Goal: Task Accomplishment & Management: Use online tool/utility

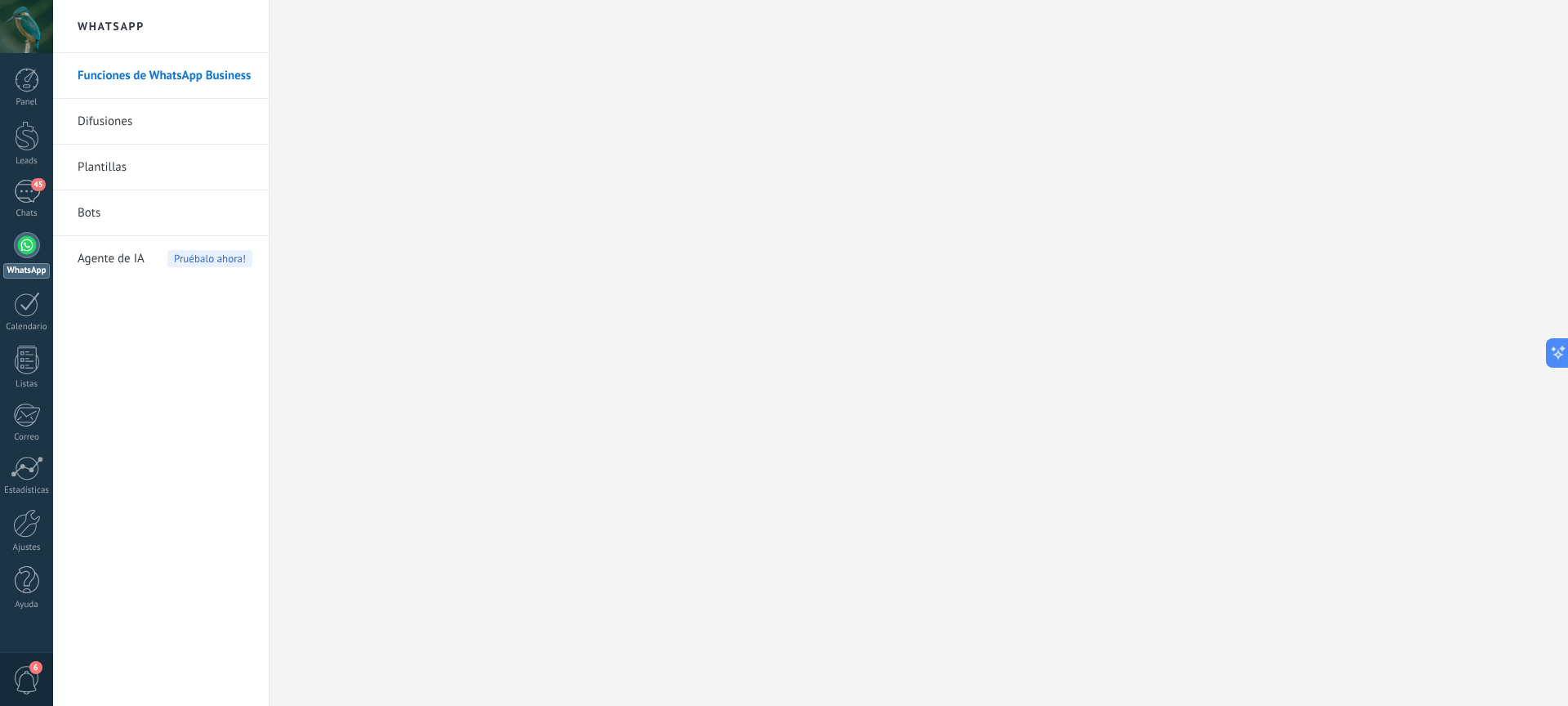
click at [11, 245] on link "WhatsApp" at bounding box center [26, 255] width 53 height 47
click at [17, 247] on div at bounding box center [26, 245] width 26 height 26
click at [27, 191] on div "45" at bounding box center [26, 192] width 26 height 24
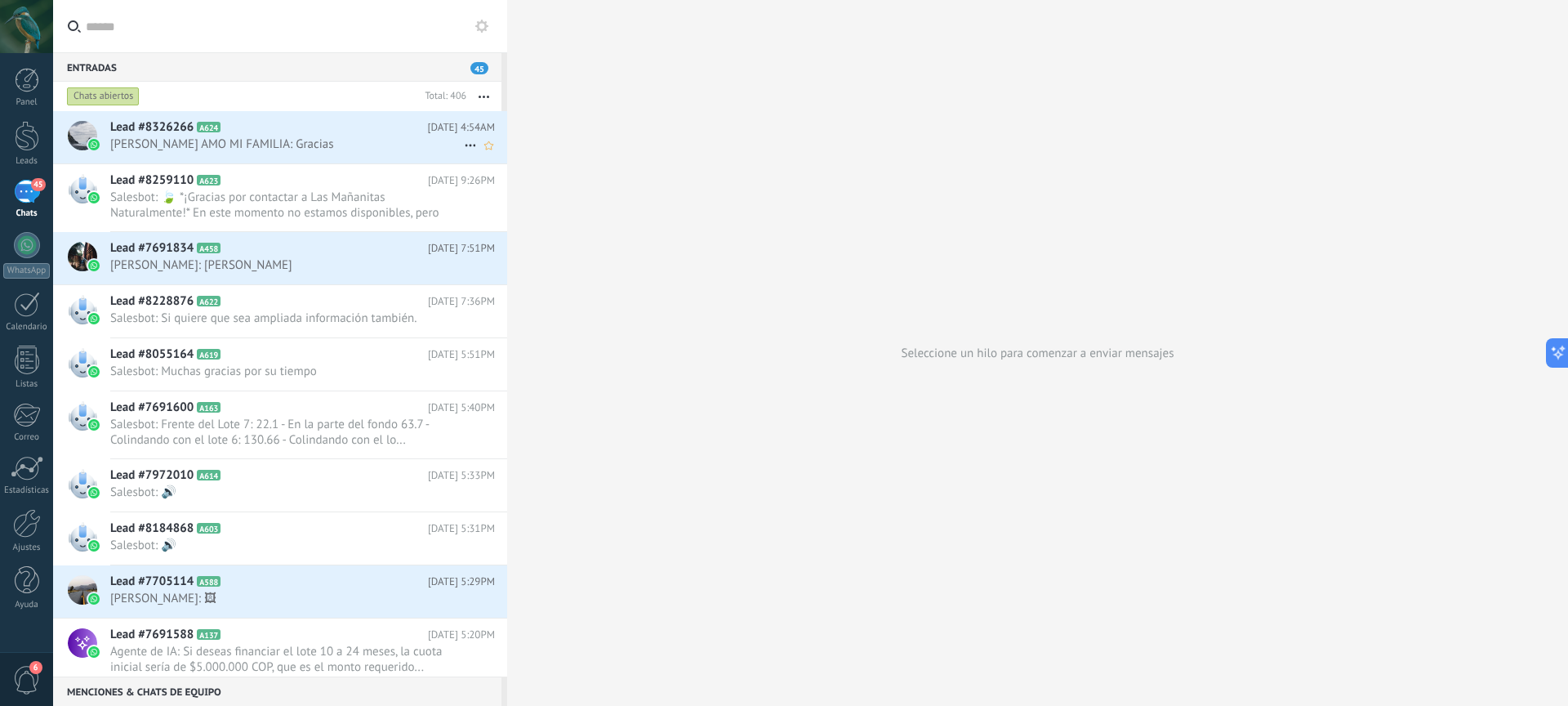
click at [325, 141] on span "Wilson AMO MI FAMILIA: Gracias" at bounding box center [286, 144] width 353 height 15
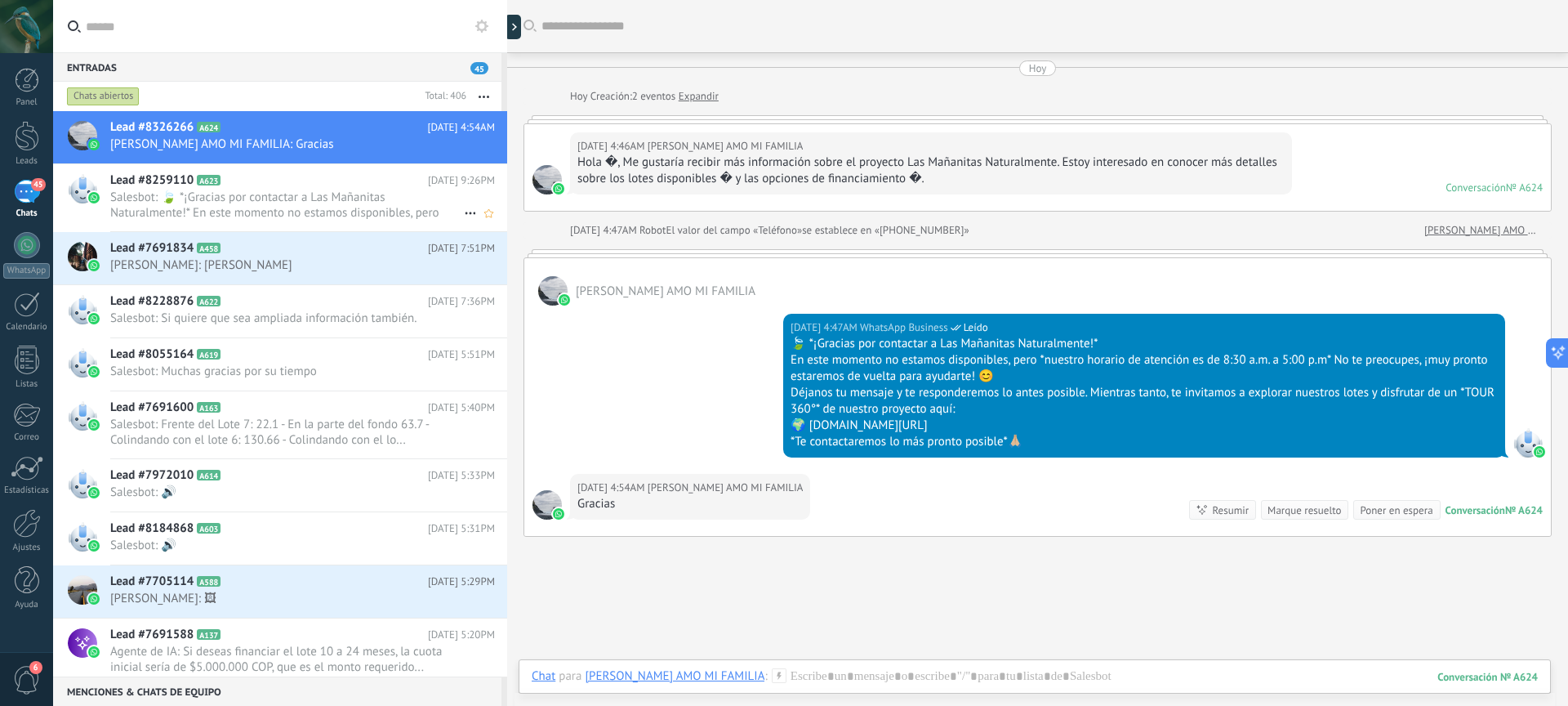
click at [329, 212] on span "Salesbot: 🍃 *¡Gracias por contactar a Las Mañanitas Naturalmente!* En este mome…" at bounding box center [286, 205] width 353 height 31
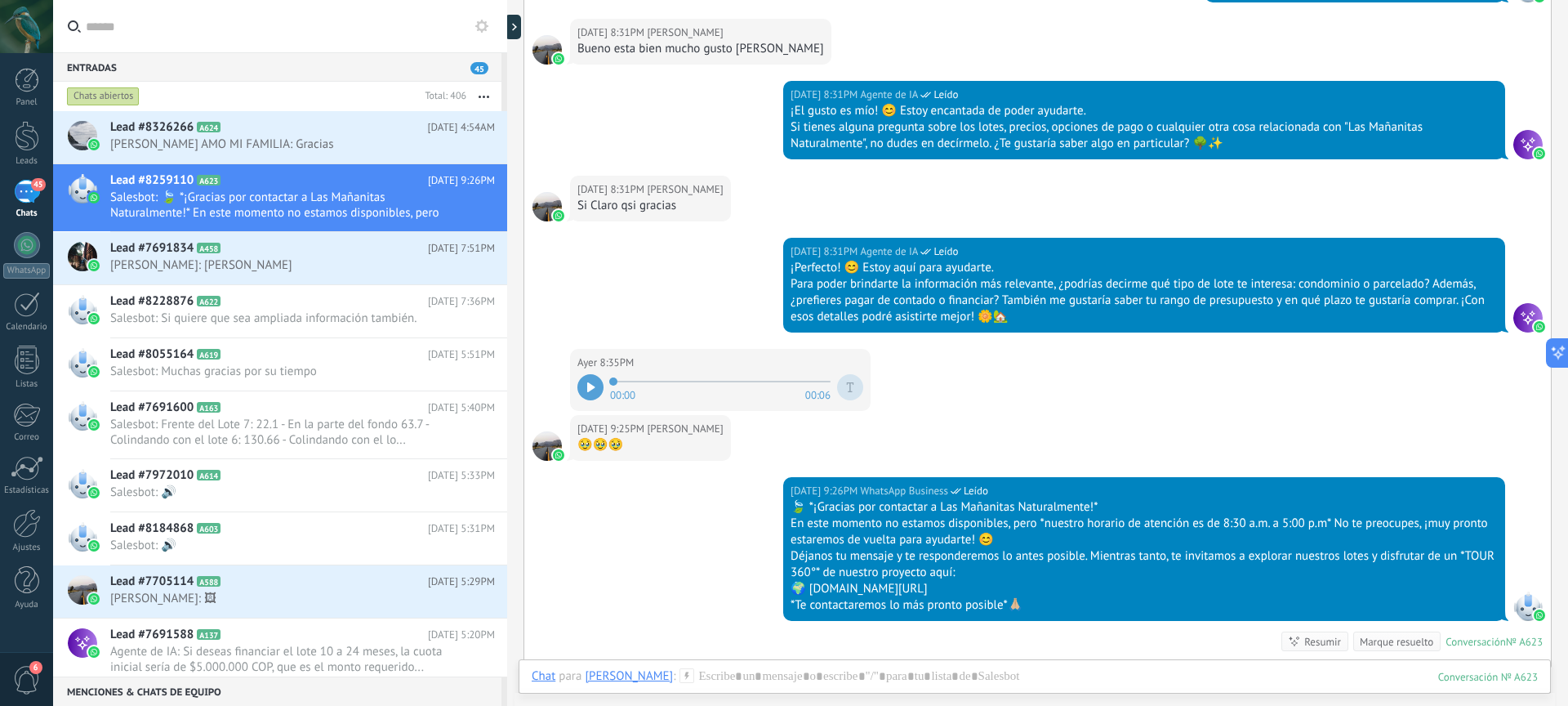
scroll to position [752, 0]
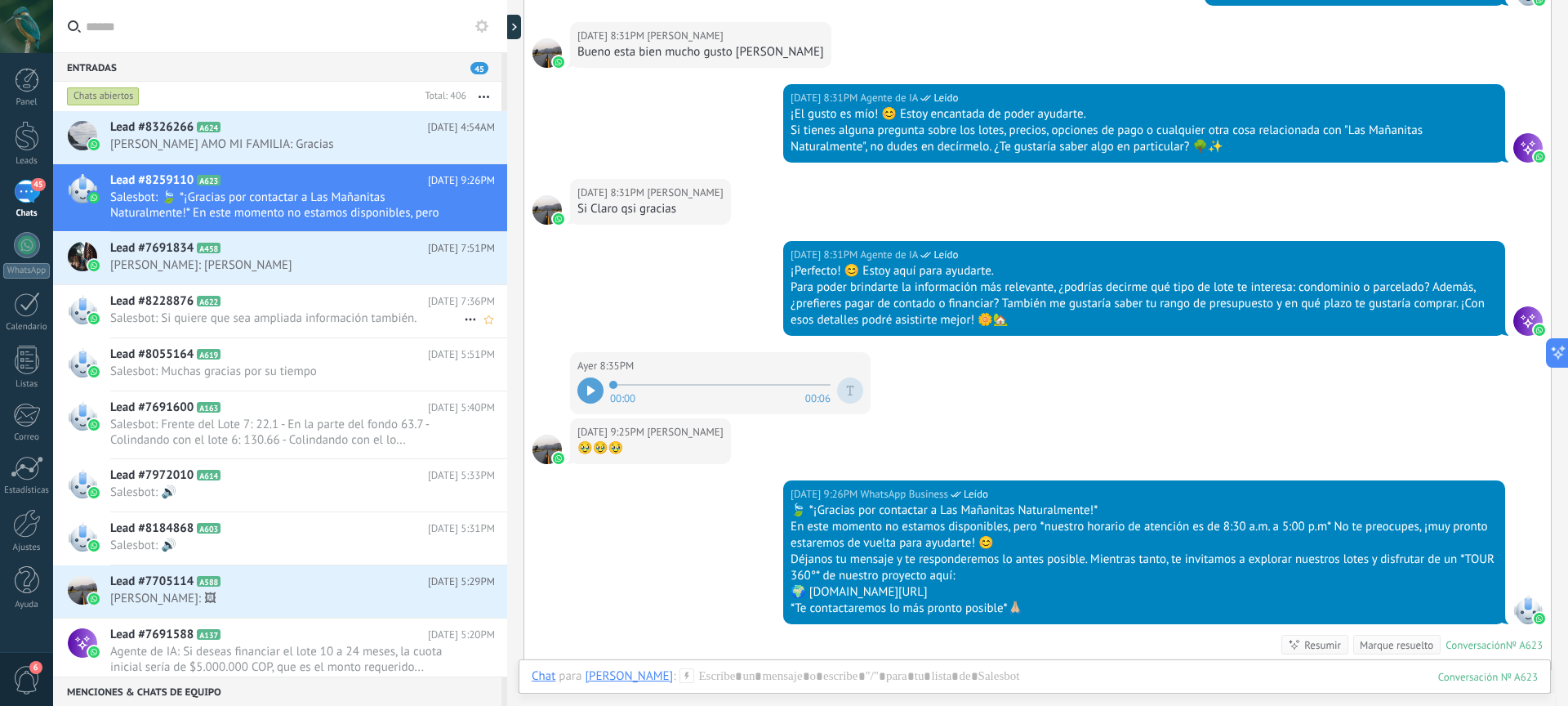
click at [318, 309] on h2 "Lead #8228876 A622" at bounding box center [269, 301] width 318 height 16
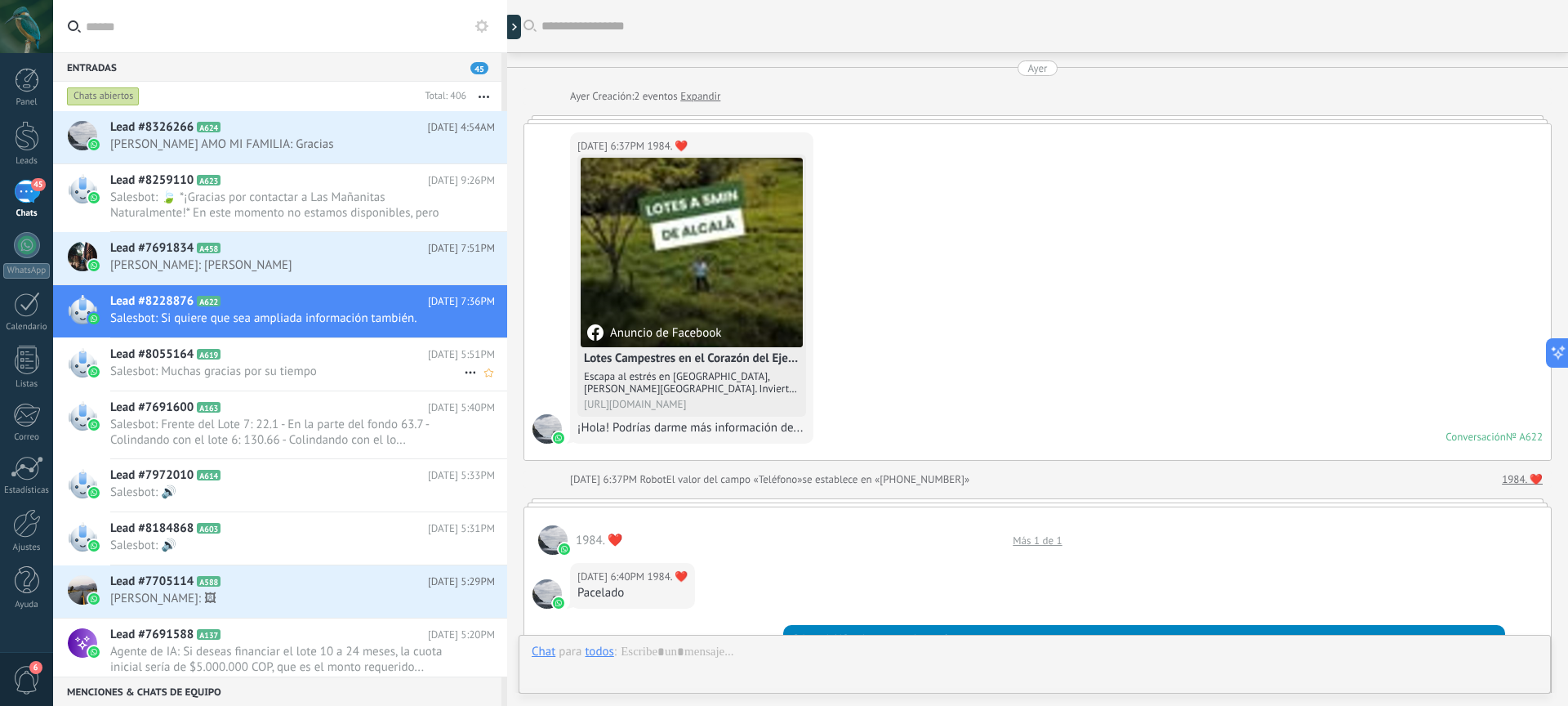
scroll to position [1680, 0]
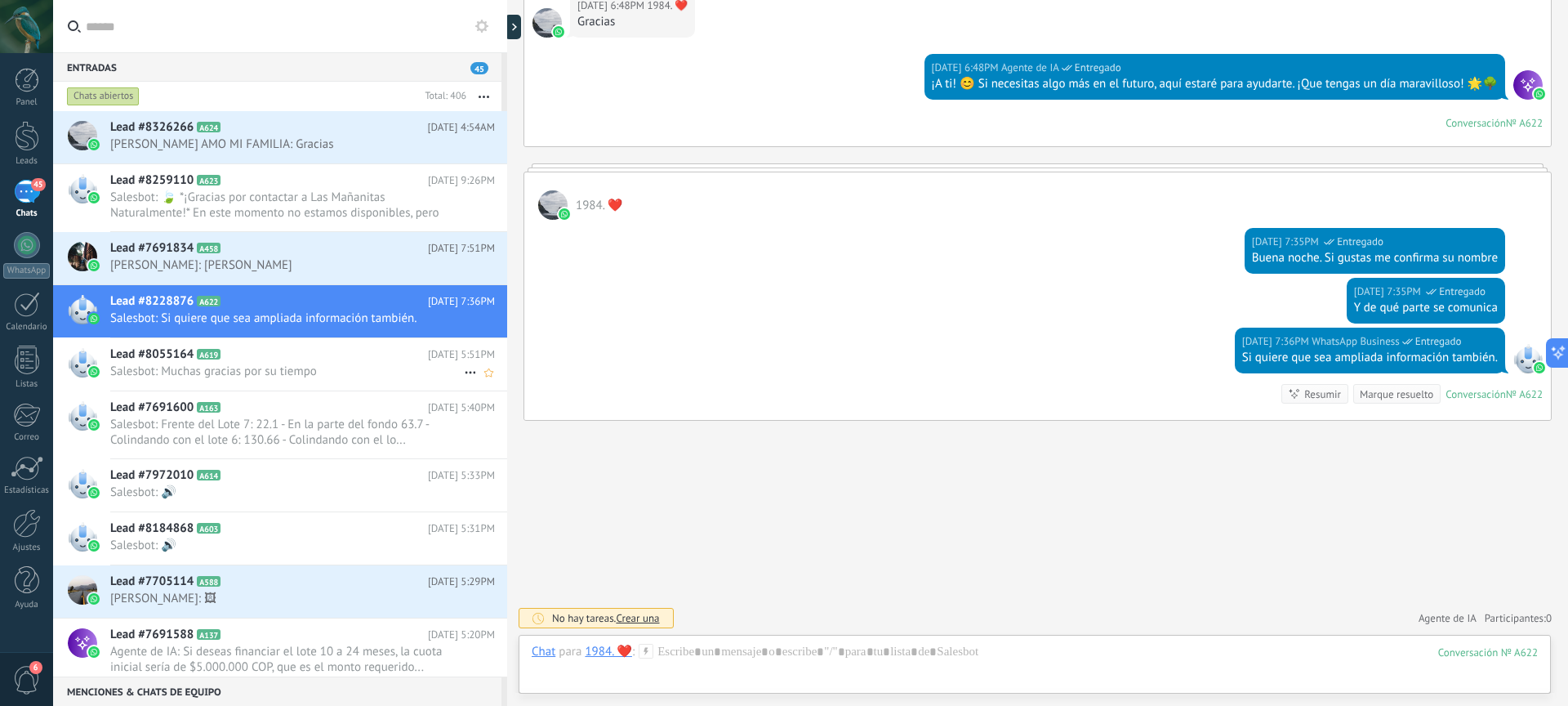
click at [336, 359] on h2 "Lead #8055164 A619" at bounding box center [269, 354] width 318 height 16
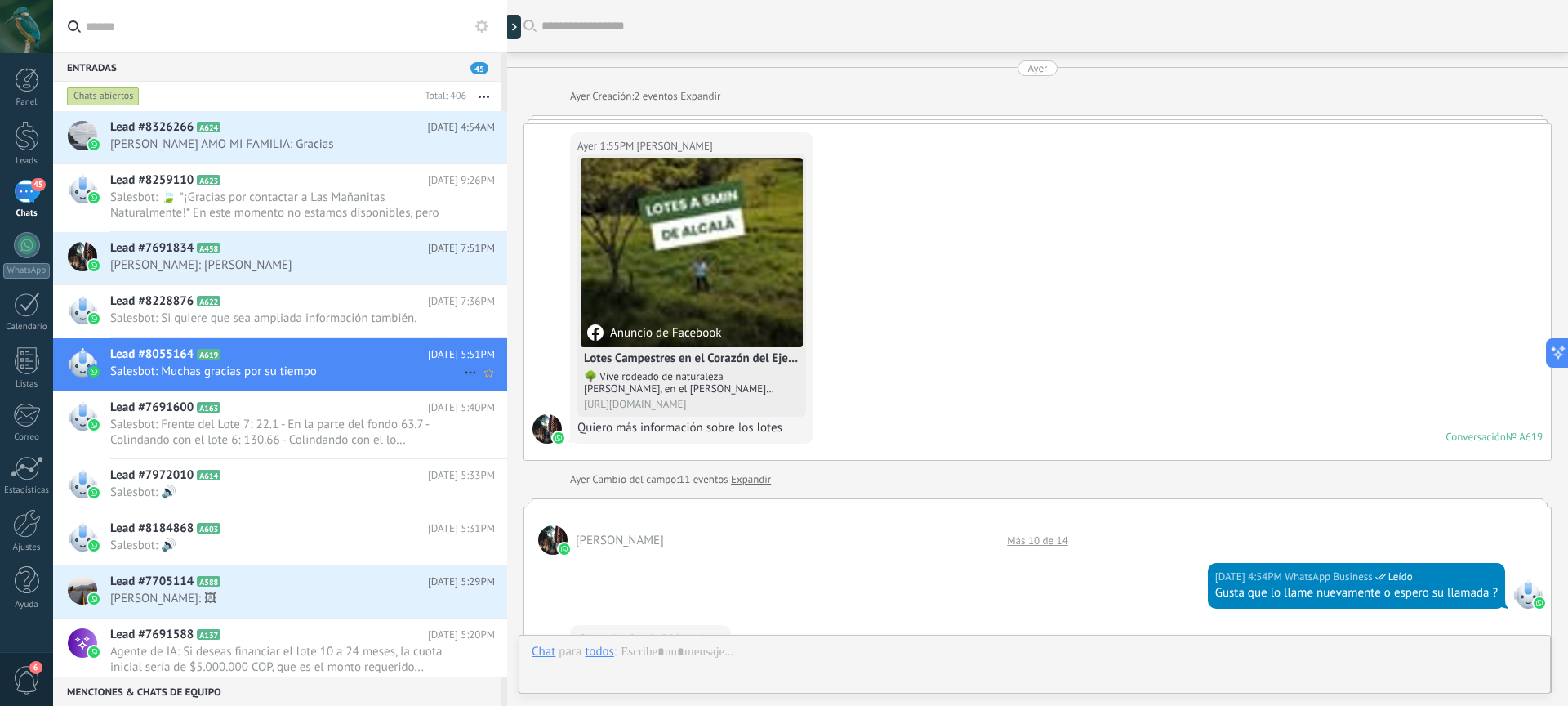
scroll to position [751, 0]
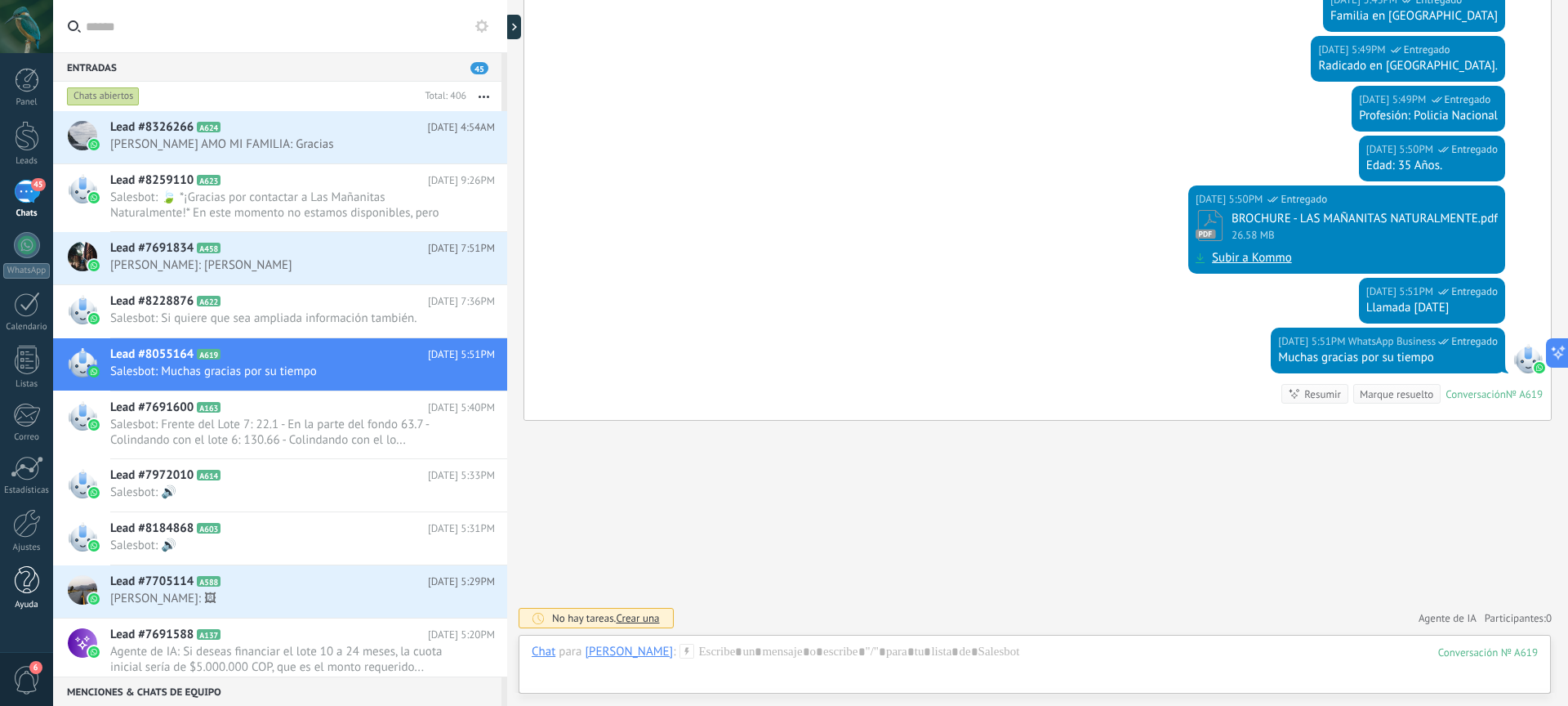
click at [31, 588] on div at bounding box center [26, 581] width 25 height 29
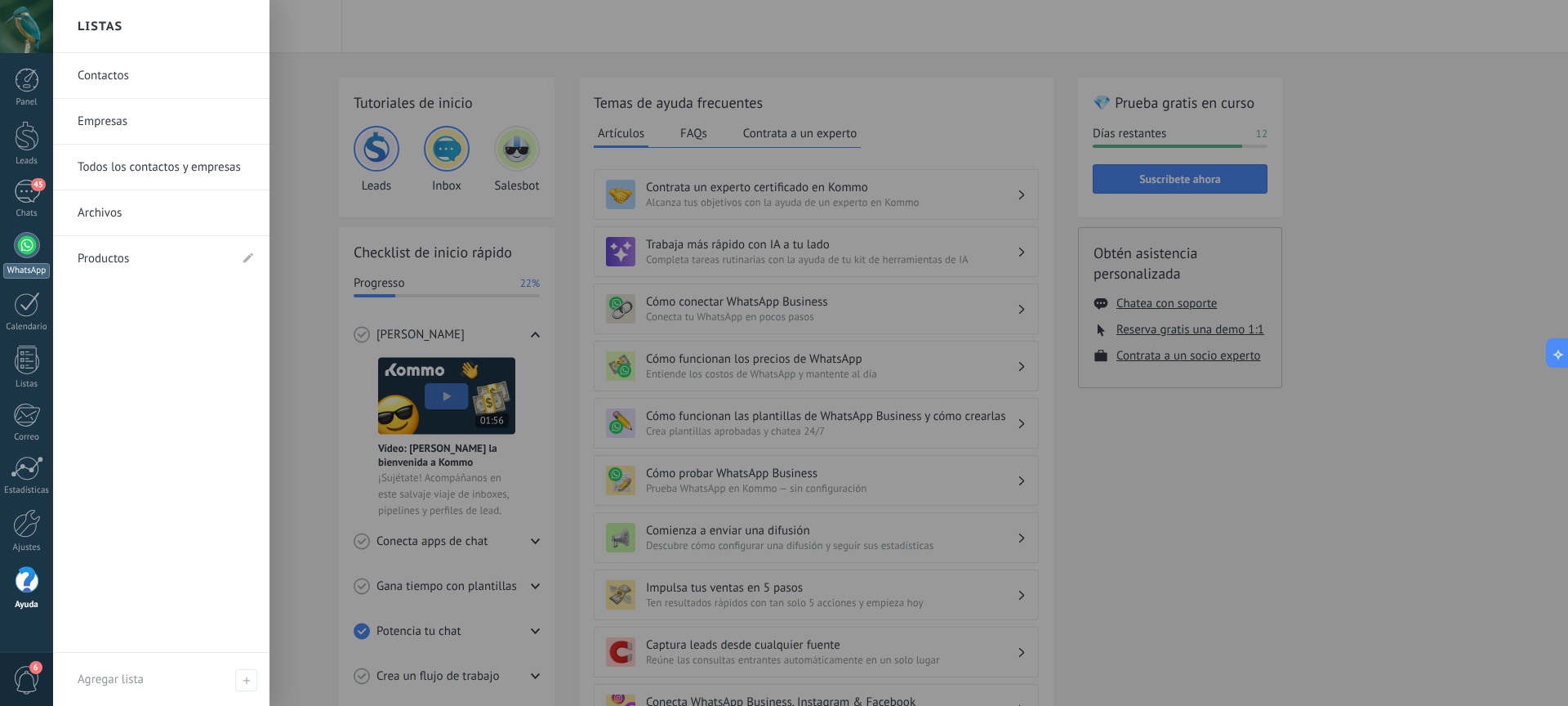
click at [30, 250] on div at bounding box center [26, 245] width 26 height 26
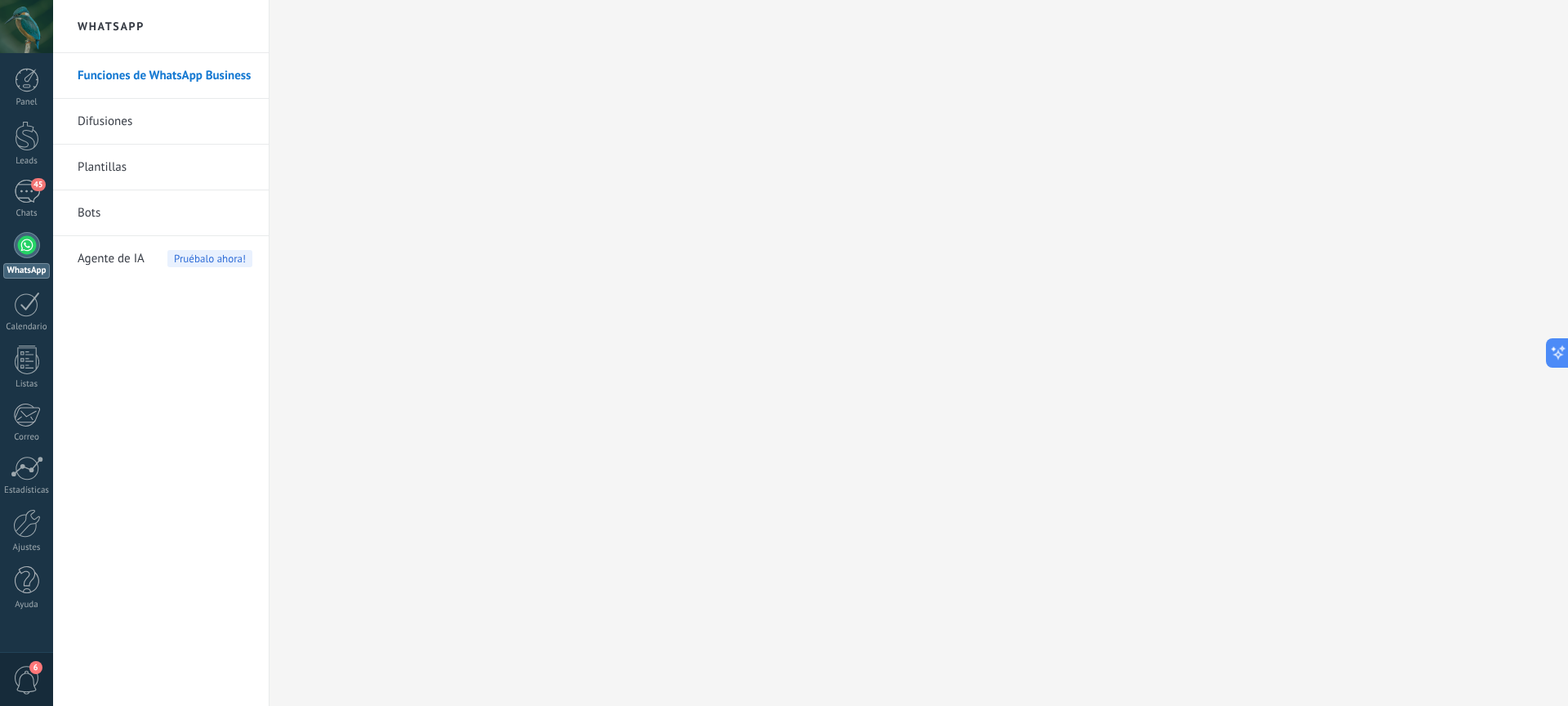
click at [125, 258] on span "Agente de IA" at bounding box center [111, 258] width 67 height 46
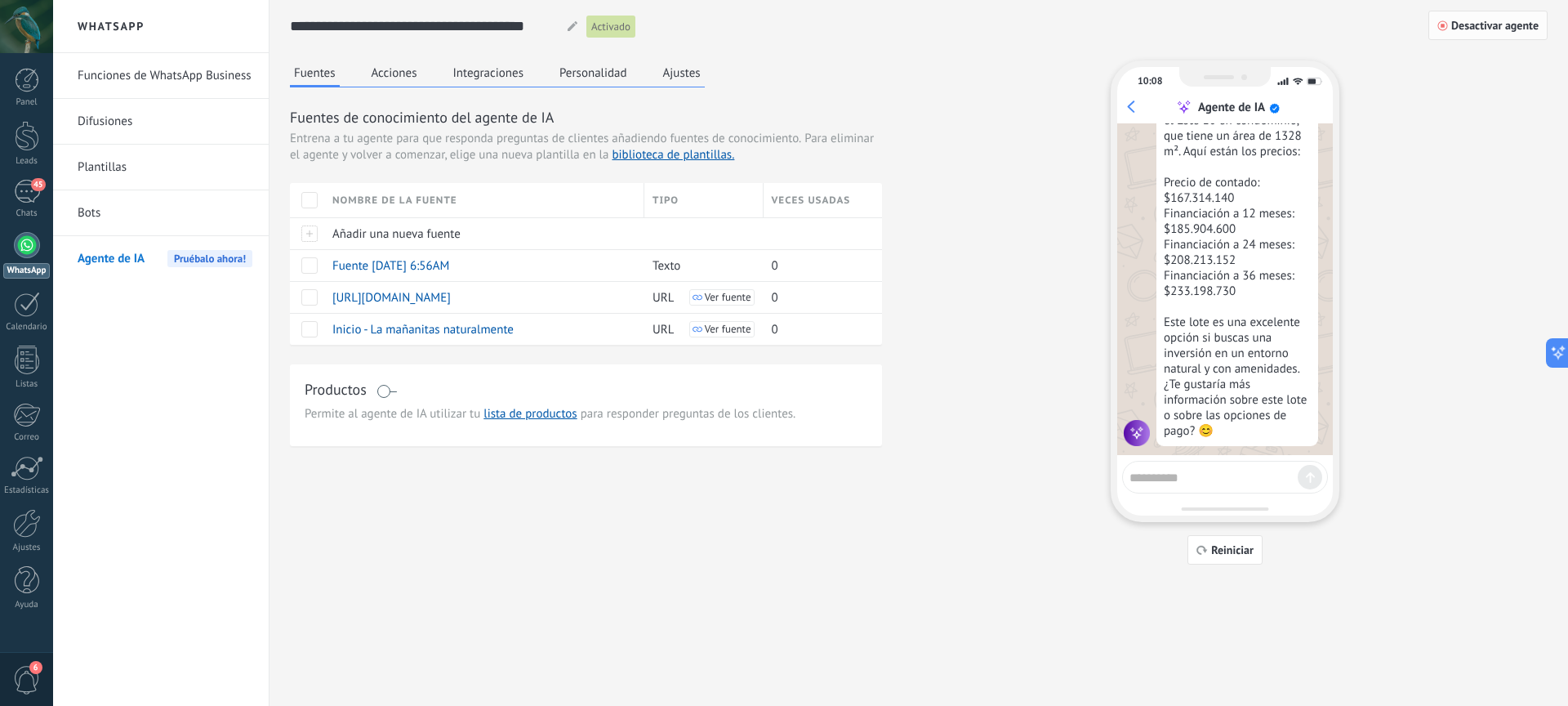
scroll to position [1632, 0]
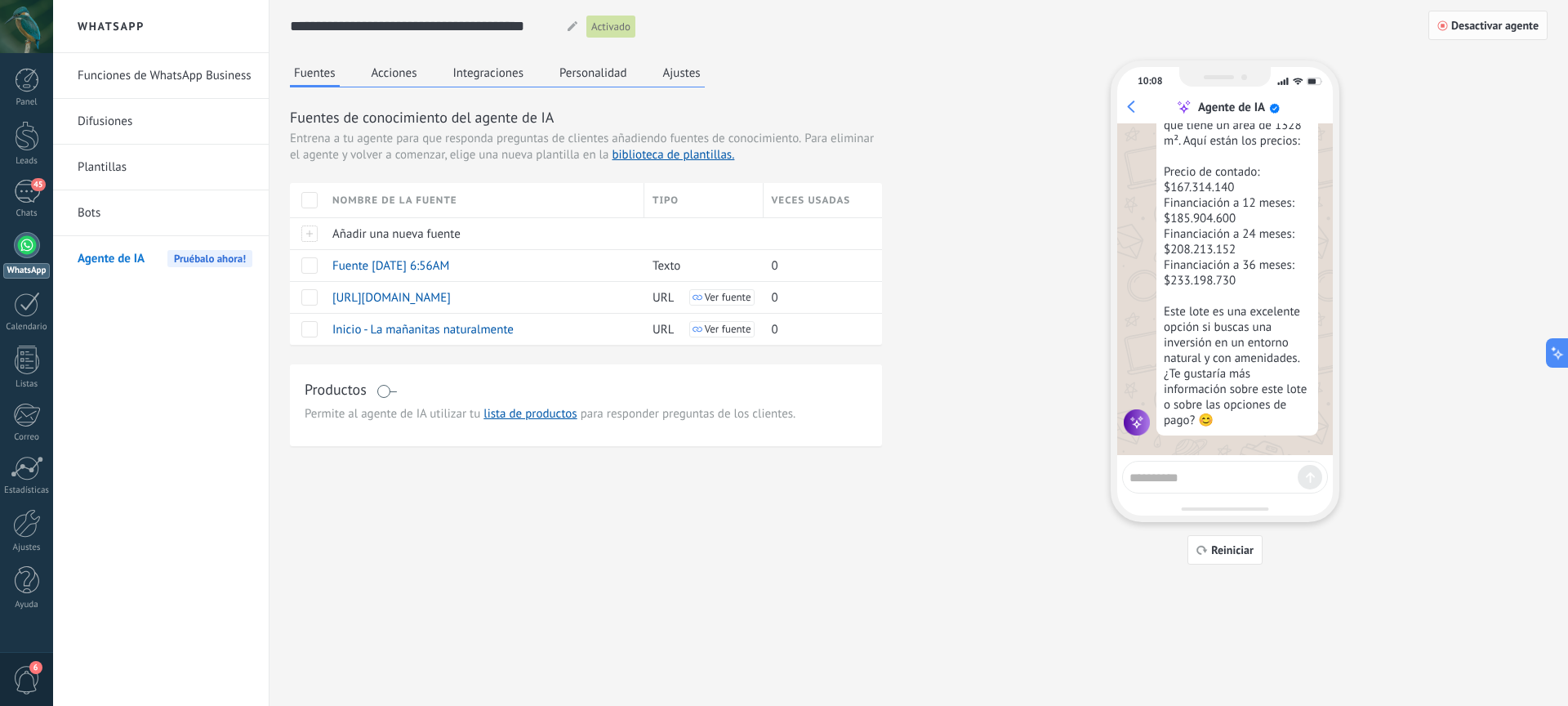
click at [1485, 27] on span "Desactivar agente" at bounding box center [1494, 25] width 87 height 11
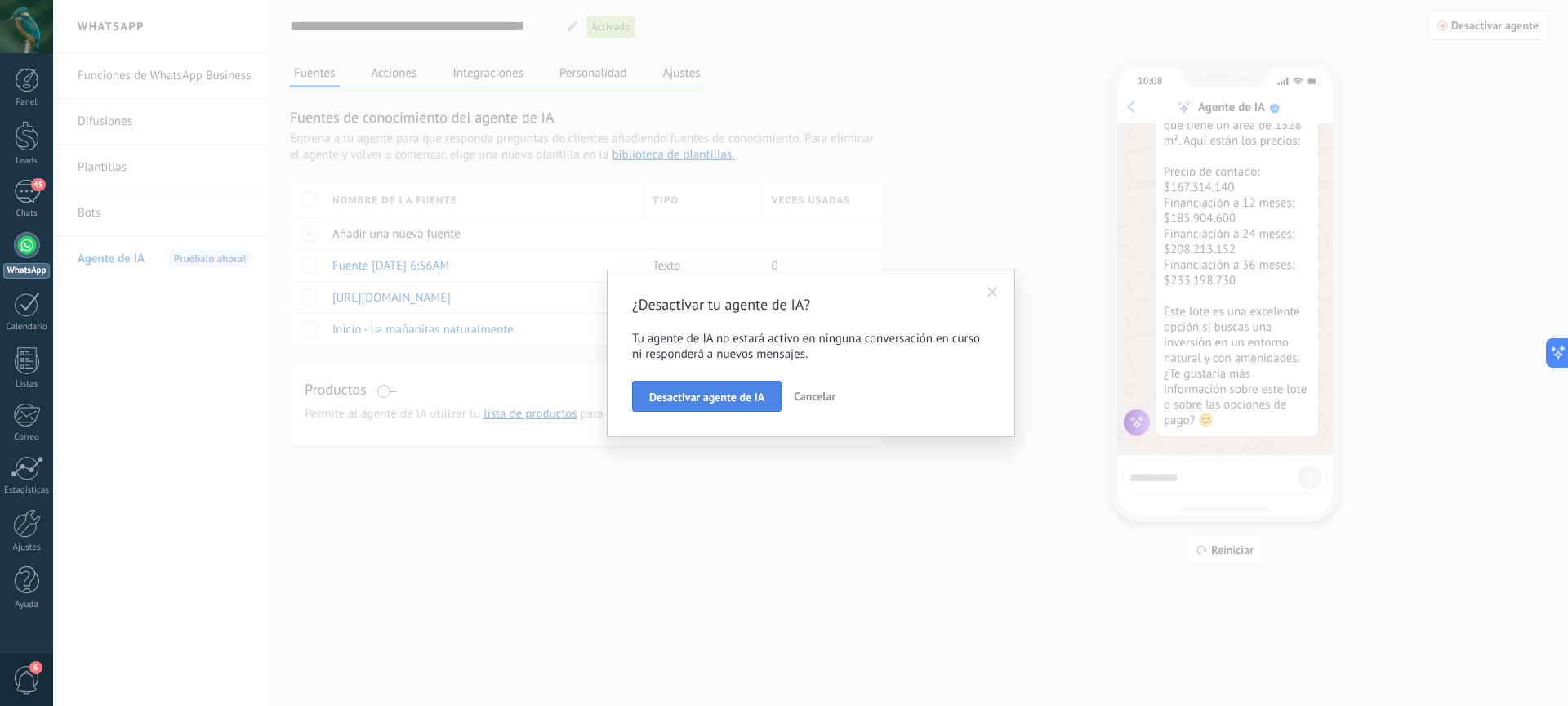
click at [732, 399] on span "Desactivar agente de IA" at bounding box center [707, 397] width 115 height 11
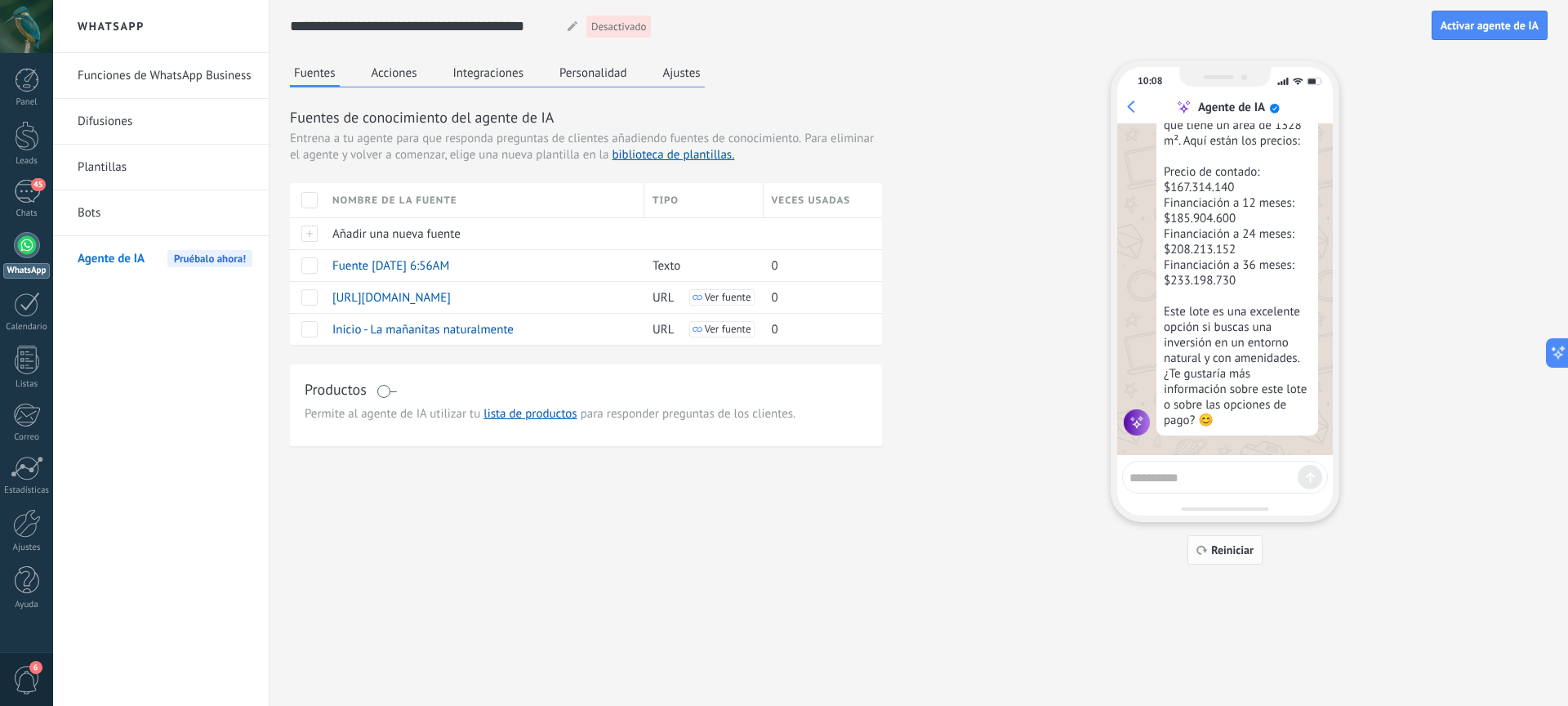
click at [1209, 544] on span "Reiniciar" at bounding box center [1225, 549] width 57 height 11
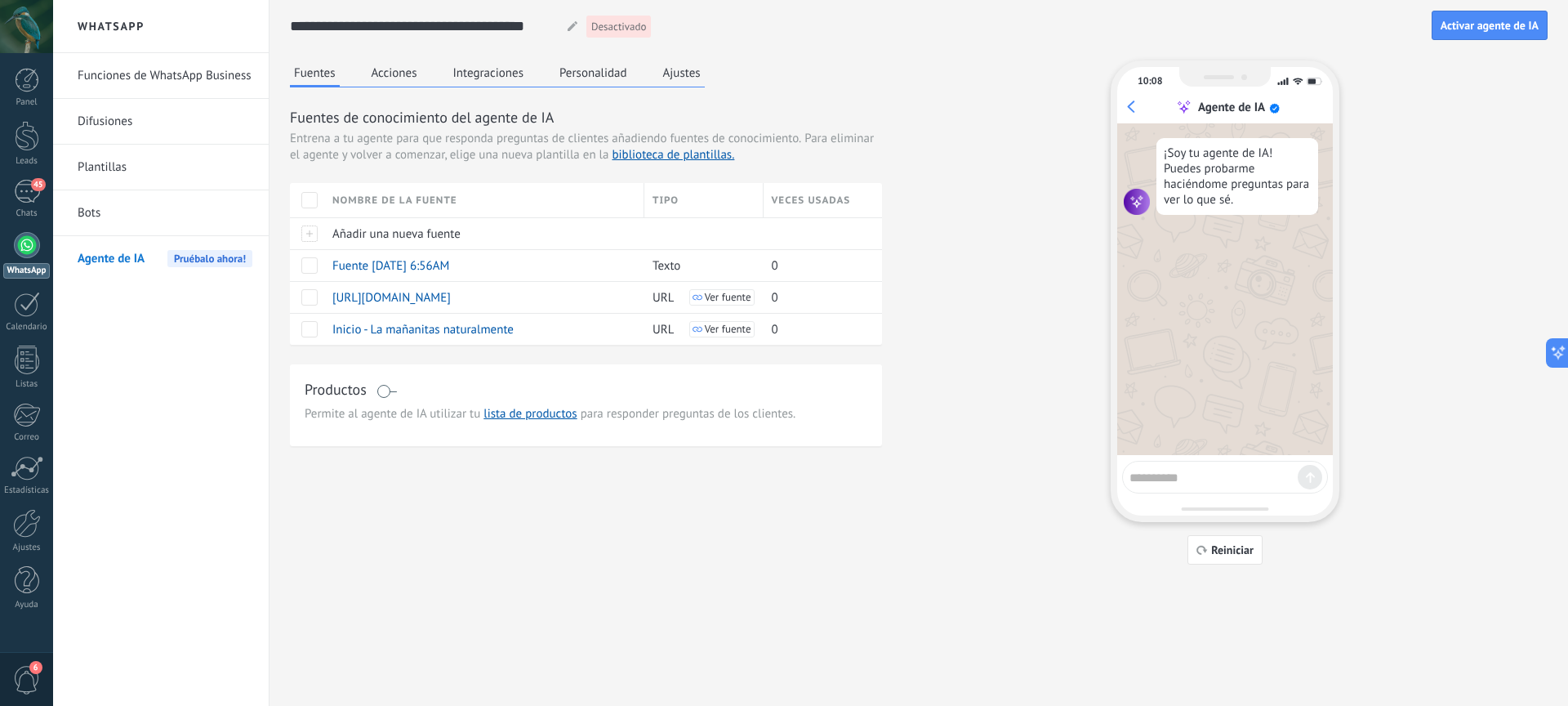
click at [149, 86] on link "Funciones de WhatsApp Business" at bounding box center [165, 76] width 175 height 46
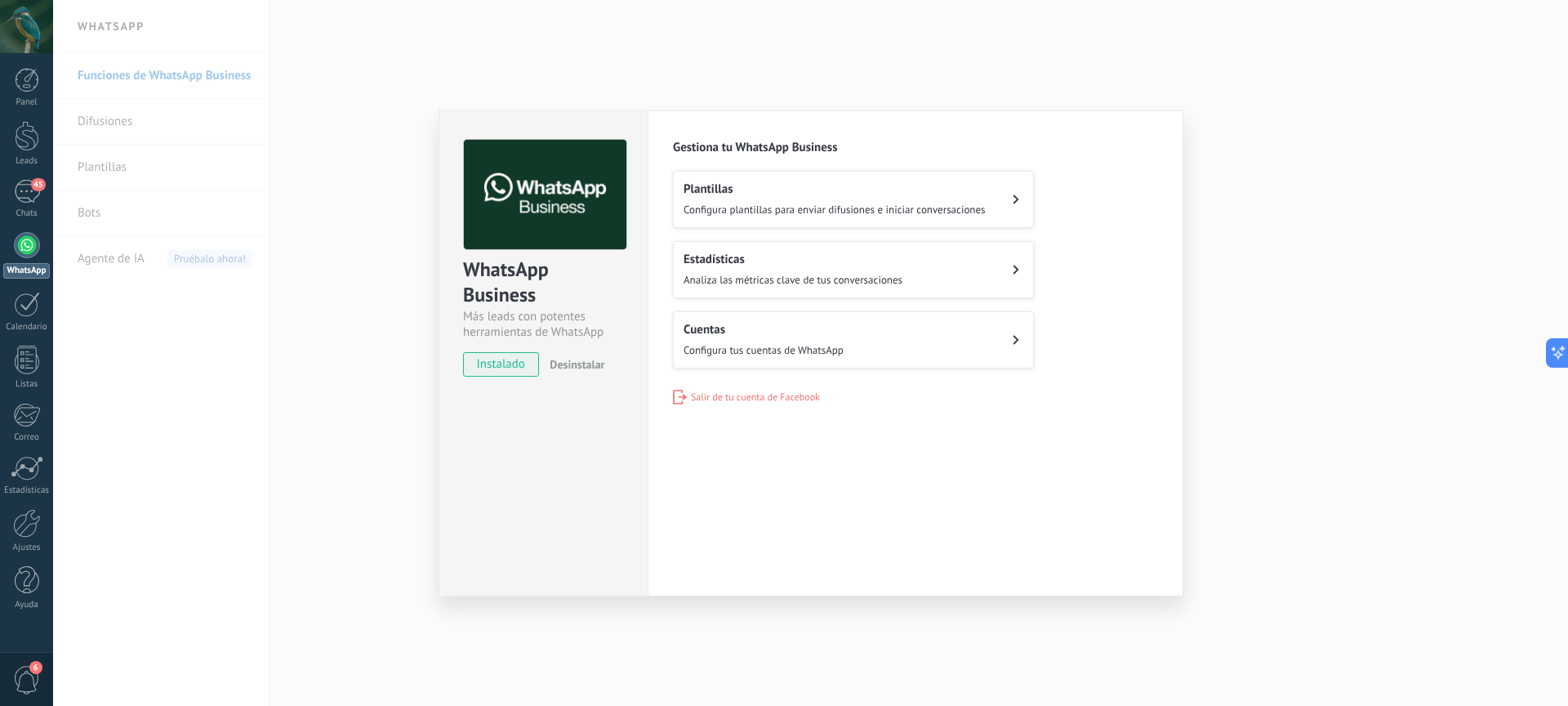
click at [734, 331] on h2 "Cuentas" at bounding box center [764, 330] width 160 height 15
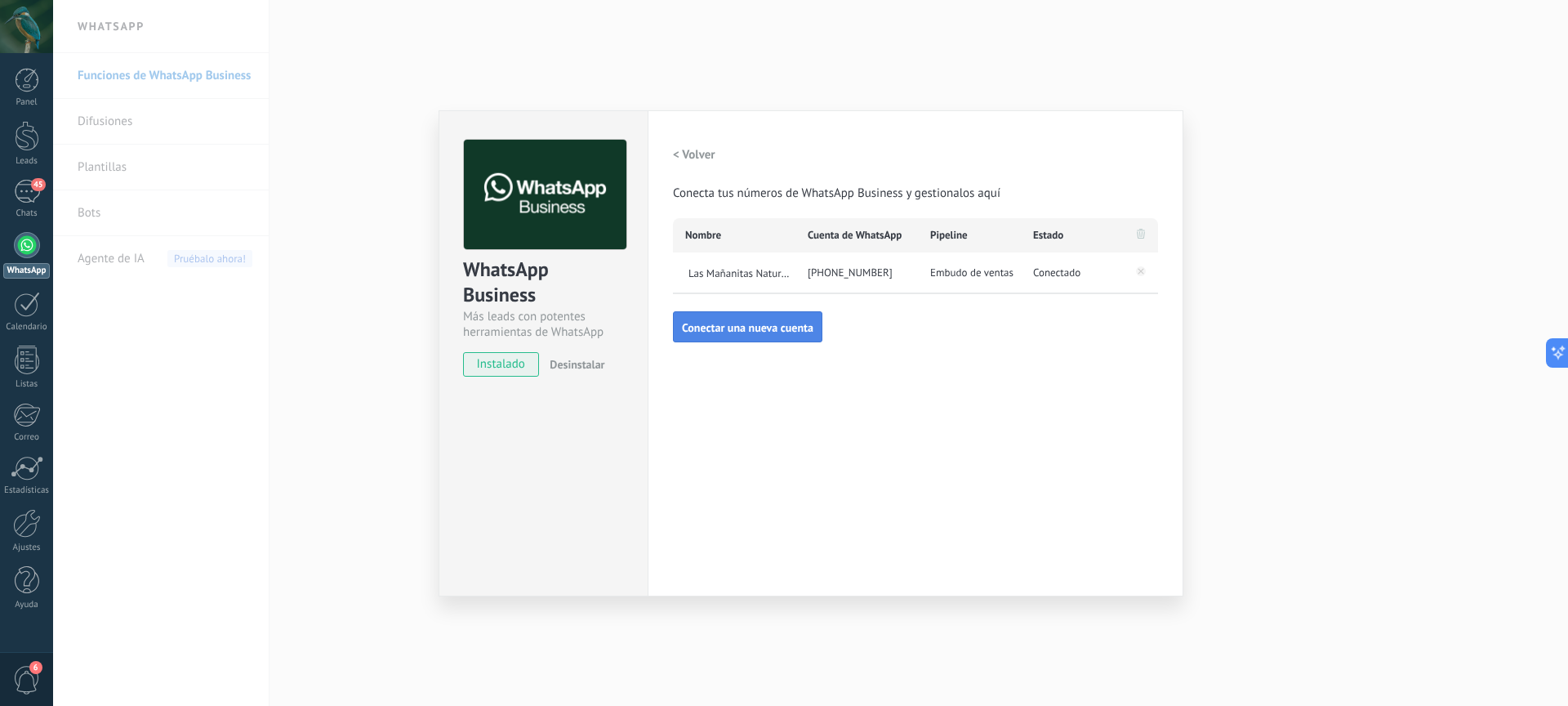
click at [753, 323] on span "Conectar una nueva cuenta" at bounding box center [748, 327] width 131 height 11
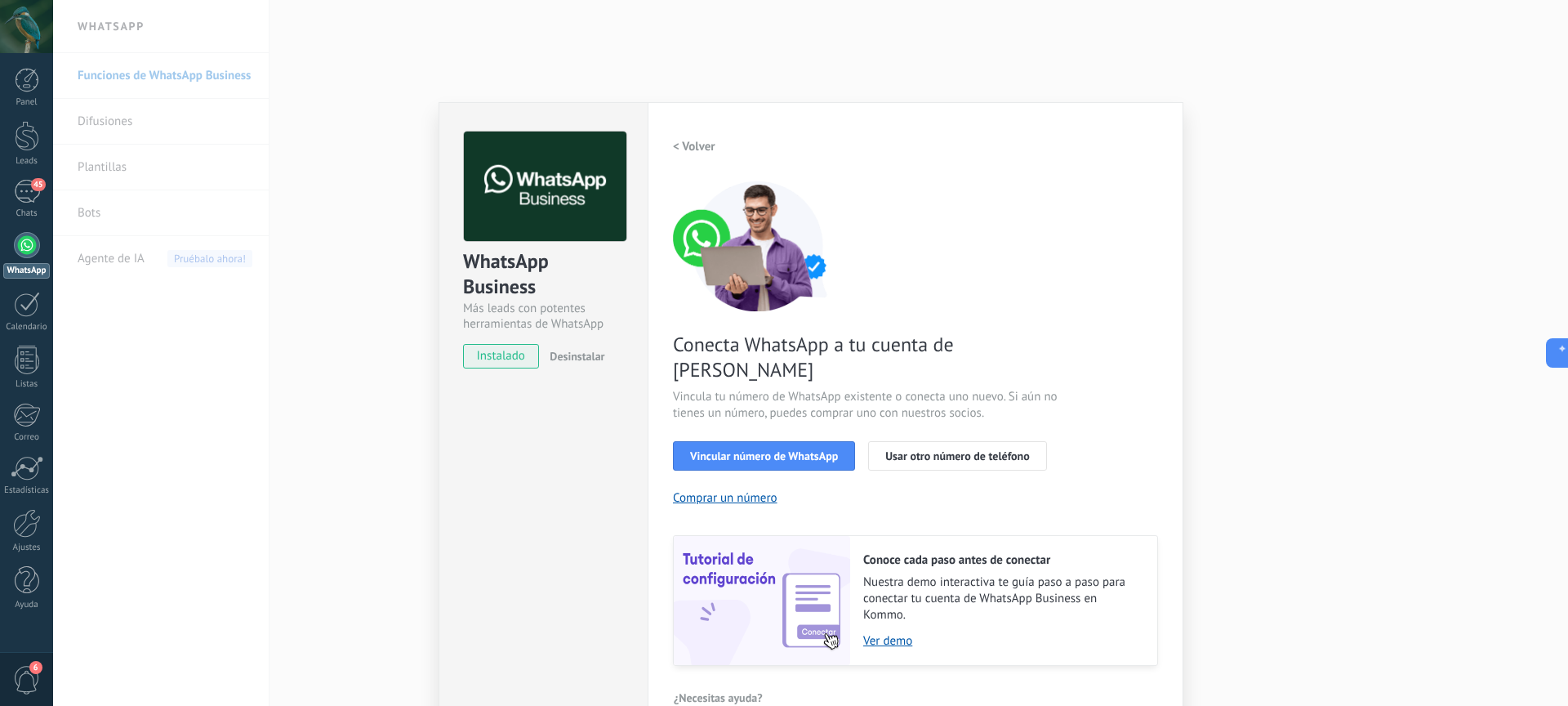
scroll to position [15, 0]
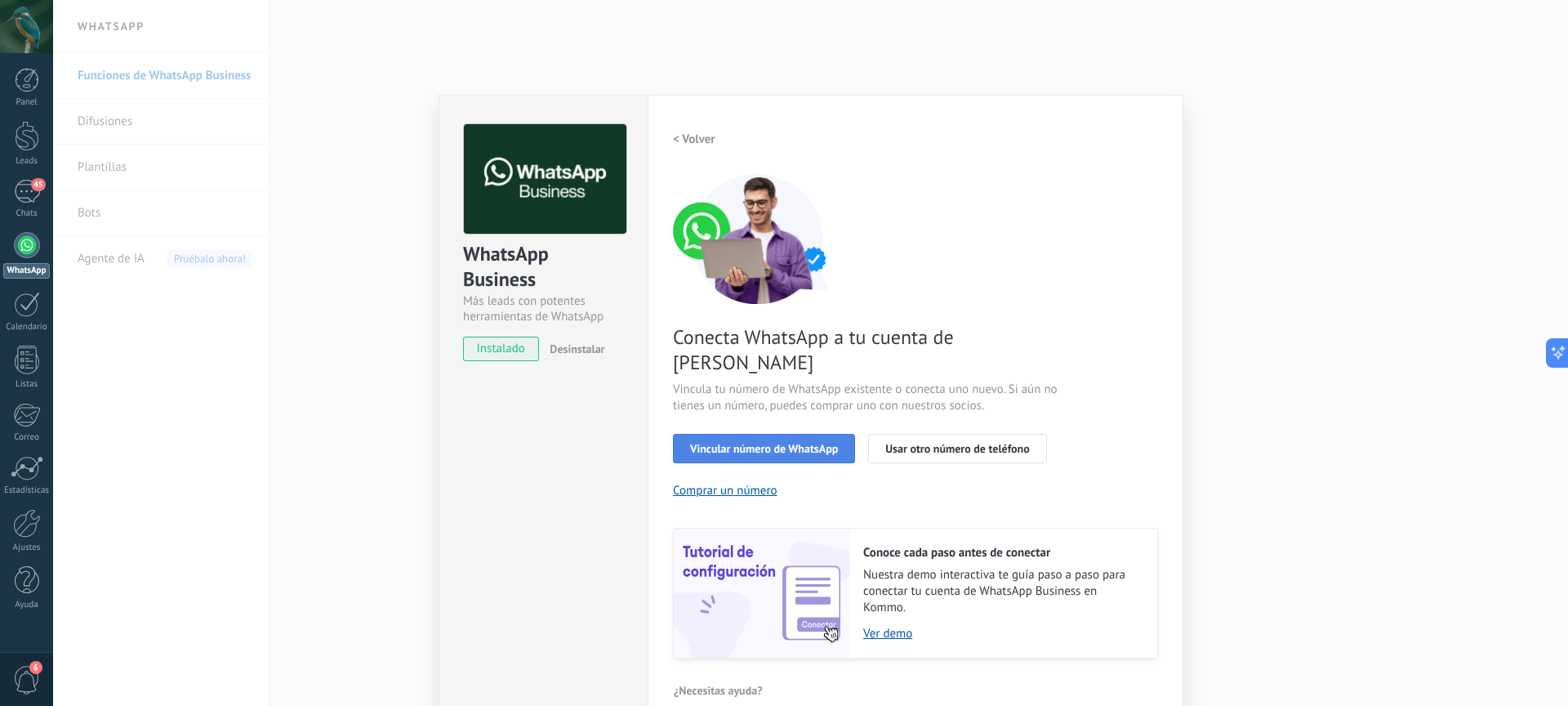
click at [791, 442] on span "Vincular número de WhatsApp" at bounding box center [764, 448] width 147 height 11
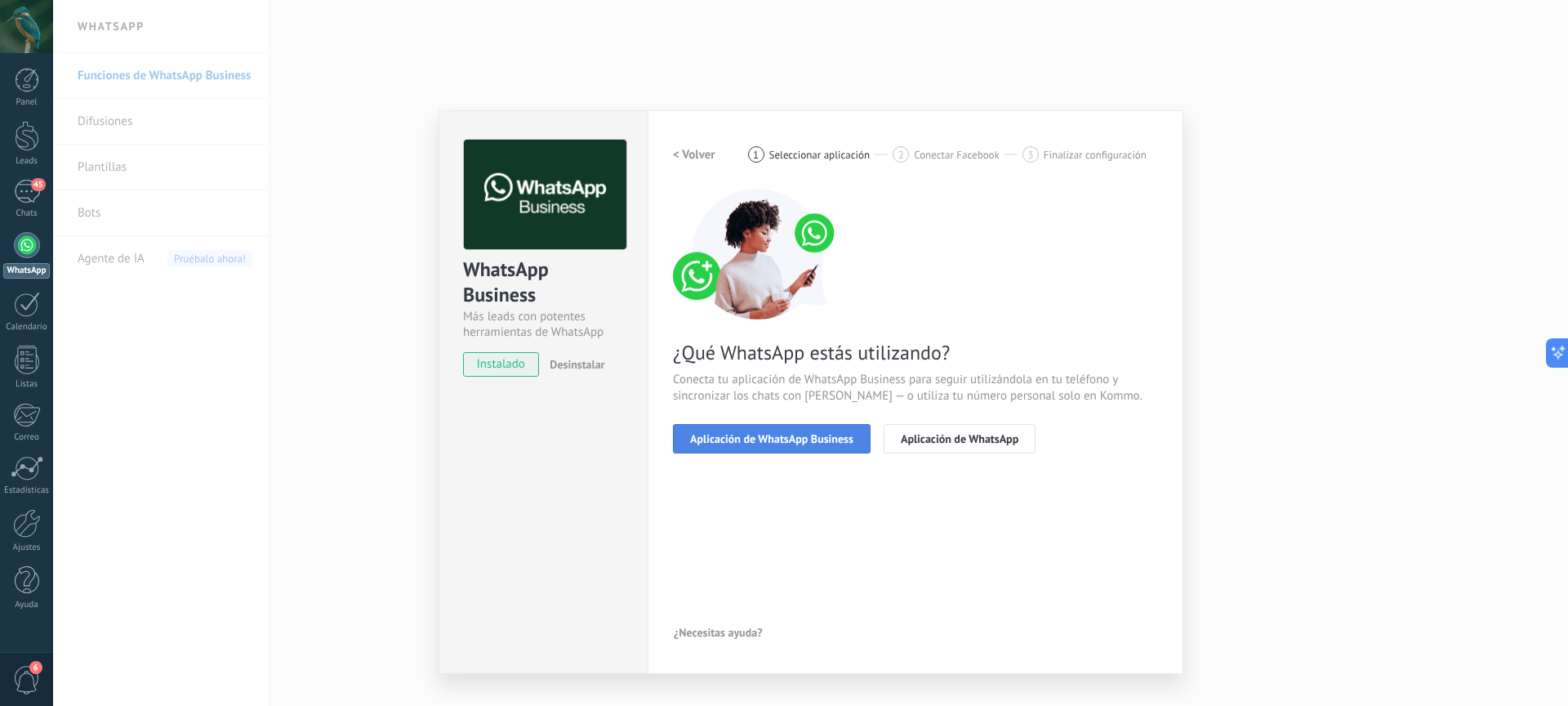
click at [799, 439] on span "Aplicación de WhatsApp Business" at bounding box center [771, 438] width 164 height 11
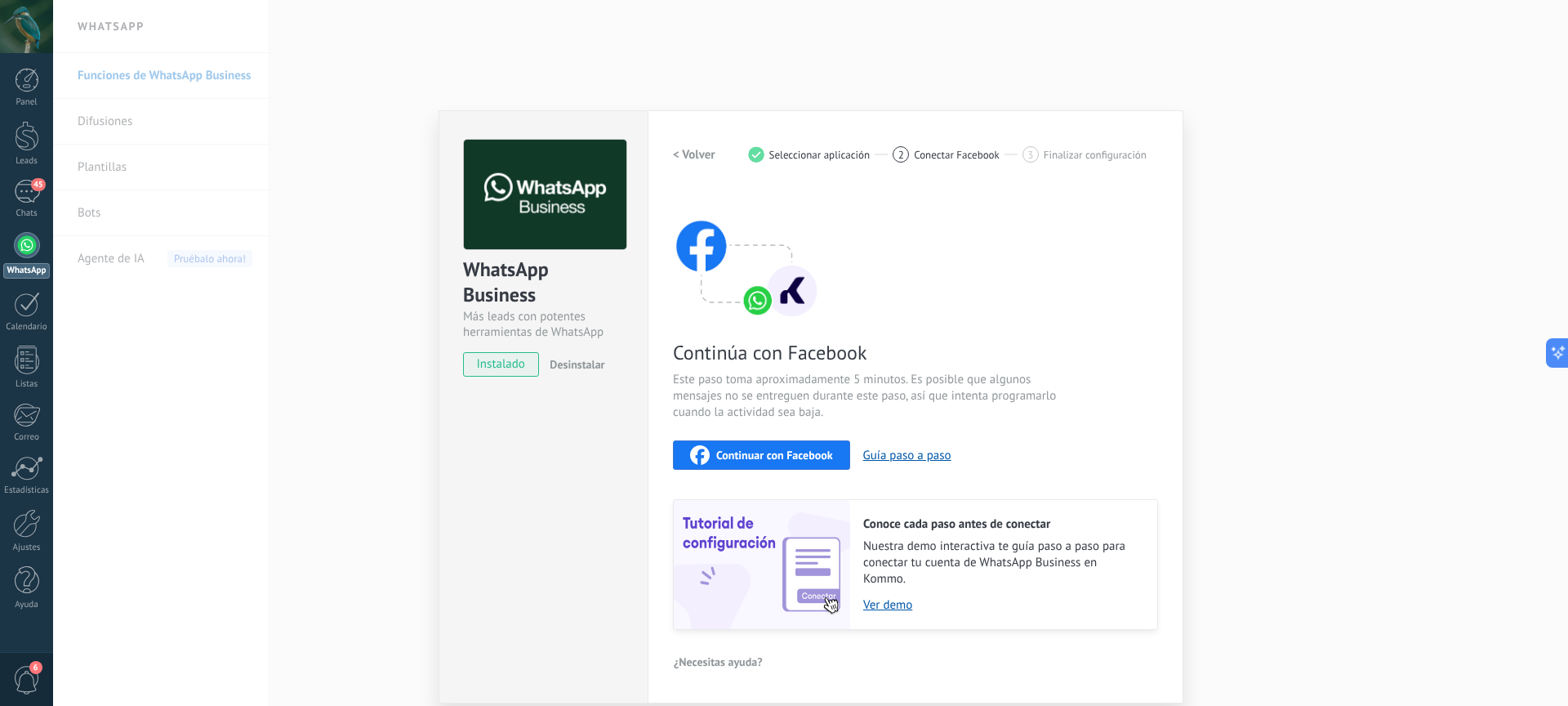
click at [804, 445] on div "Continuar con Facebook" at bounding box center [761, 454] width 143 height 19
click at [103, 121] on div "WhatsApp Business Más leads con potentes herramientas de WhatsApp instalado Des…" at bounding box center [810, 353] width 1515 height 706
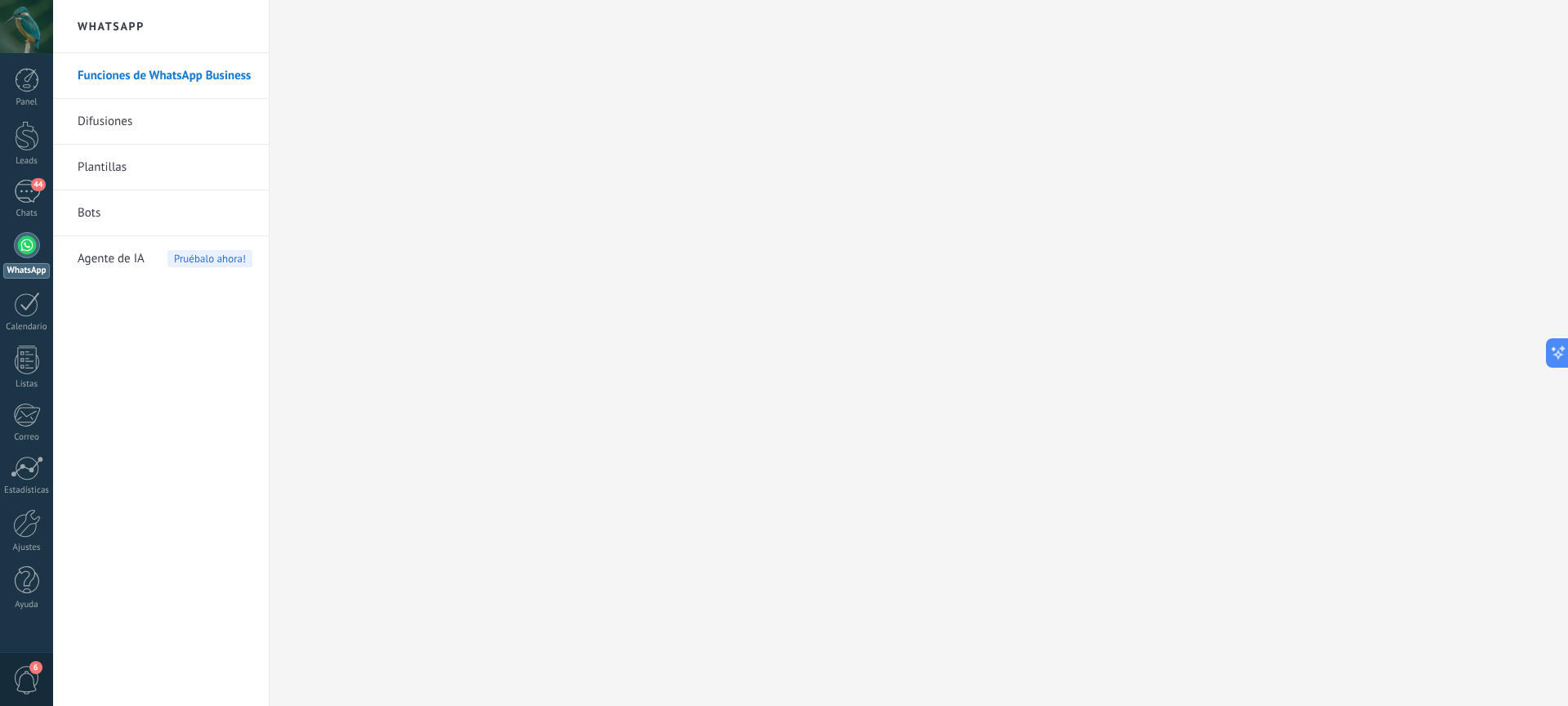
click at [138, 124] on link "Difusiones" at bounding box center [165, 122] width 175 height 46
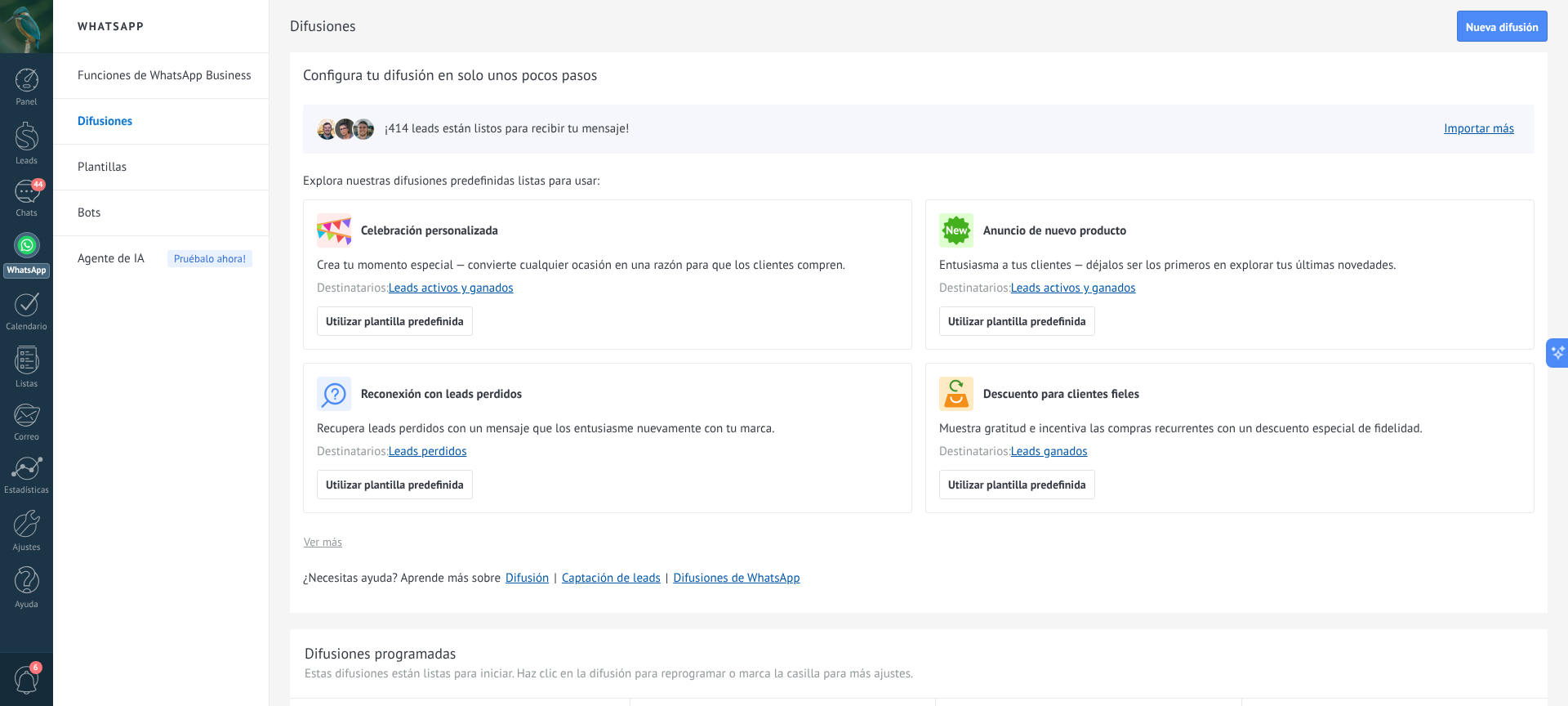
click at [125, 164] on link "Plantillas" at bounding box center [165, 168] width 175 height 46
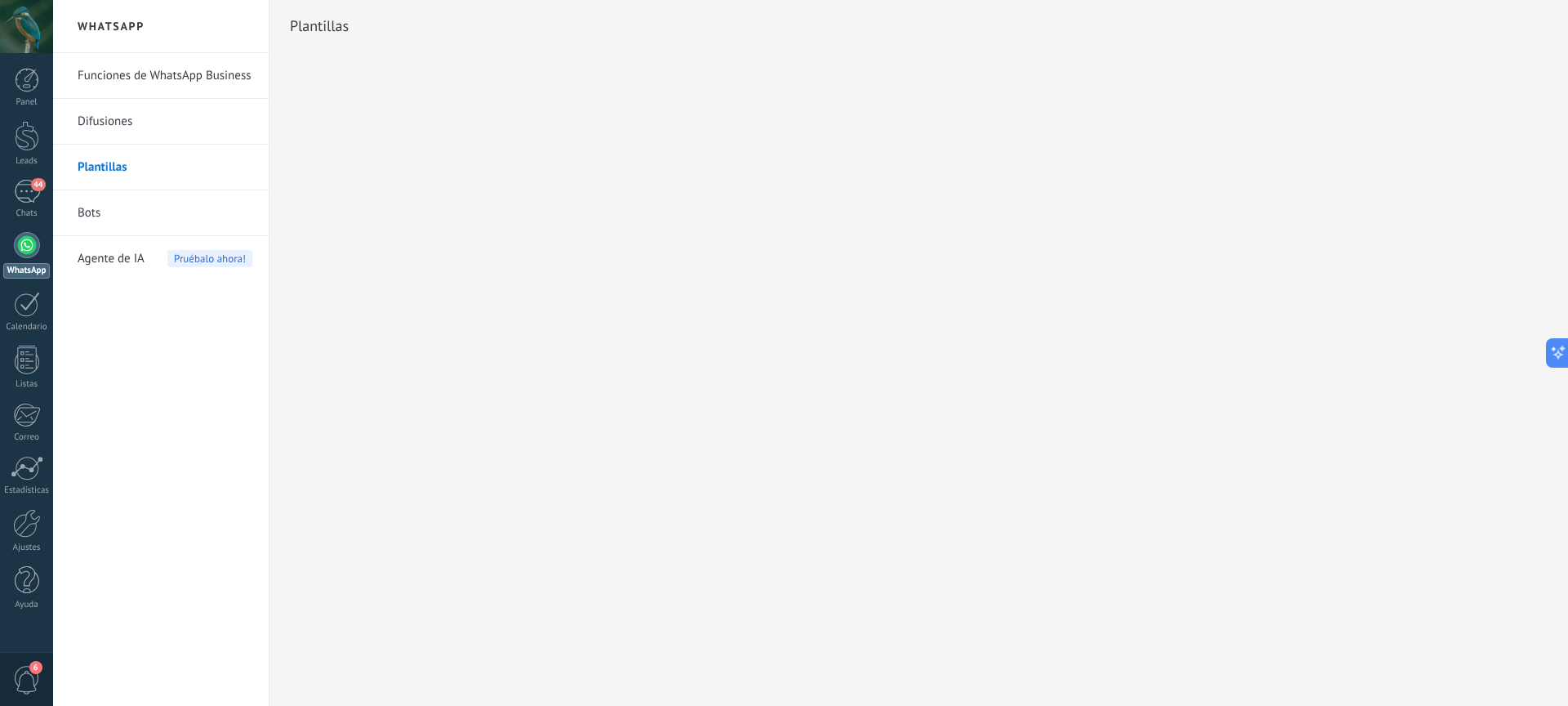
click at [95, 209] on link "Bots" at bounding box center [165, 214] width 175 height 46
click at [93, 219] on link "Bots" at bounding box center [165, 214] width 175 height 46
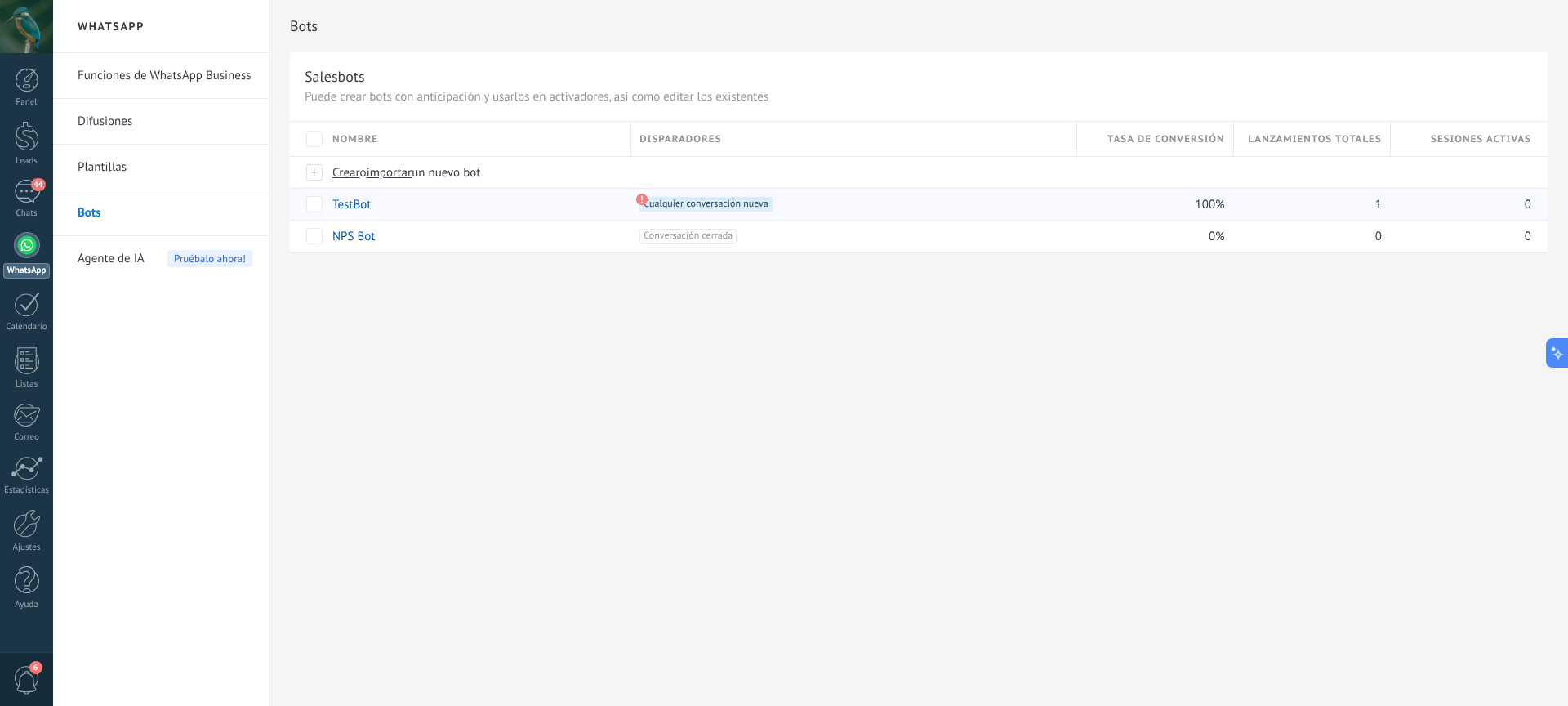
click at [357, 200] on link "TestBot" at bounding box center [351, 204] width 38 height 15
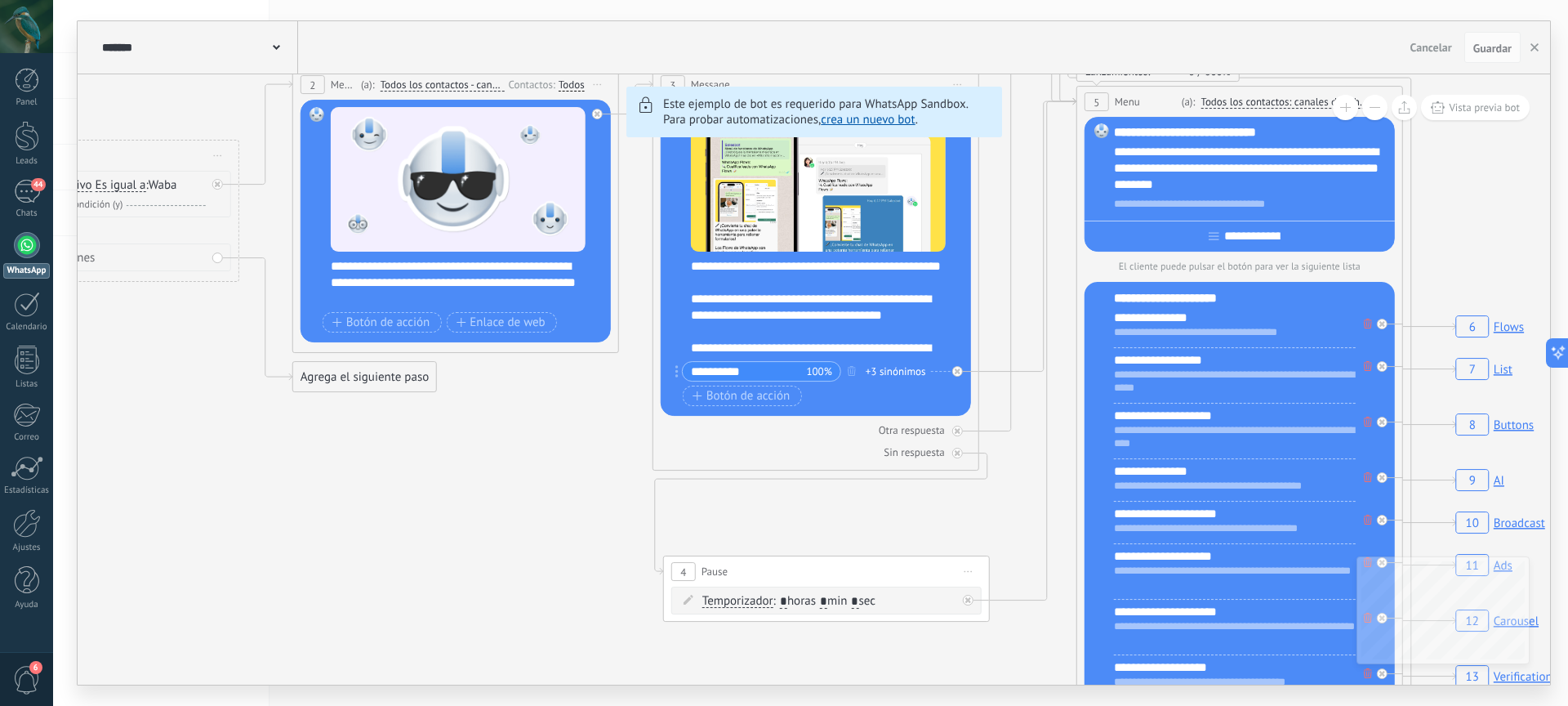
click at [273, 43] on span at bounding box center [276, 46] width 8 height 15
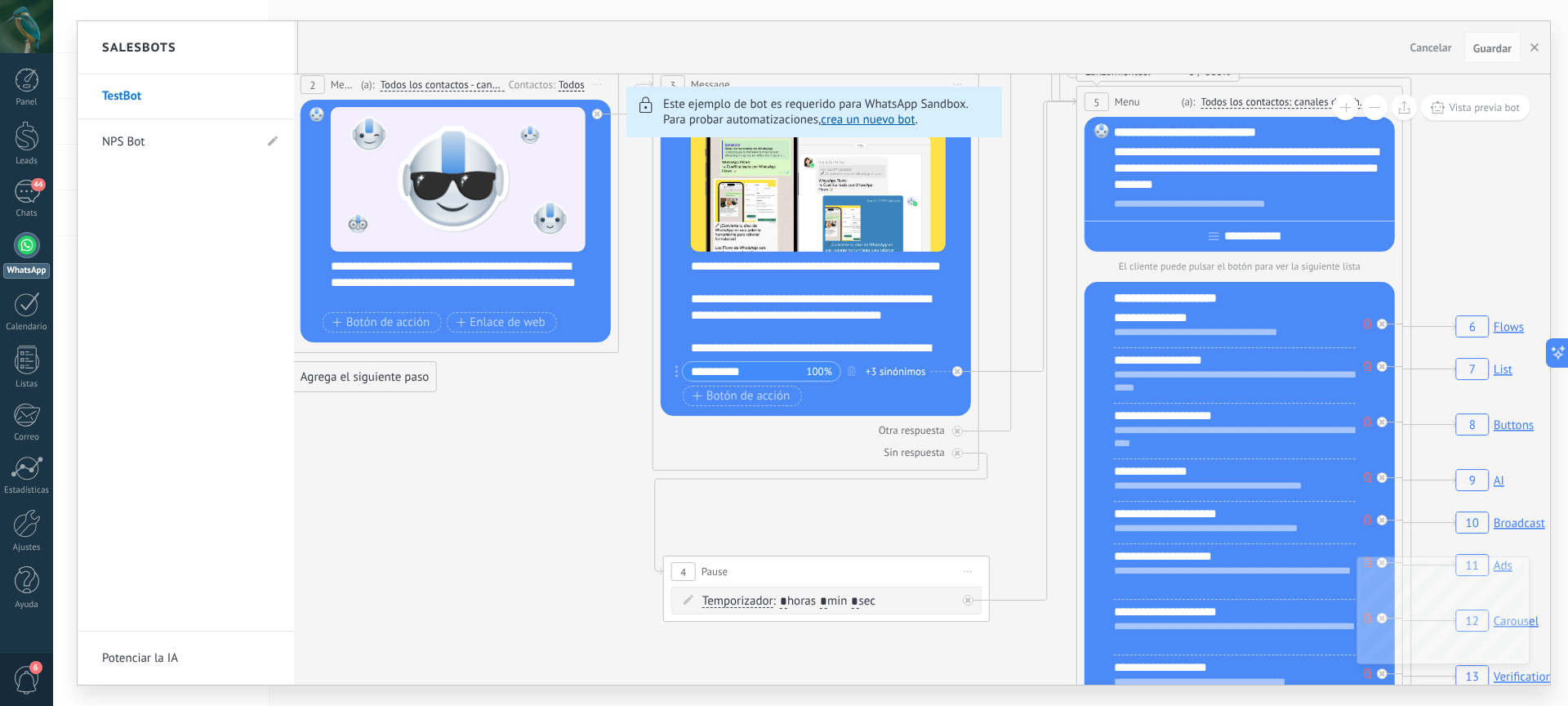
click at [146, 141] on link "NPS Bot" at bounding box center [177, 142] width 151 height 46
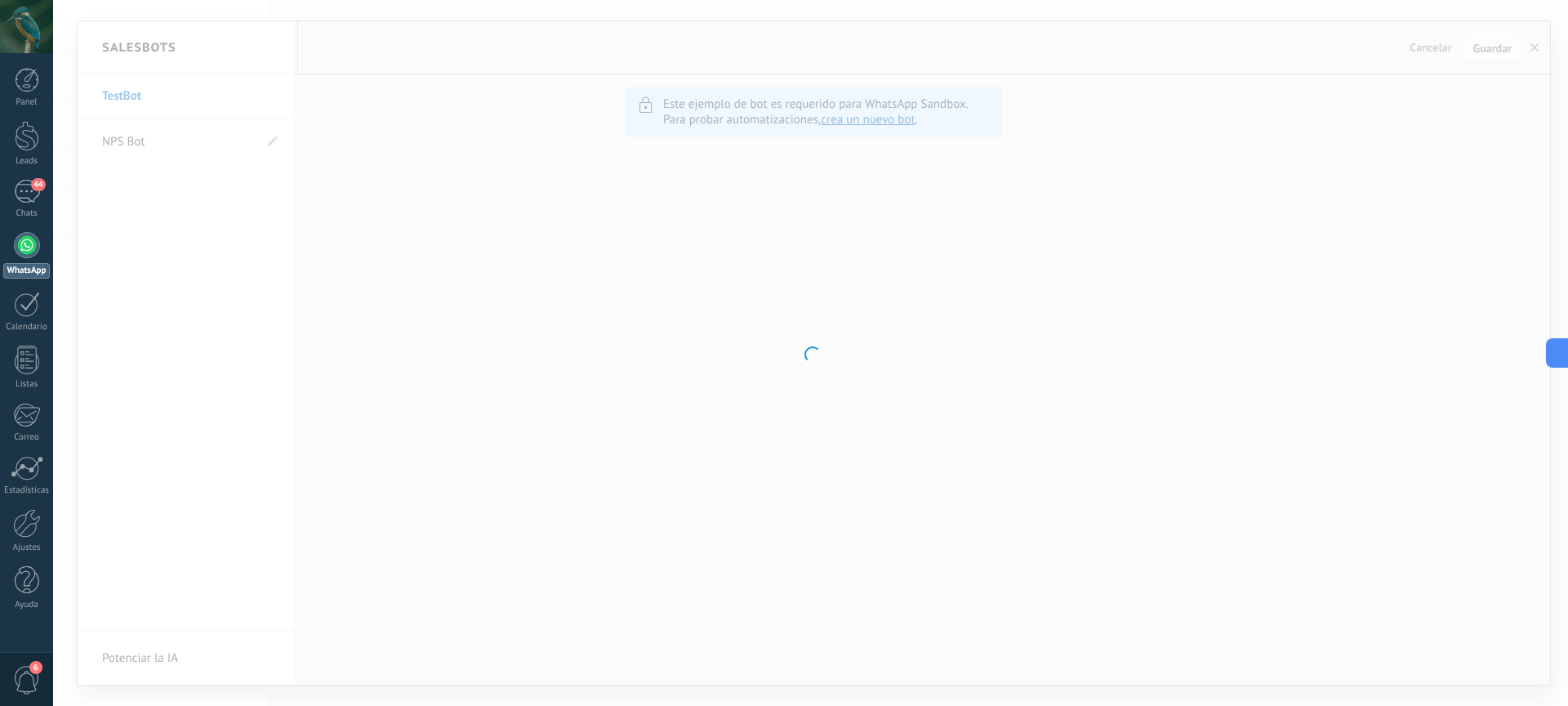
type input "*******"
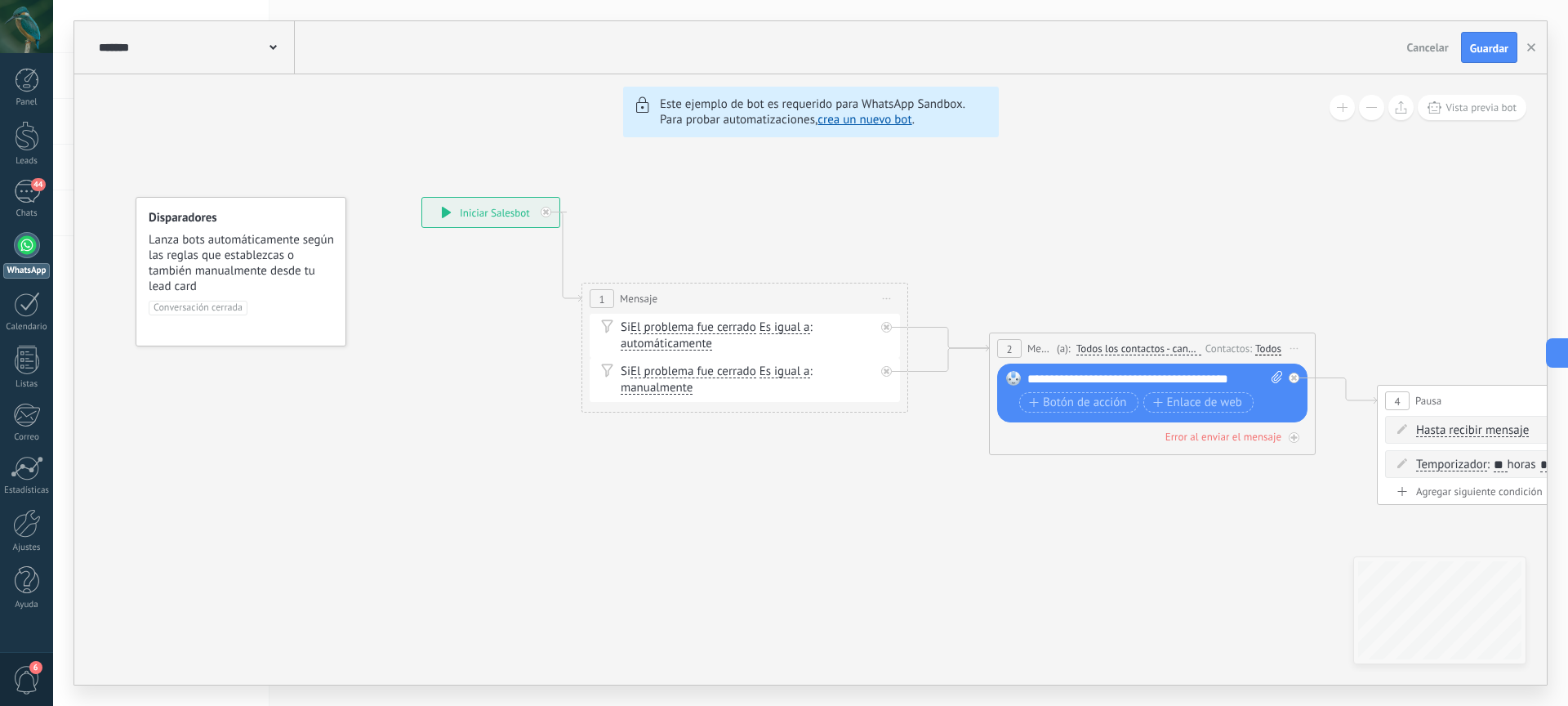
click at [272, 53] on span at bounding box center [273, 46] width 8 height 15
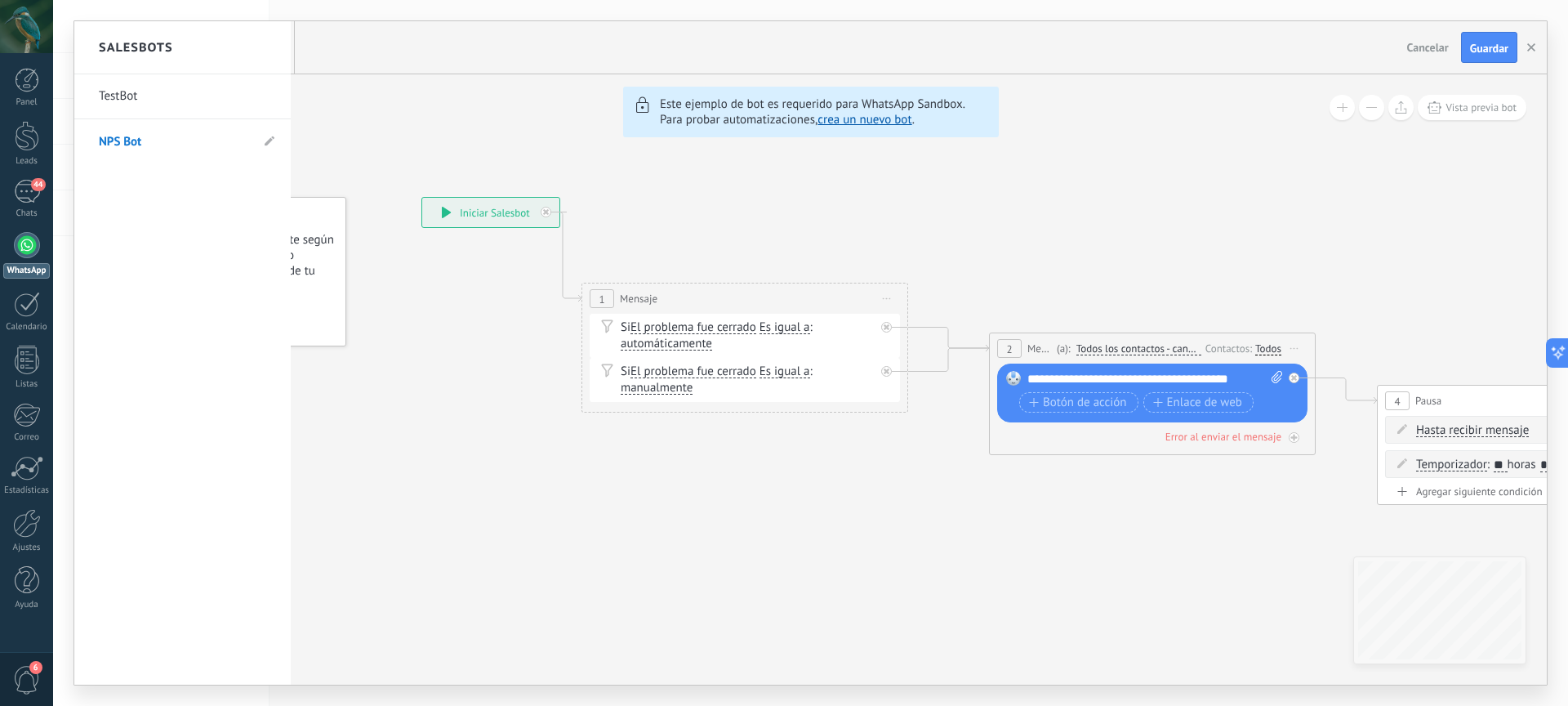
click at [1531, 47] on div at bounding box center [810, 353] width 1472 height 663
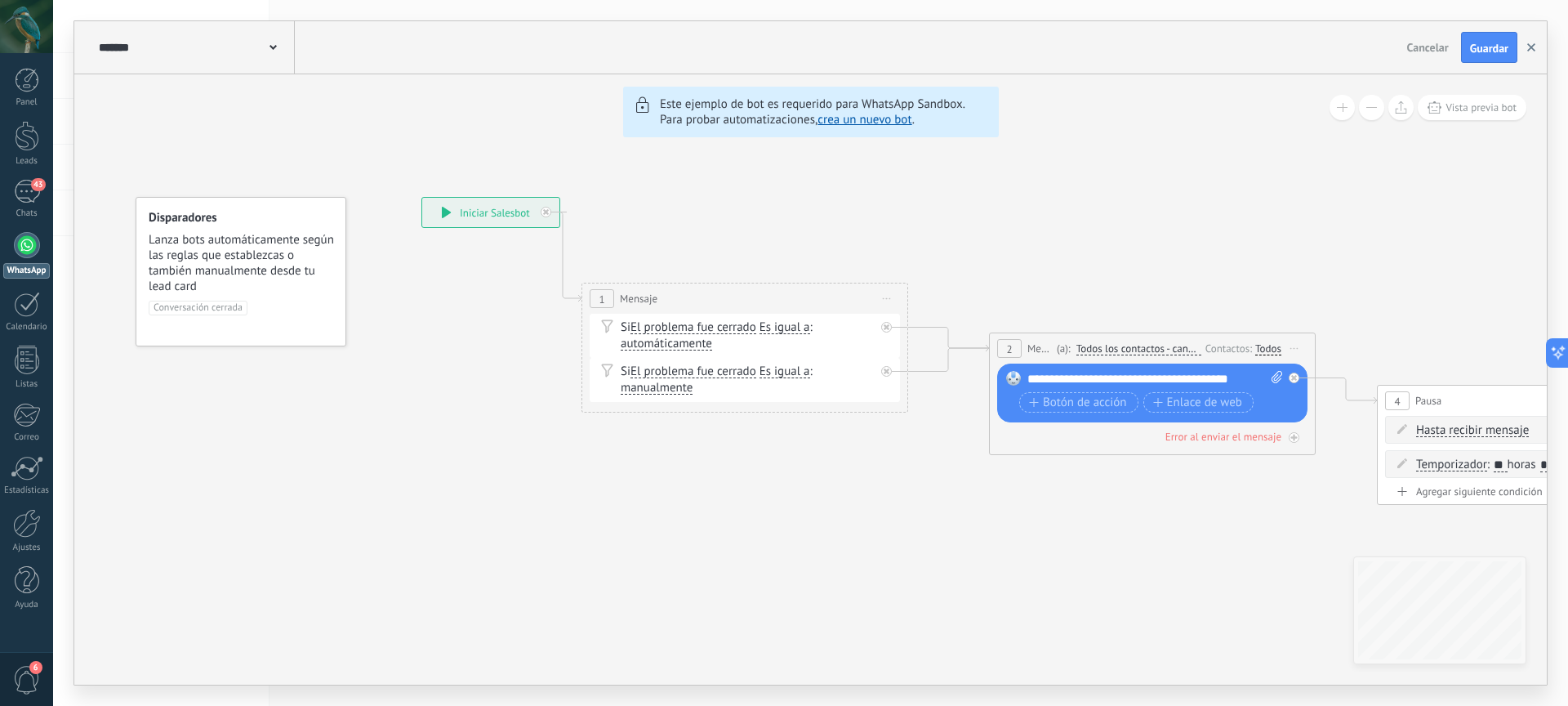
click at [1532, 48] on use "button" at bounding box center [1532, 47] width 8 height 8
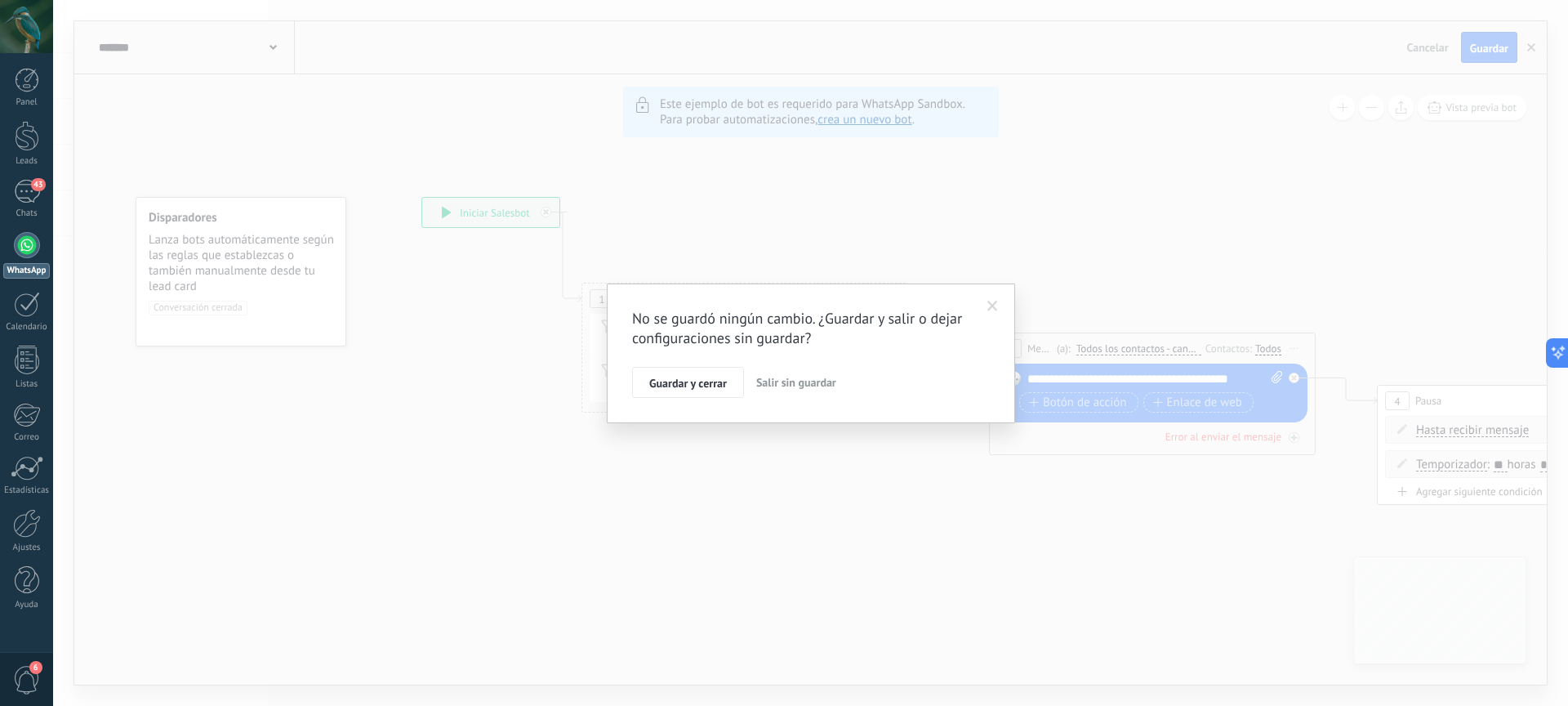
click at [765, 382] on span "Salir sin guardar" at bounding box center [796, 381] width 80 height 14
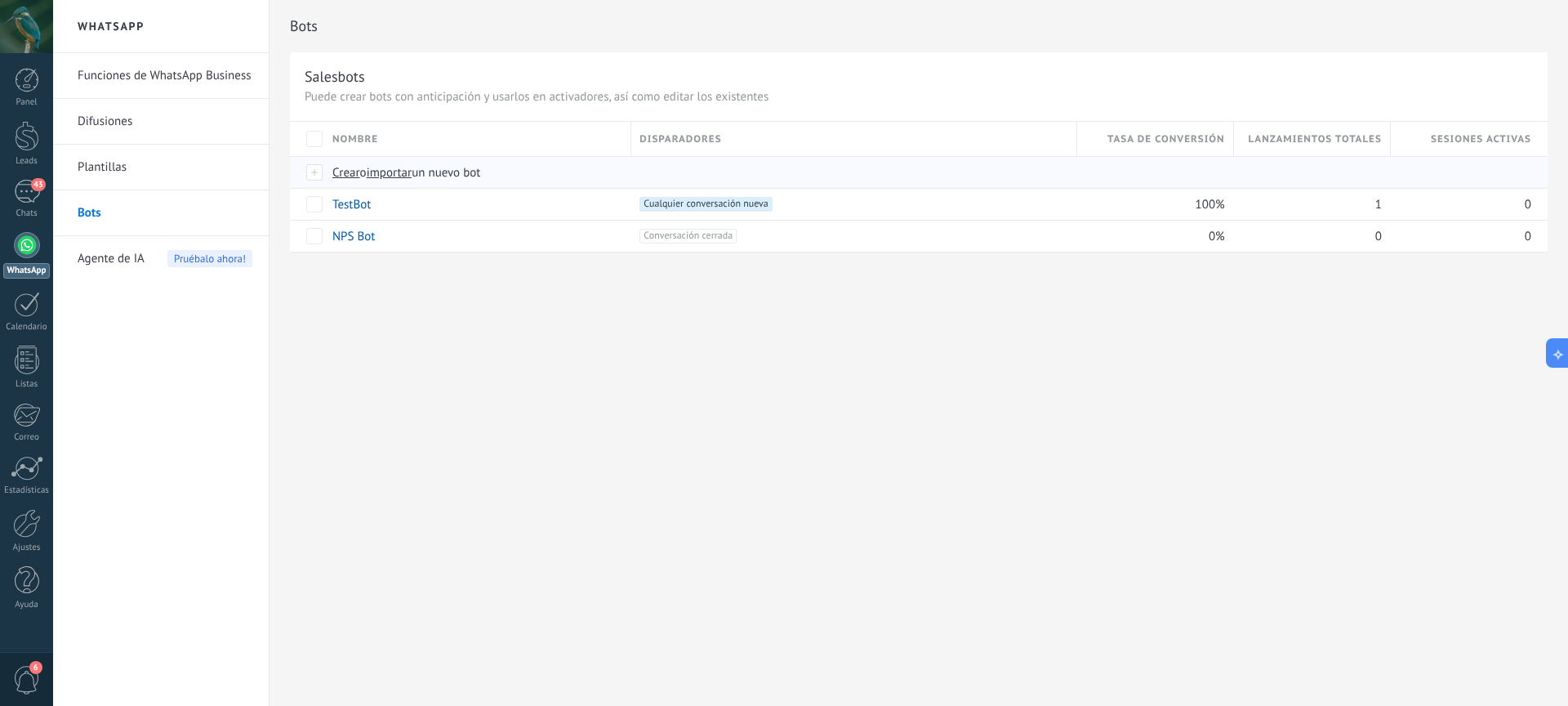
click at [313, 175] on div at bounding box center [314, 172] width 18 height 14
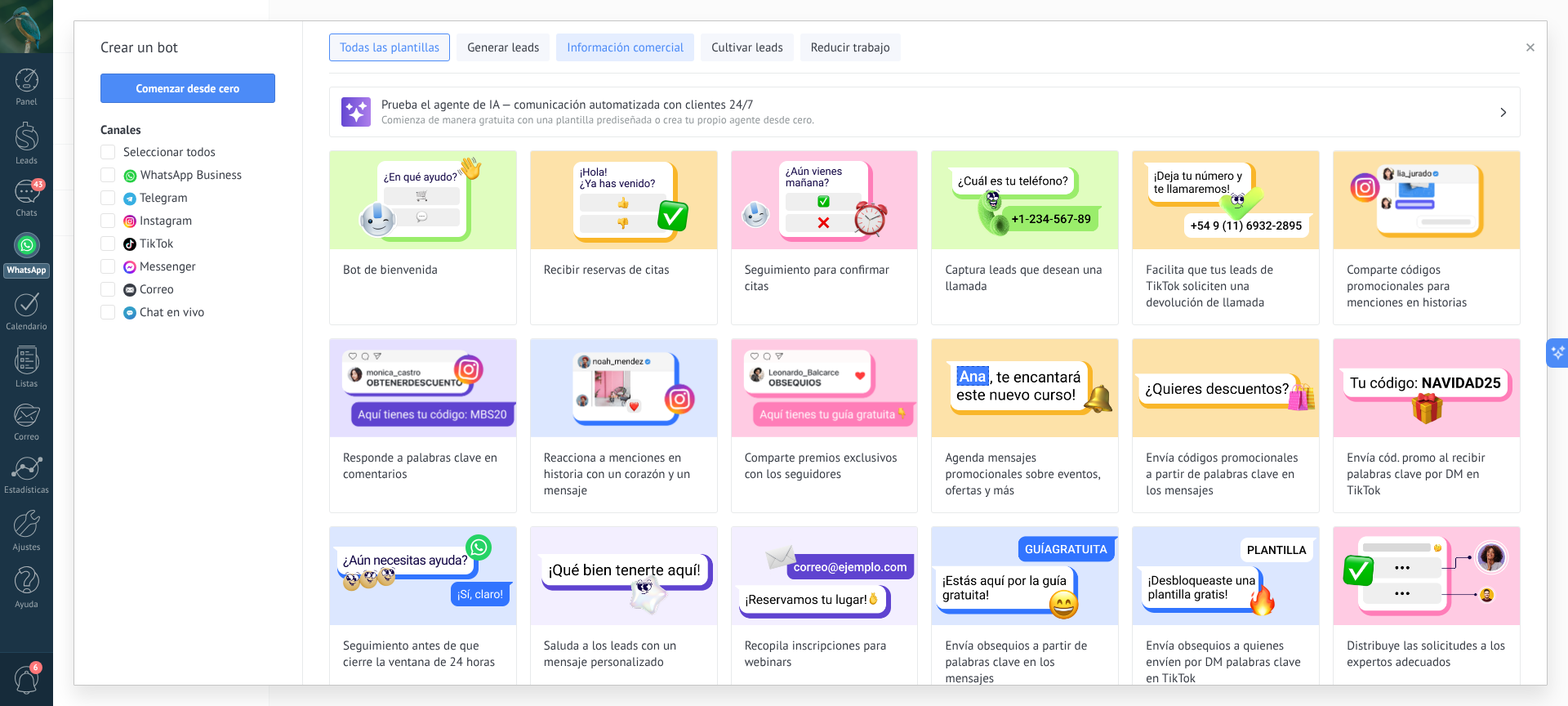
click at [651, 47] on span "Información comercial" at bounding box center [626, 47] width 117 height 16
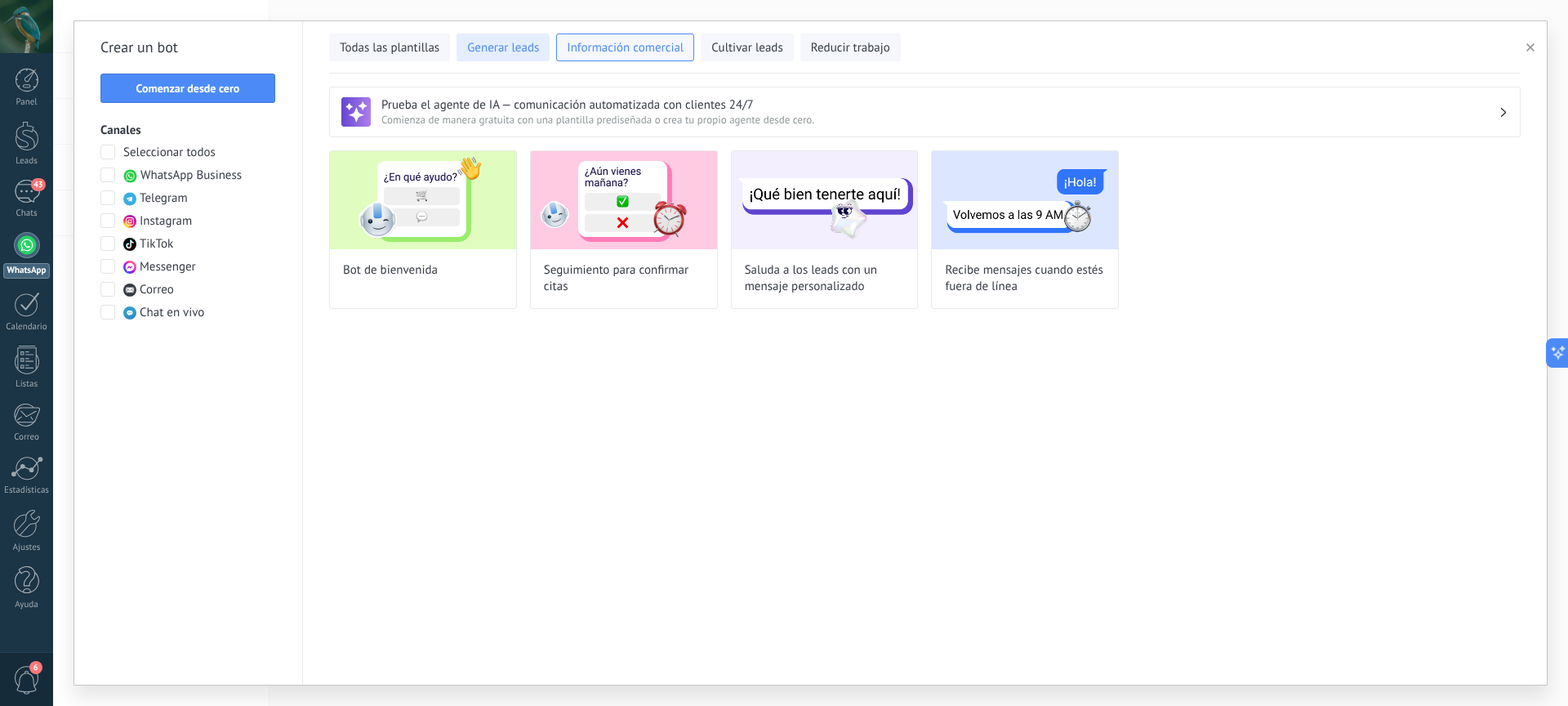
click at [501, 51] on span "Generar leads" at bounding box center [503, 47] width 72 height 16
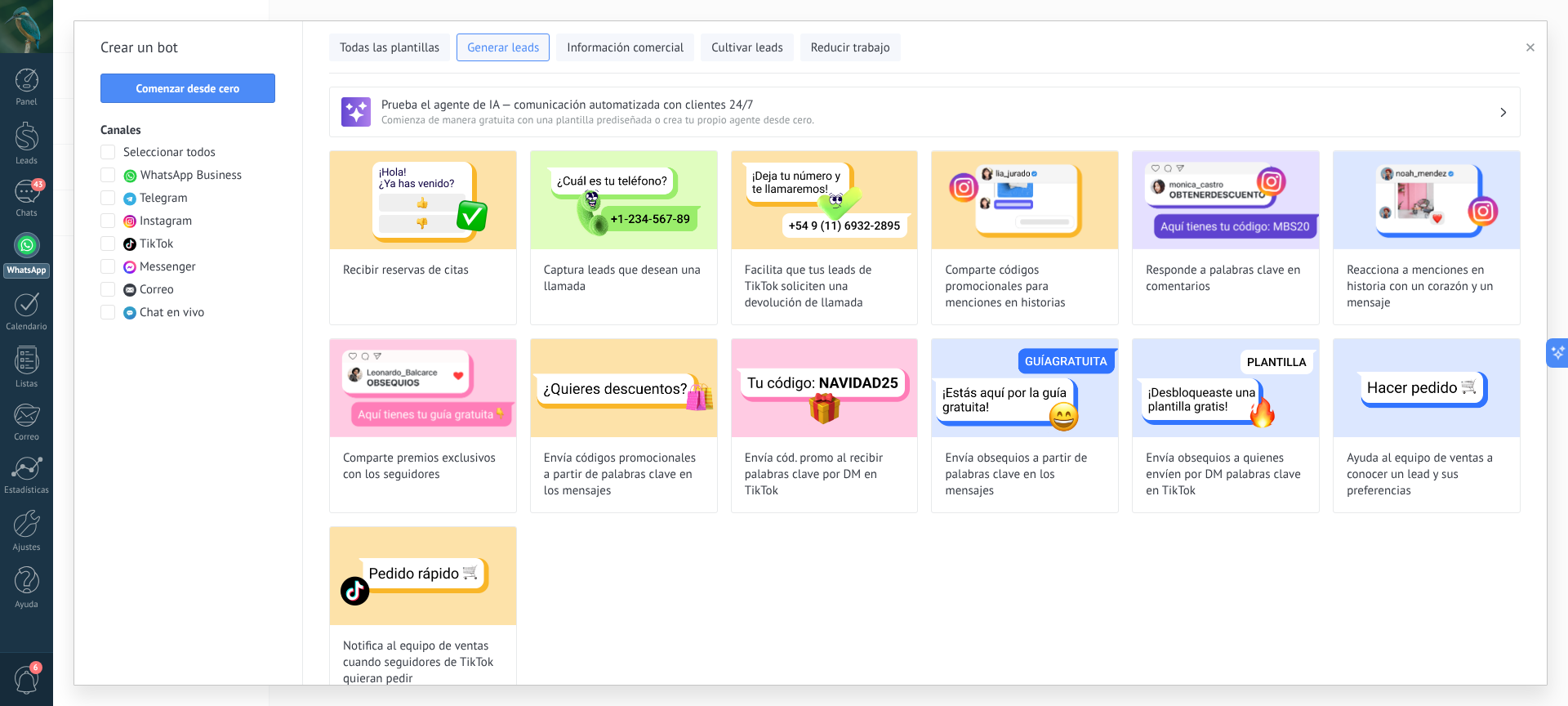
drag, startPoint x: 791, startPoint y: 594, endPoint x: 779, endPoint y: 570, distance: 26.8
click at [791, 594] on div "Recibir reservas de citas Captura leads que desean una llamada Facilita que tus…" at bounding box center [925, 425] width 1192 height 550
click at [631, 40] on span "Información comercial" at bounding box center [626, 47] width 117 height 16
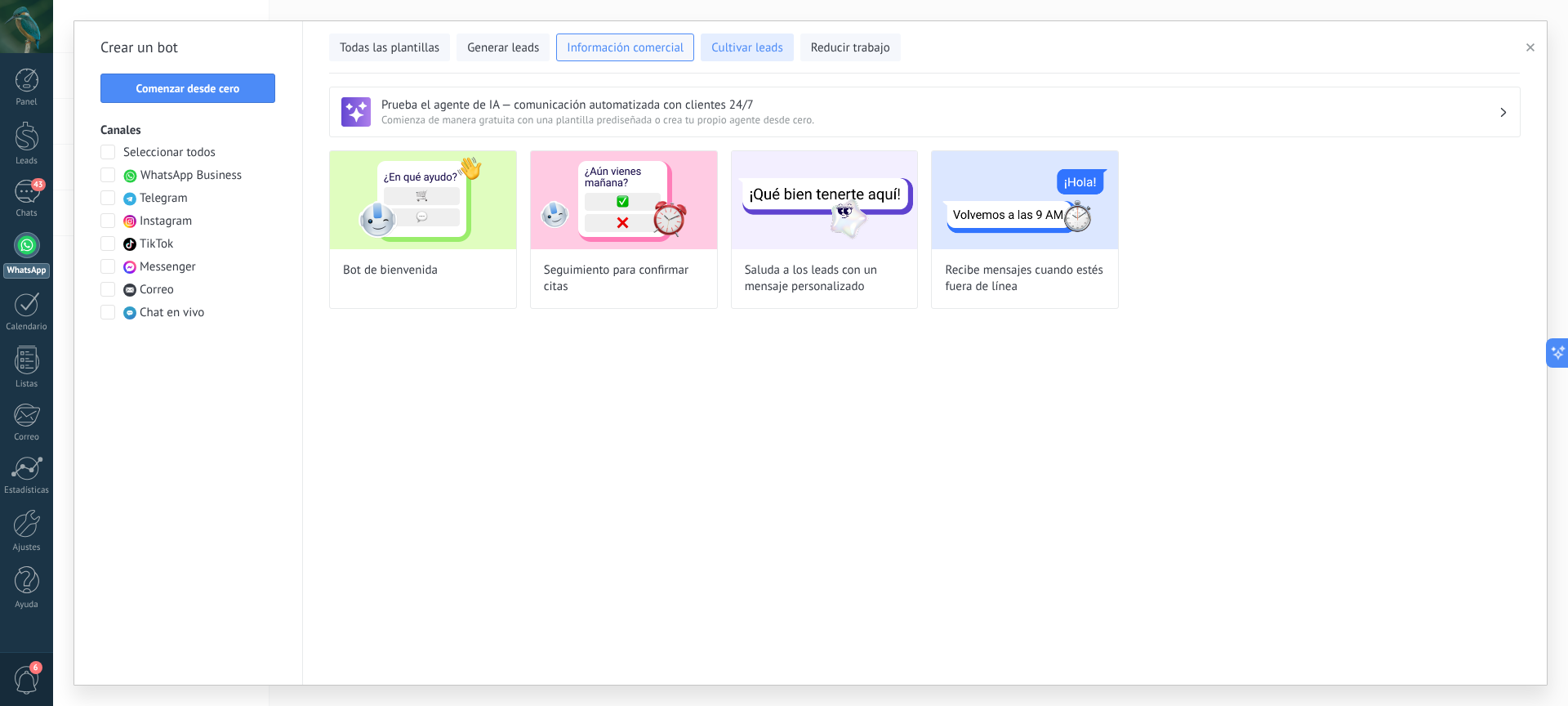
click at [765, 51] on span "Cultivar leads" at bounding box center [747, 47] width 71 height 16
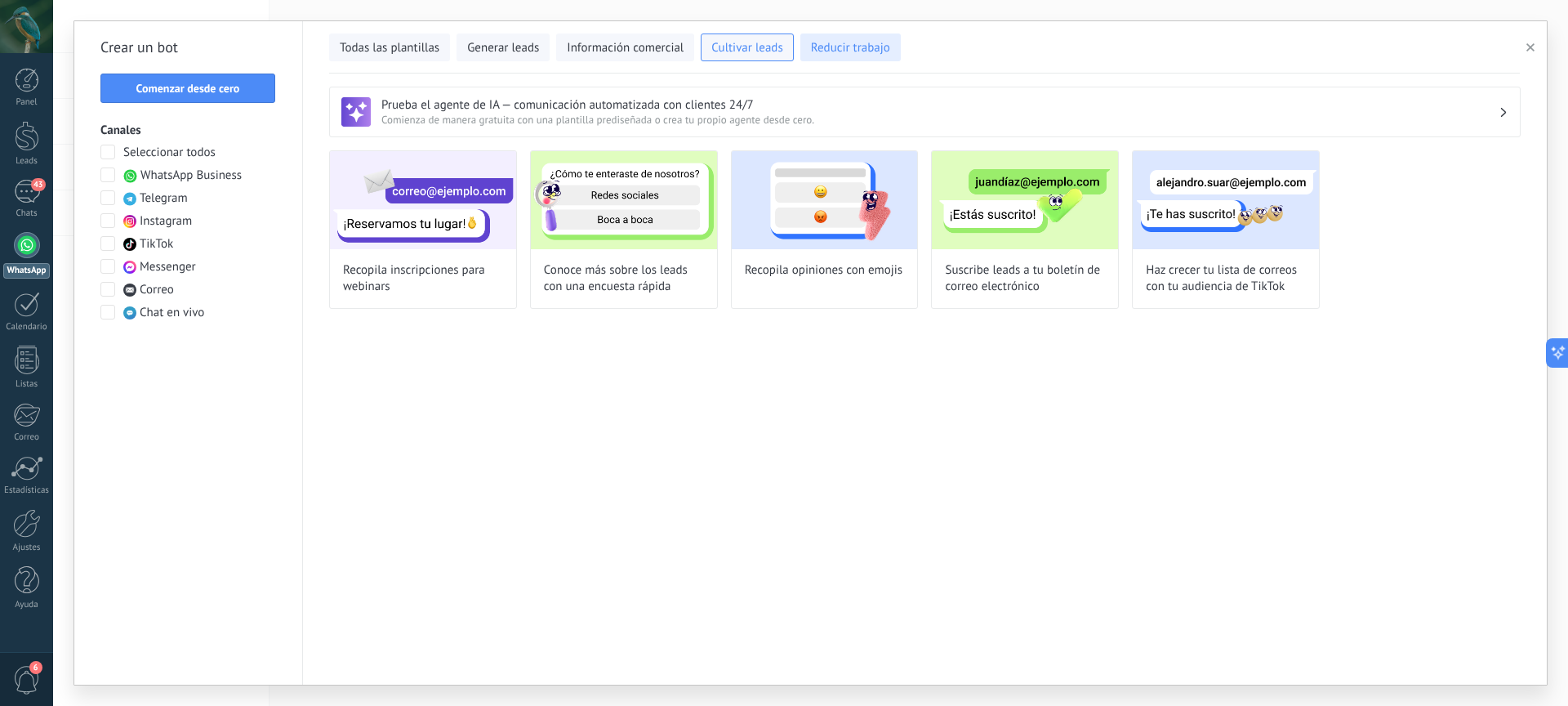
click at [837, 60] on button "Reducir trabajo" at bounding box center [850, 47] width 101 height 28
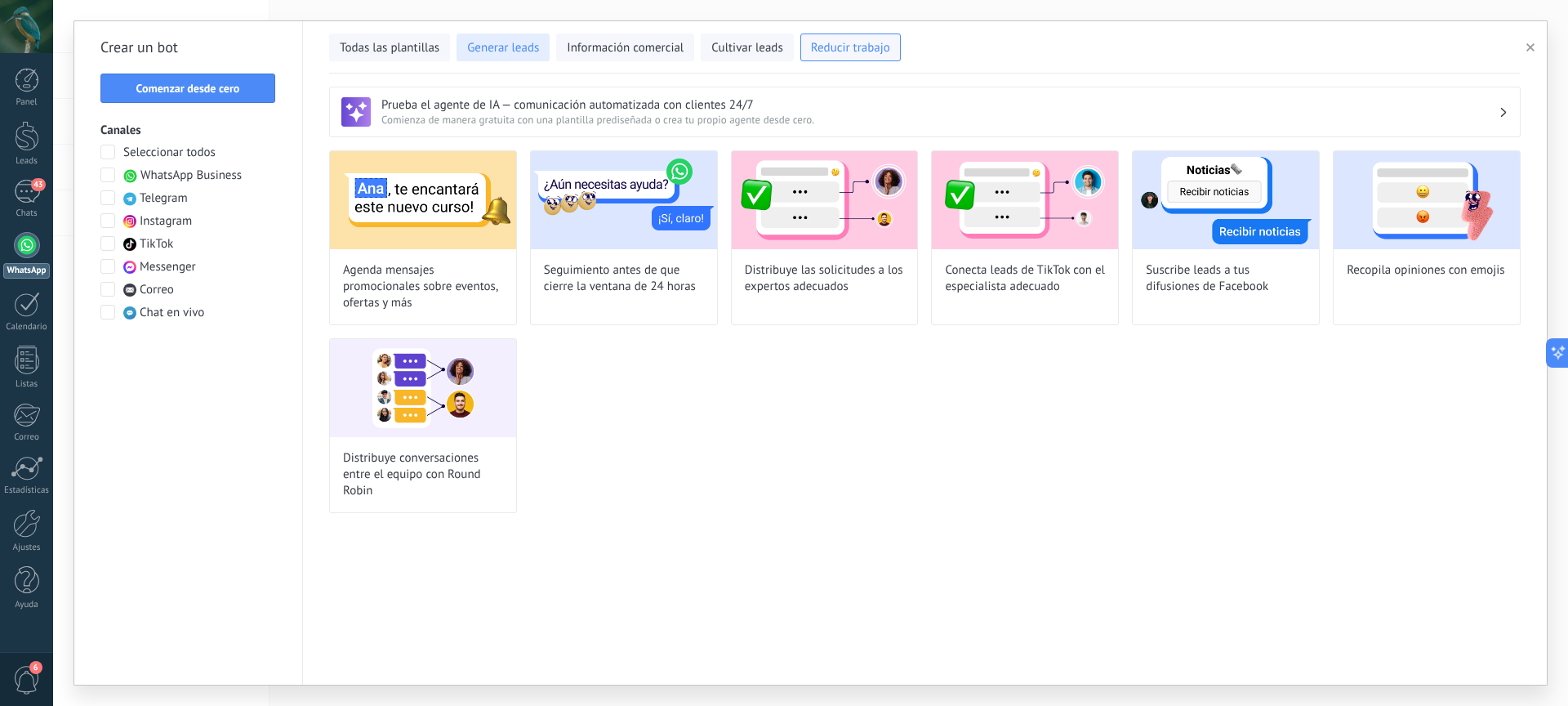
click at [501, 47] on span "Generar leads" at bounding box center [503, 47] width 72 height 16
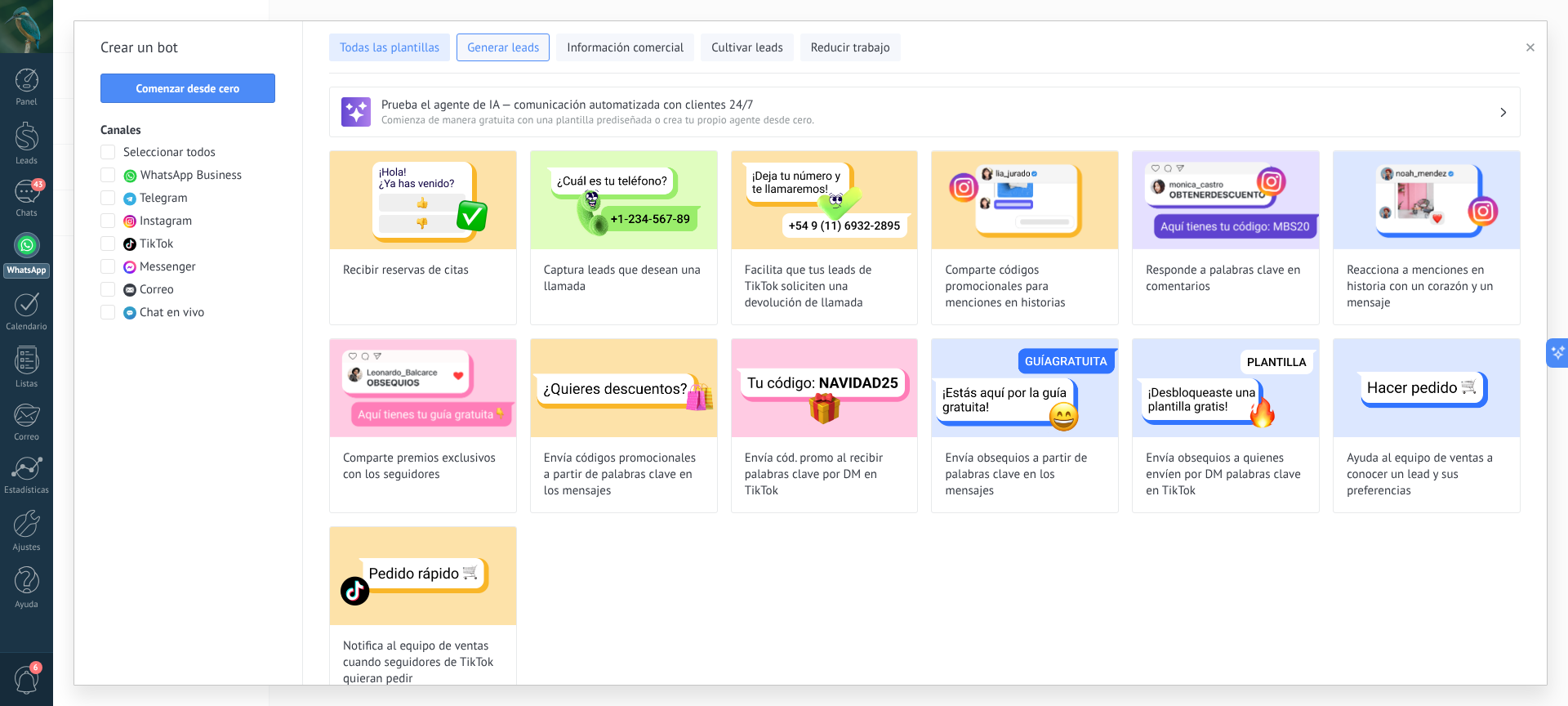
click at [376, 47] on span "Todas las plantillas" at bounding box center [390, 47] width 100 height 16
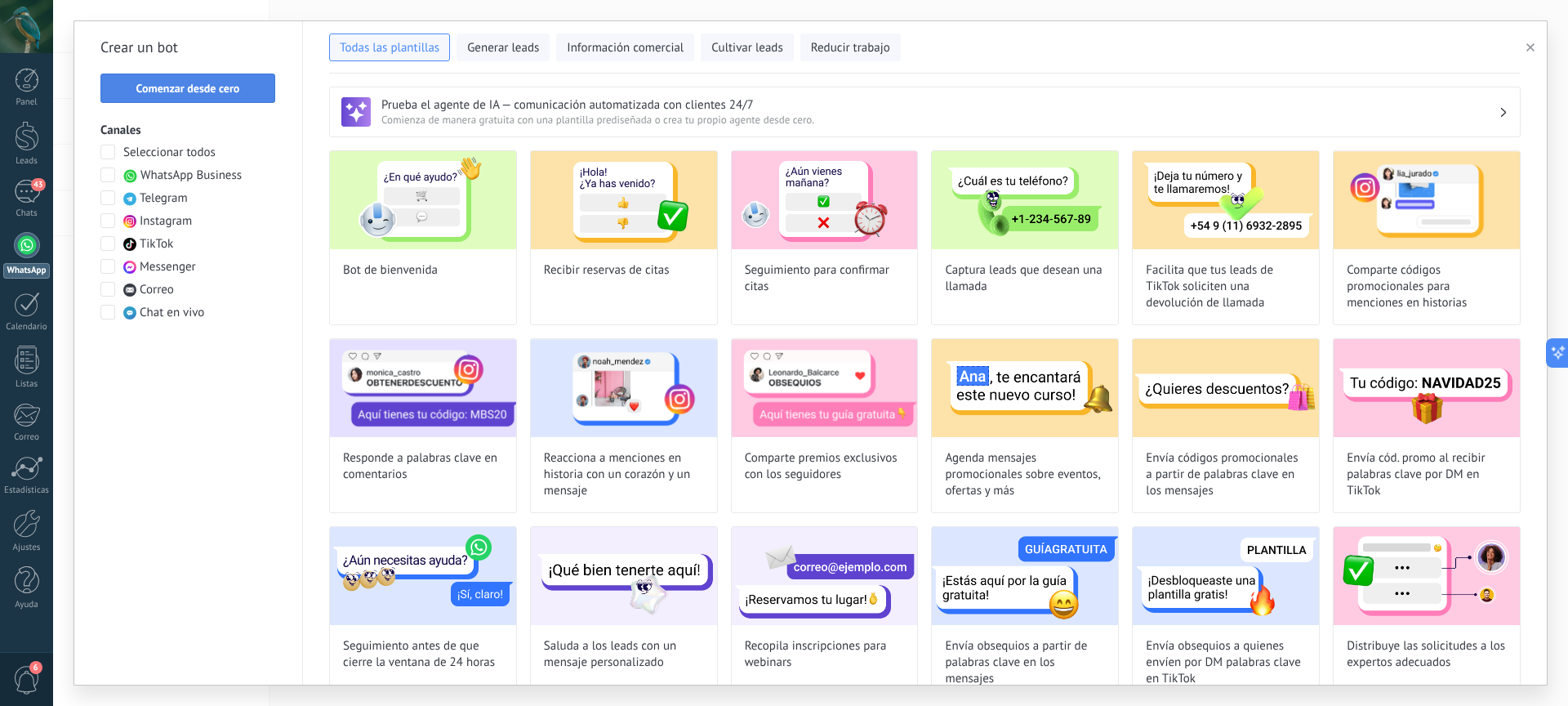
click at [231, 87] on span "Comenzar desde cero" at bounding box center [188, 87] width 103 height 11
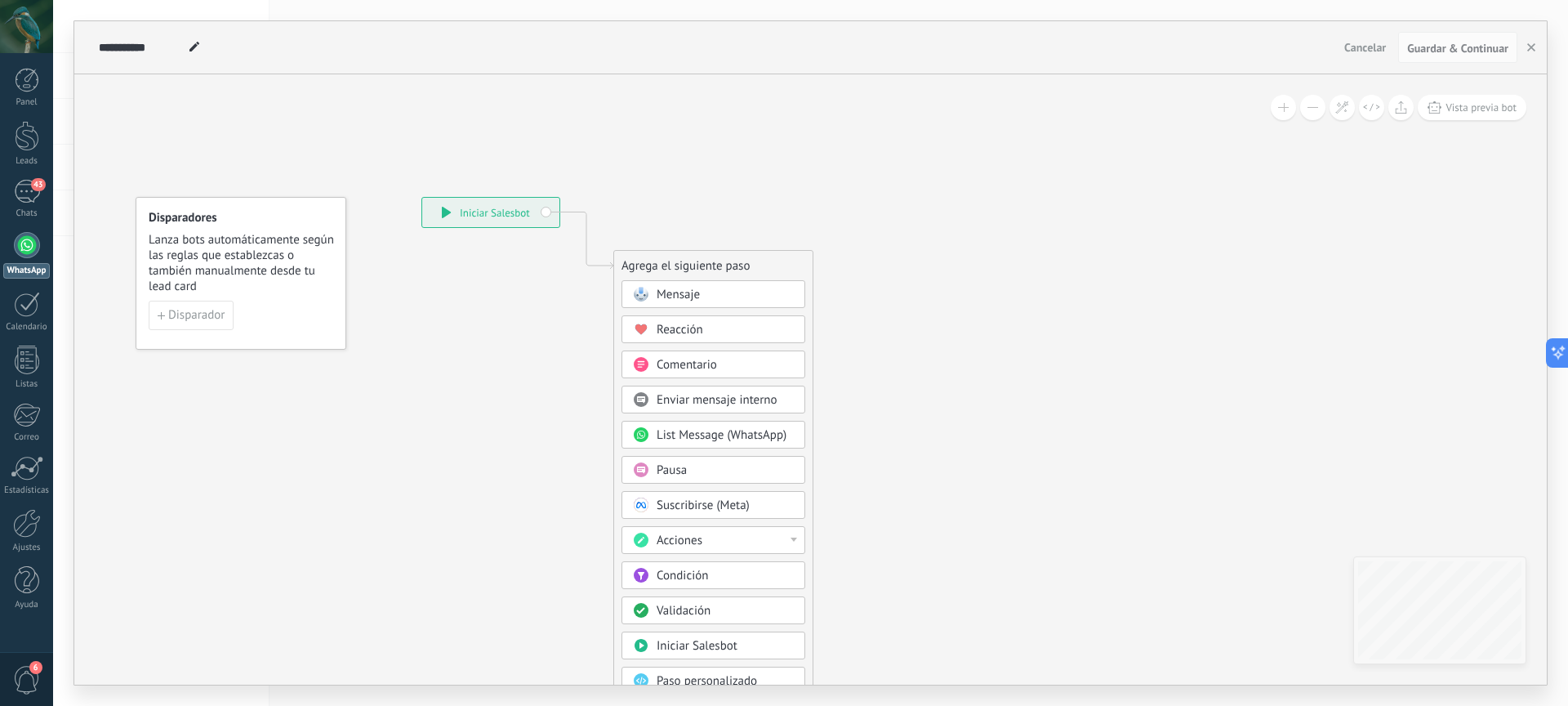
click at [731, 292] on div "Mensaje" at bounding box center [726, 294] width 137 height 16
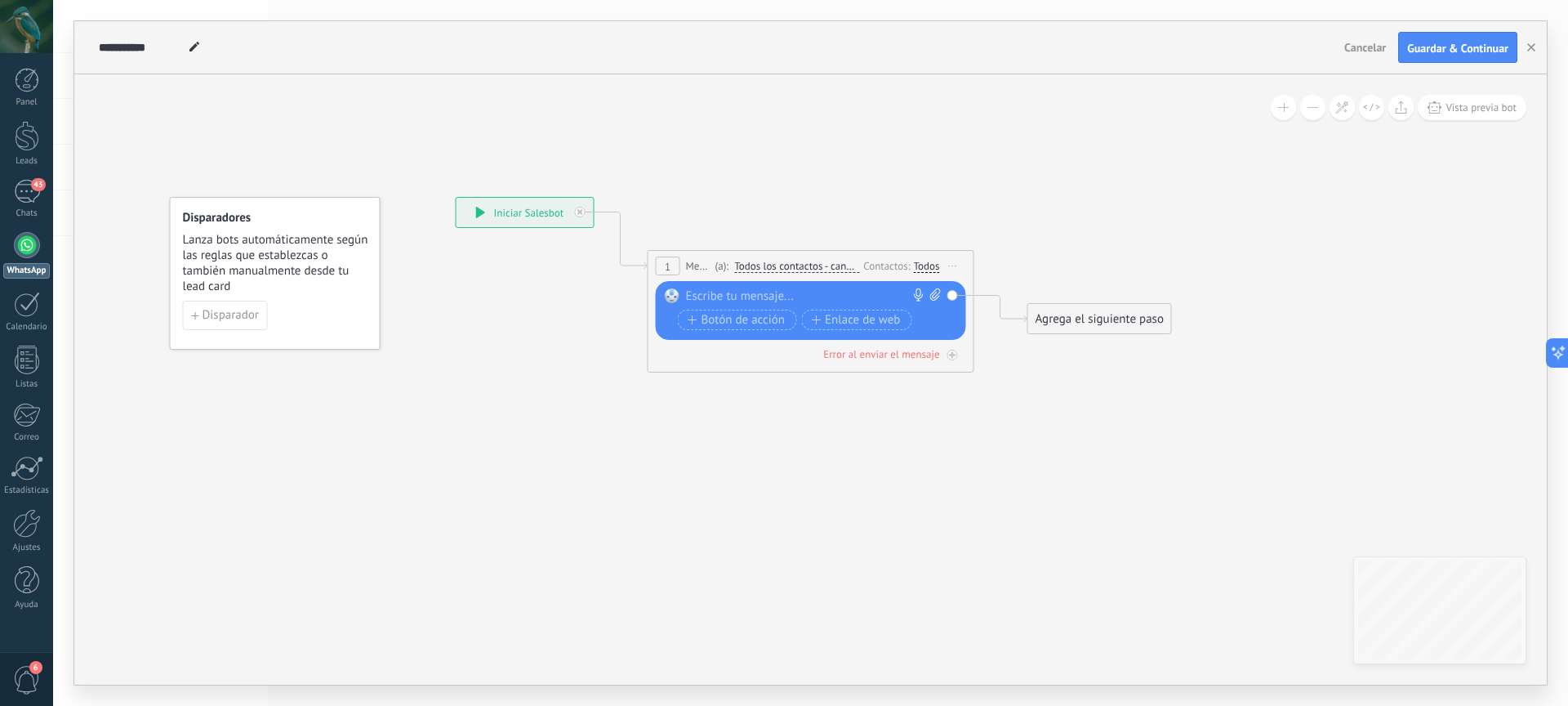
click at [933, 266] on div "Todos" at bounding box center [926, 265] width 26 height 13
click at [842, 418] on icon at bounding box center [786, 273] width 1477 height 970
click at [807, 269] on span "Todos los contactos - canales seleccionados" at bounding box center [796, 265] width 125 height 13
click at [807, 269] on button "Todos los contactos - canales seleccionados" at bounding box center [828, 266] width 204 height 30
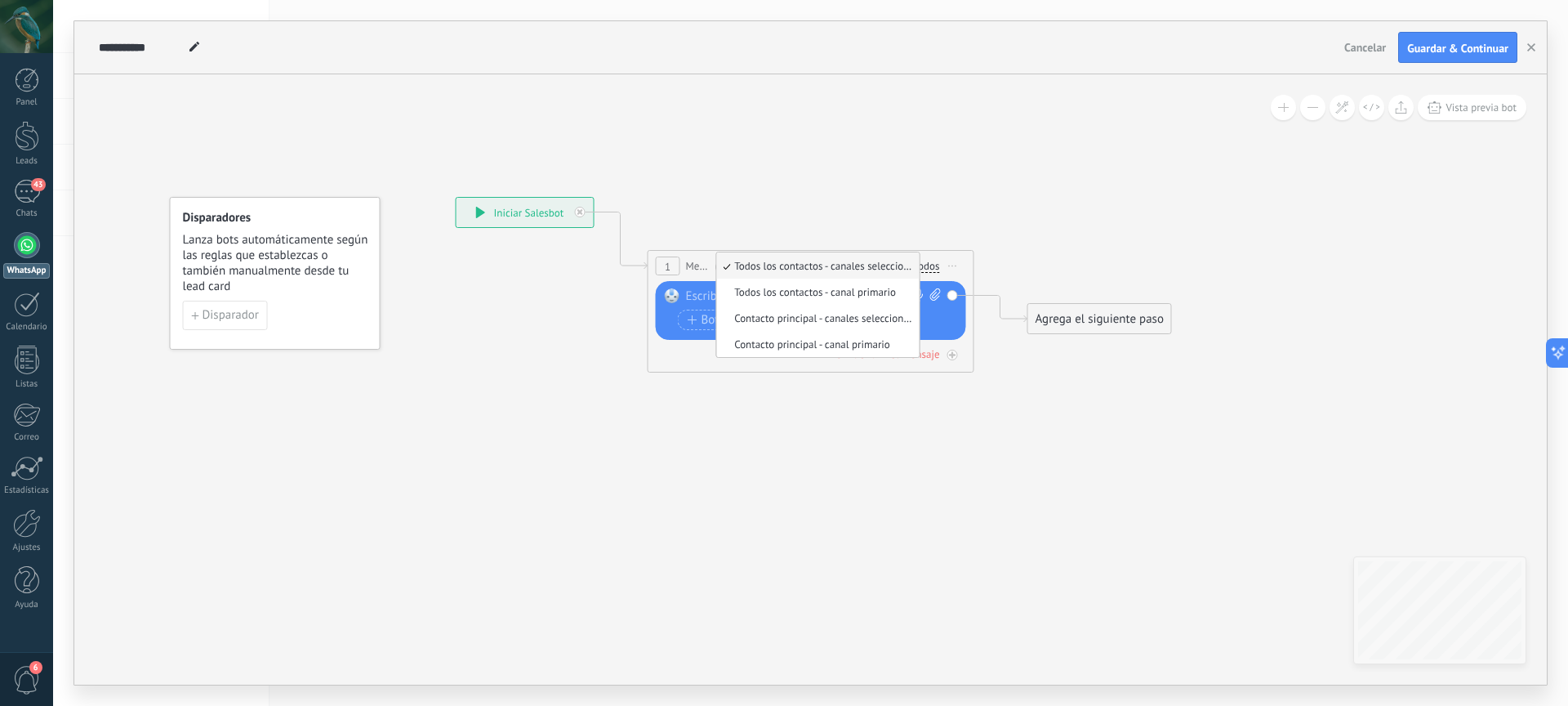
click at [829, 385] on icon at bounding box center [786, 273] width 1477 height 970
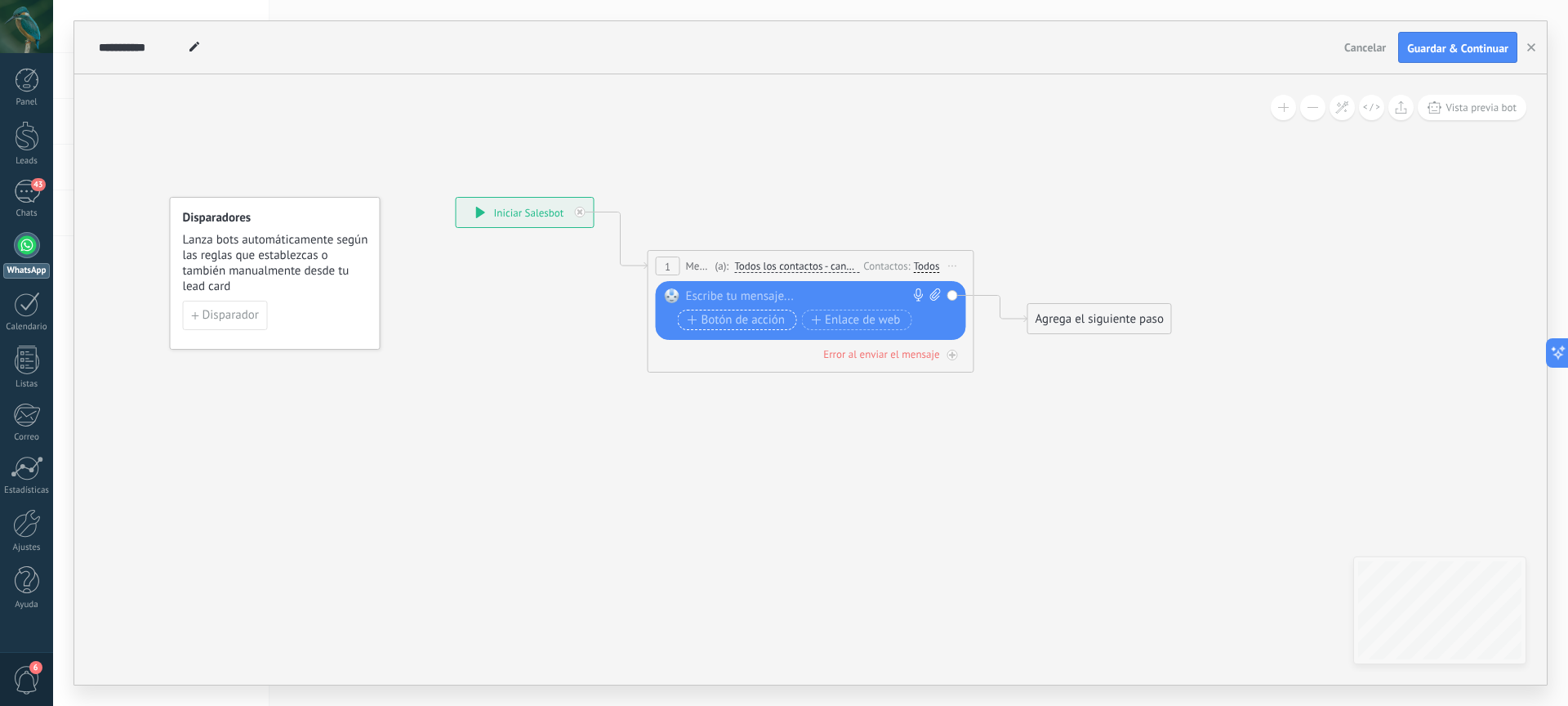
click at [770, 324] on span "Botón de acción" at bounding box center [737, 320] width 98 height 13
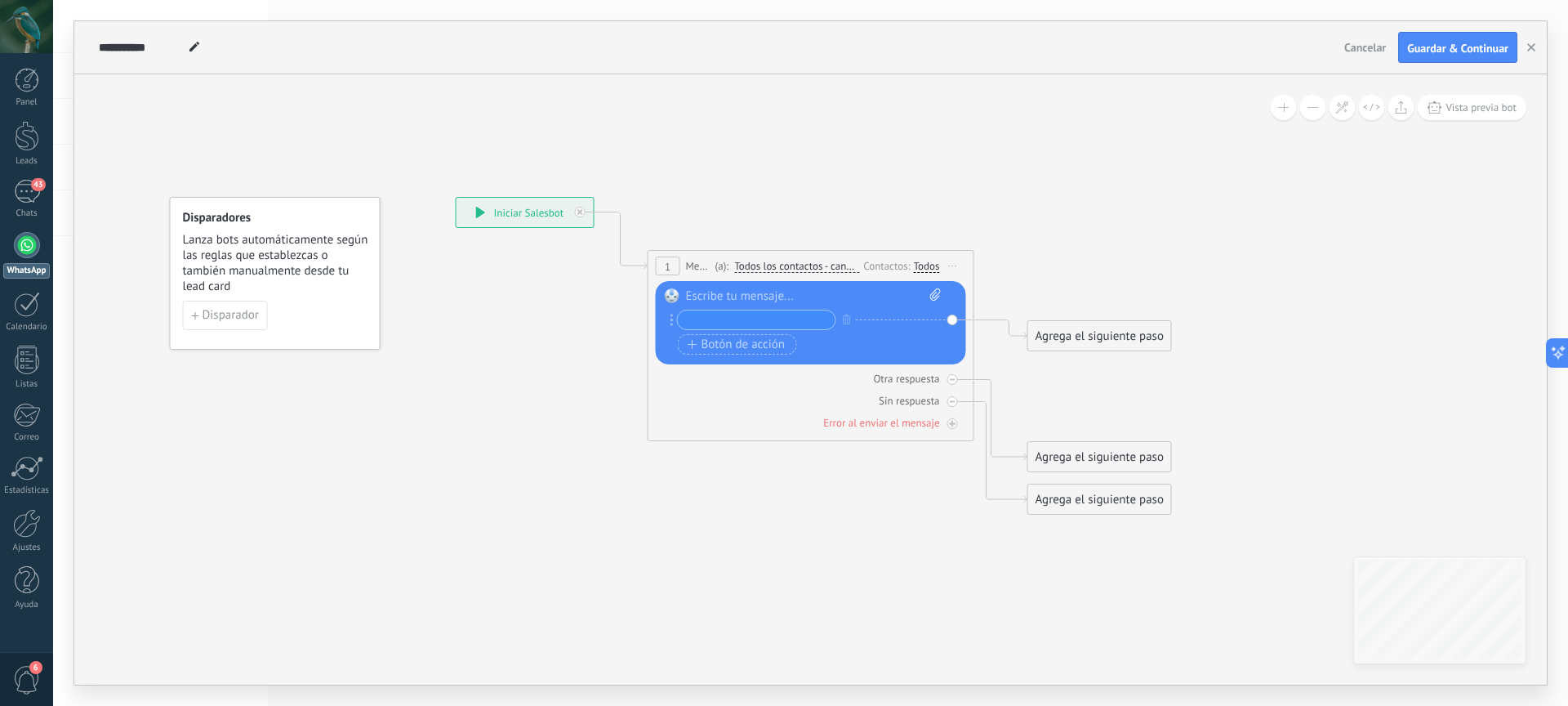
click at [1068, 339] on div "Agrega el siguiente paso" at bounding box center [1099, 336] width 143 height 27
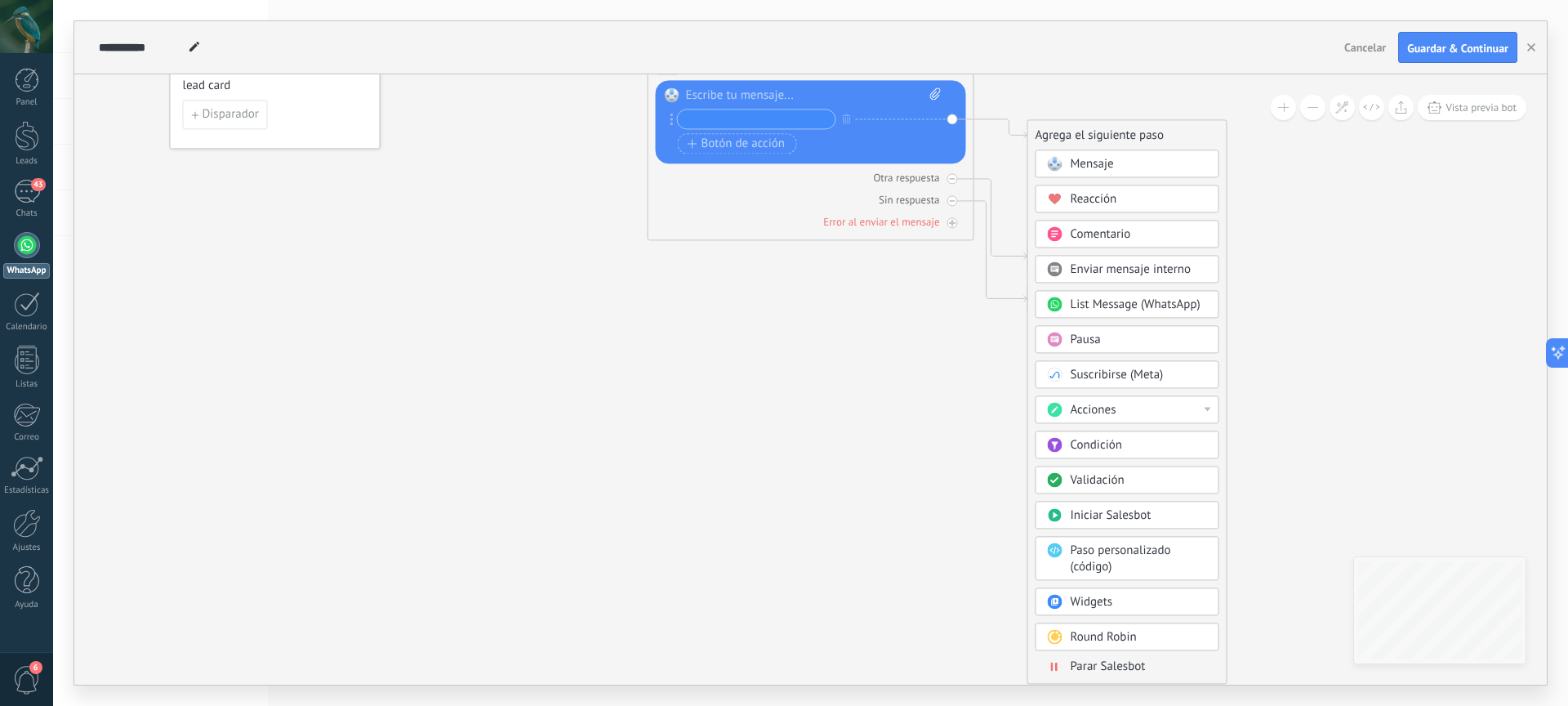
click at [1195, 411] on div "Acciones" at bounding box center [1139, 409] width 137 height 16
click at [1315, 410] on icon at bounding box center [786, 154] width 1477 height 1134
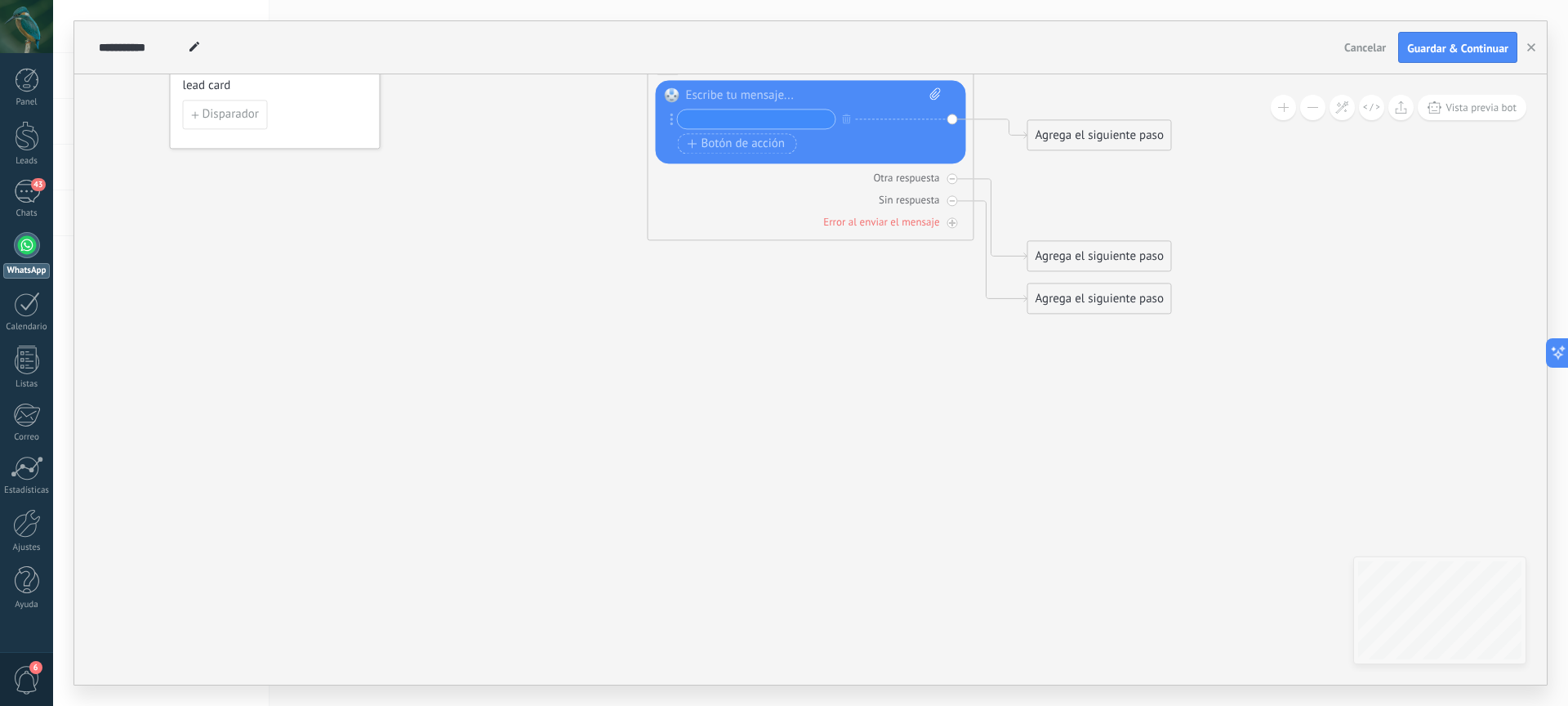
click at [1106, 140] on div "Agrega el siguiente paso" at bounding box center [1099, 136] width 143 height 27
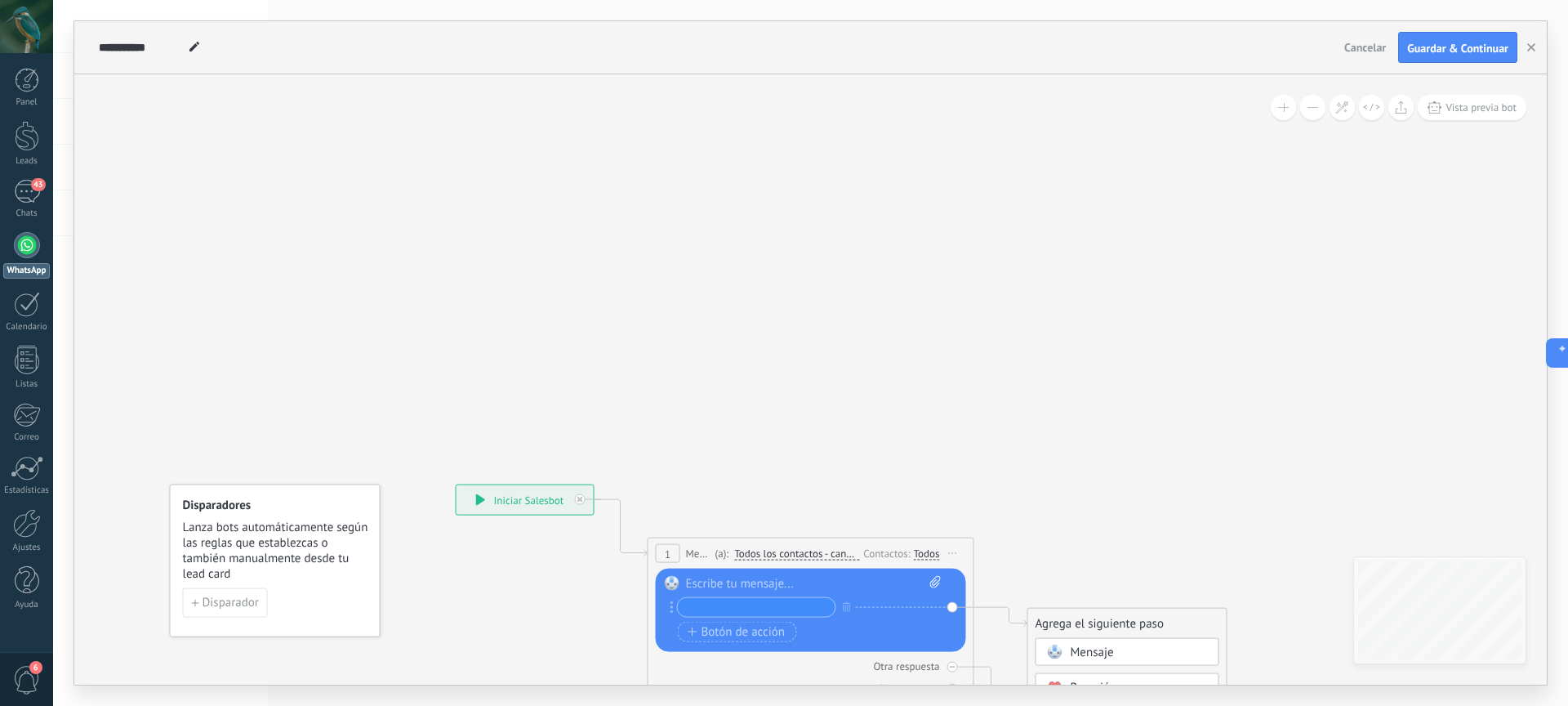
click at [970, 262] on icon at bounding box center [786, 643] width 1477 height 1134
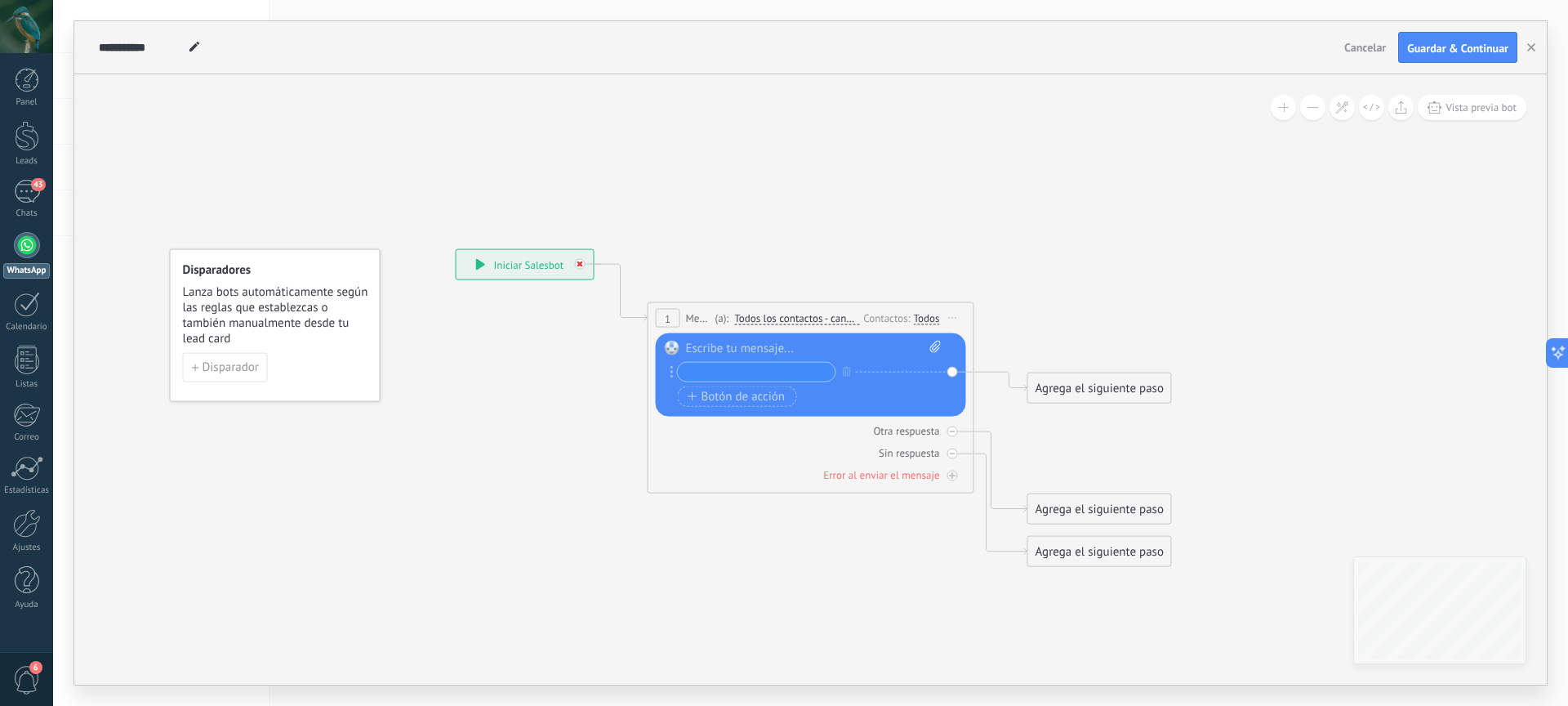
click at [581, 265] on icon at bounding box center [580, 264] width 6 height 6
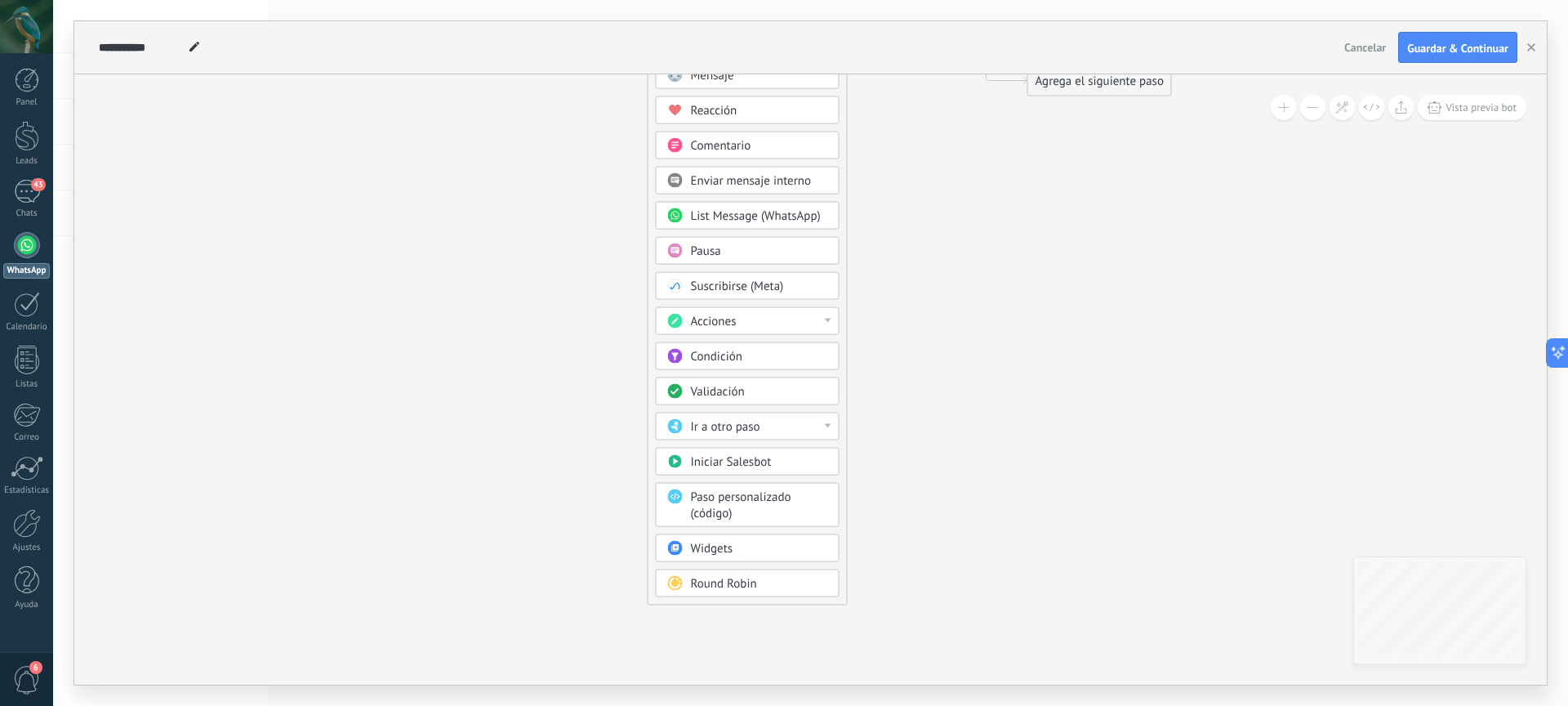
click at [818, 325] on div "Acciones" at bounding box center [759, 321] width 137 height 16
click at [984, 325] on icon at bounding box center [786, 192] width 1477 height 1643
click at [815, 431] on div "Ir a otro paso" at bounding box center [759, 426] width 137 height 16
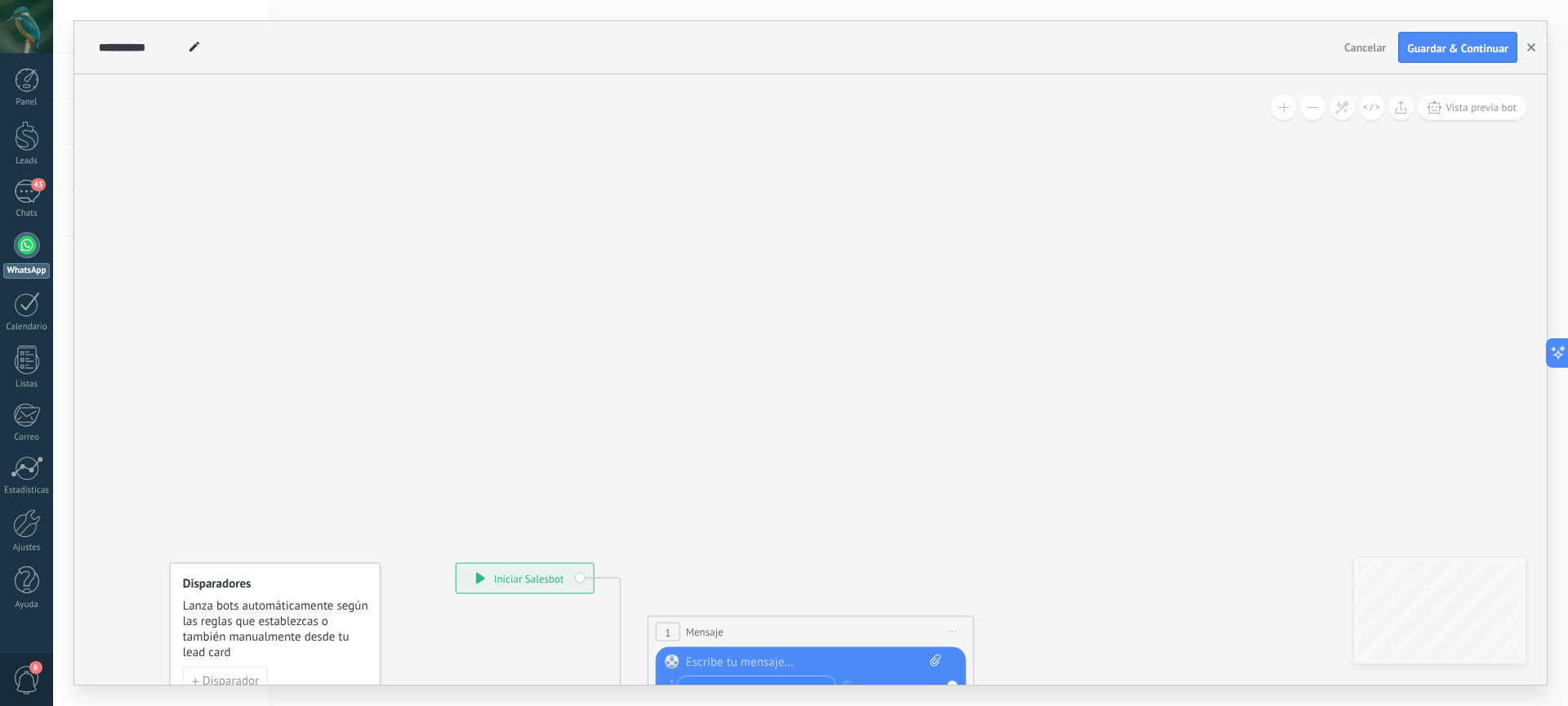
click at [1527, 49] on icon "button" at bounding box center [1532, 47] width 8 height 8
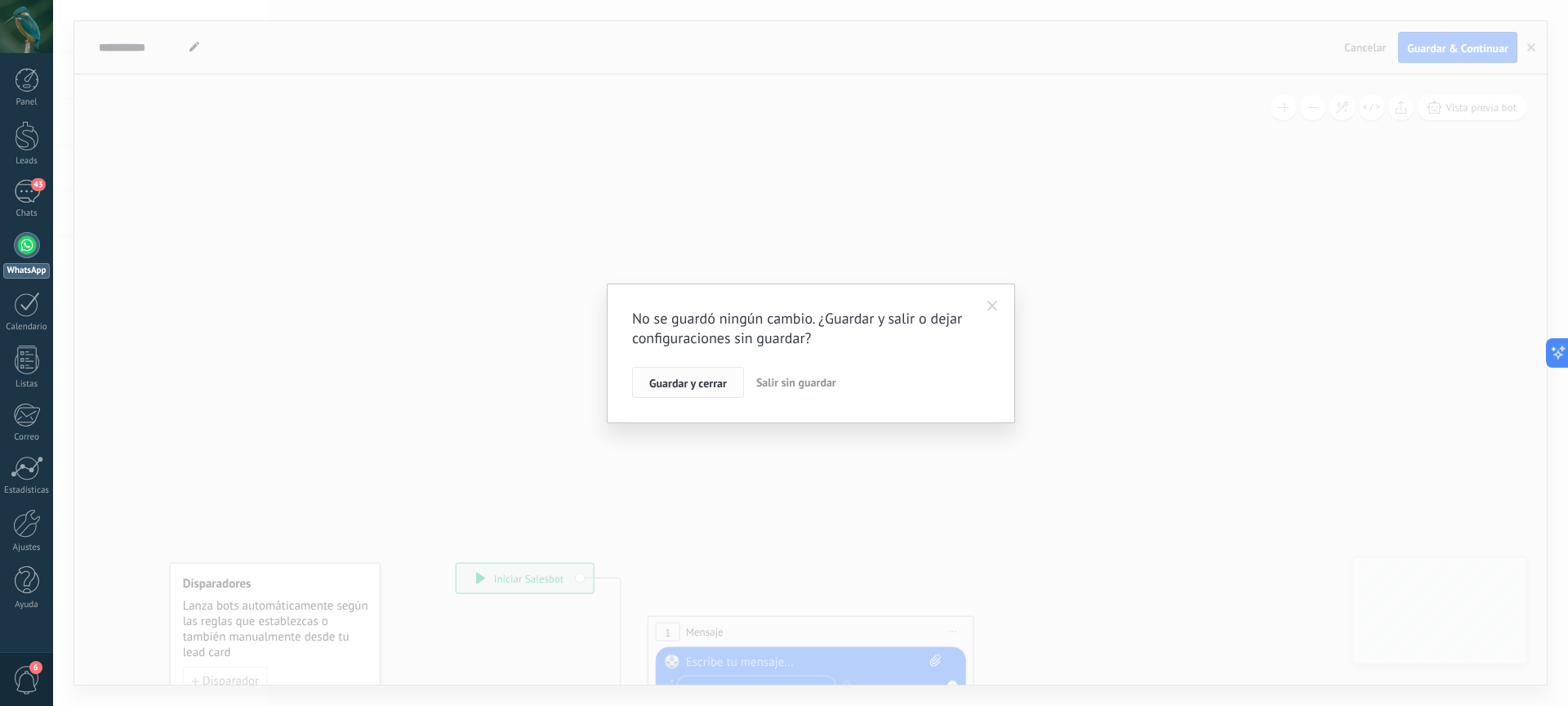
click at [691, 388] on span "Guardar y cerrar" at bounding box center [688, 382] width 78 height 11
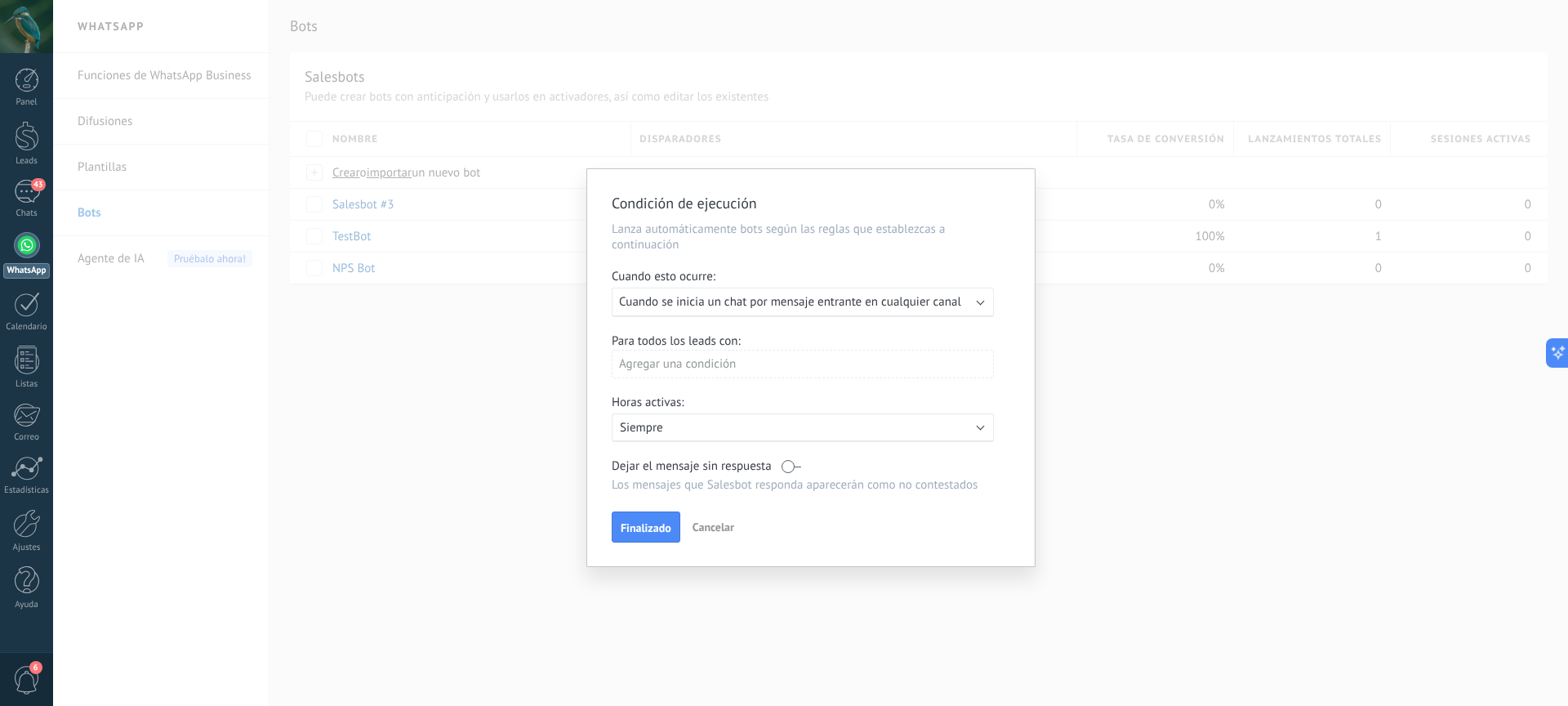
click at [703, 520] on span "Cancelar" at bounding box center [713, 526] width 42 height 14
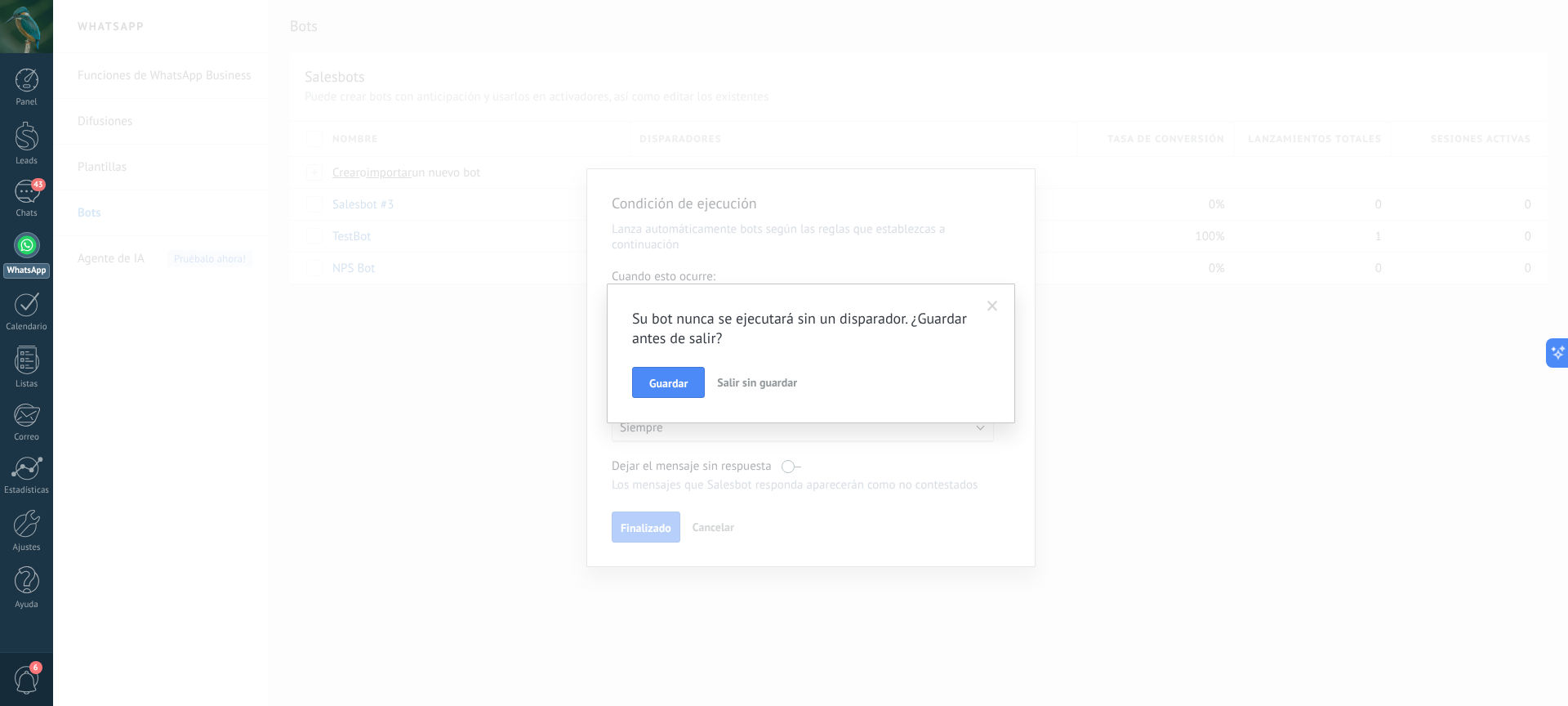
click at [777, 382] on span "Salir sin guardar" at bounding box center [757, 381] width 80 height 14
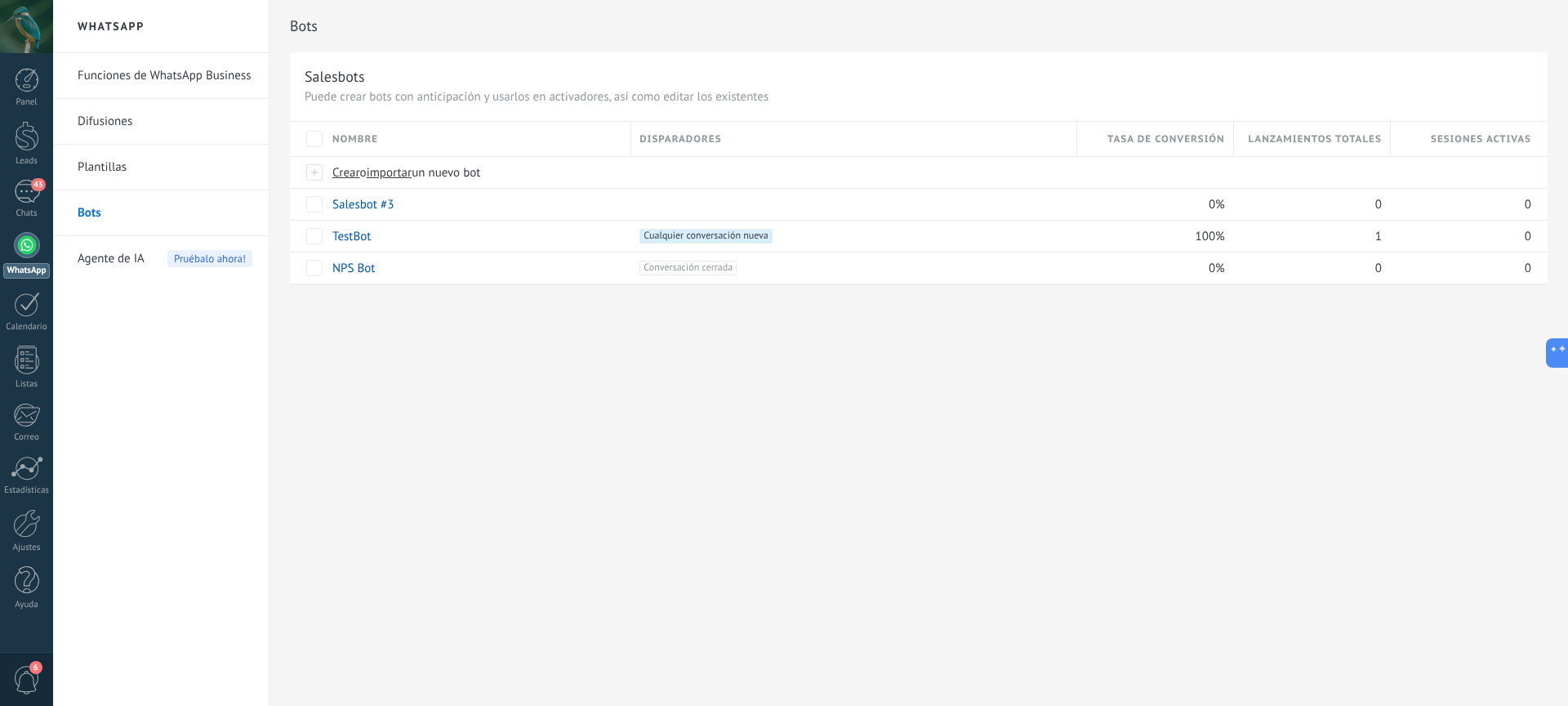
click at [110, 258] on span "Agente de IA" at bounding box center [111, 258] width 67 height 46
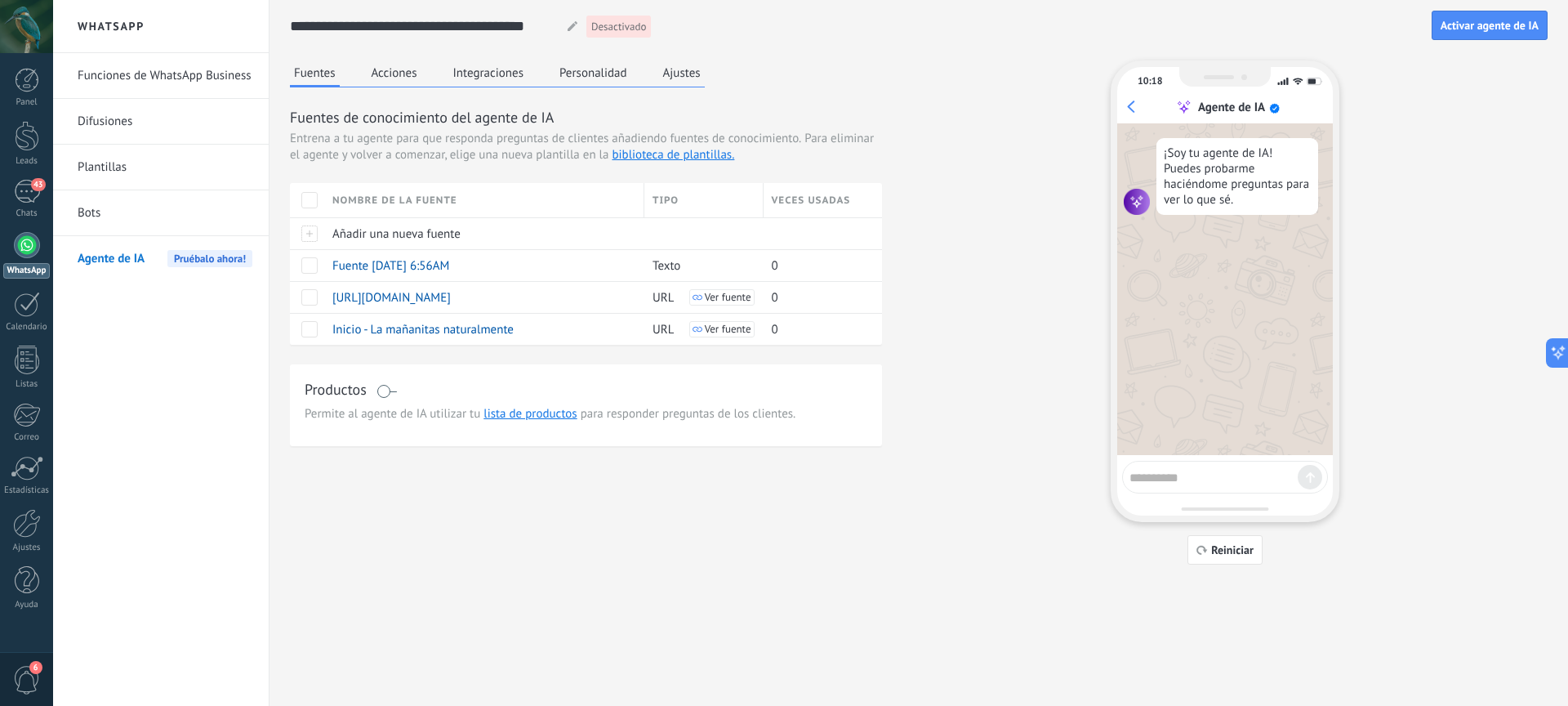
click at [397, 75] on button "Acciones" at bounding box center [395, 72] width 54 height 25
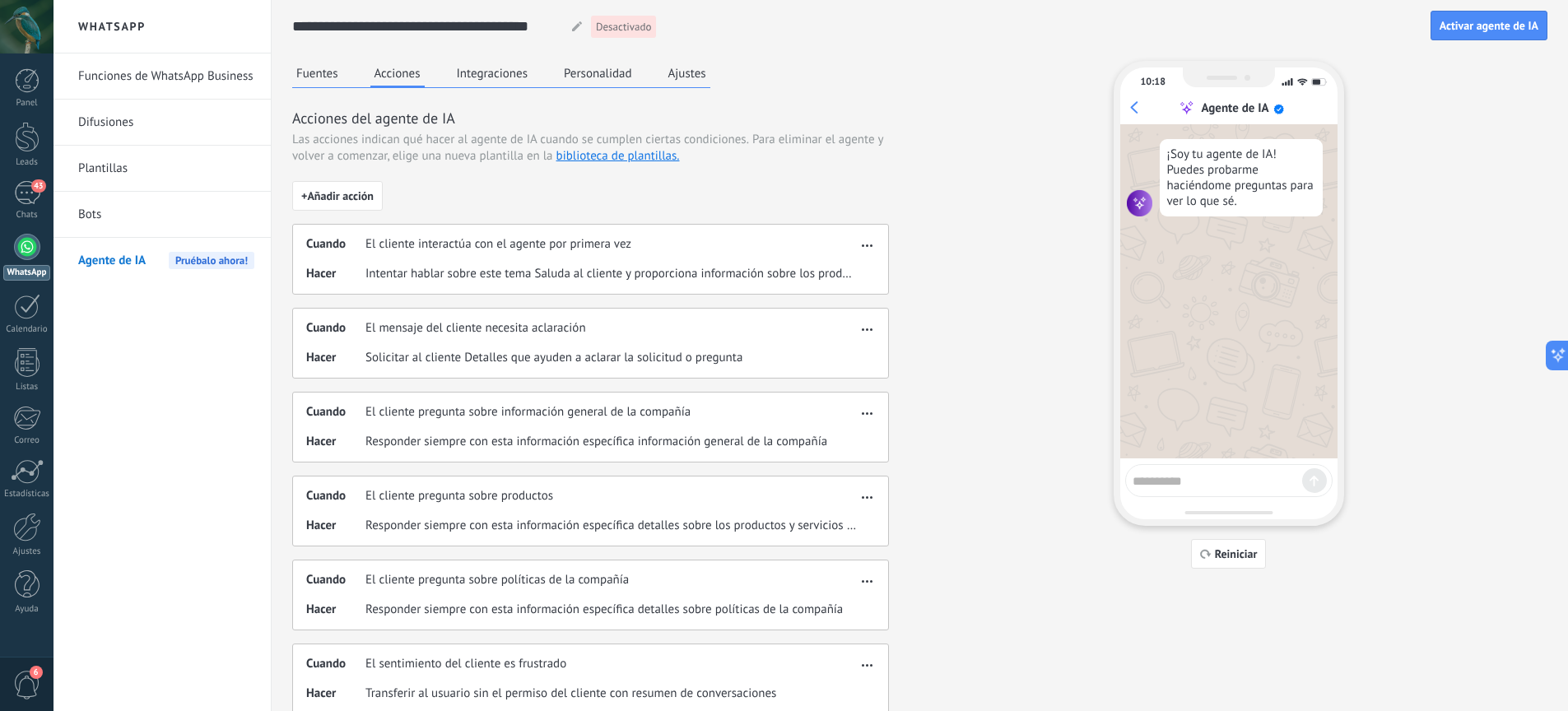
click at [473, 79] on button "Integraciones" at bounding box center [492, 73] width 79 height 25
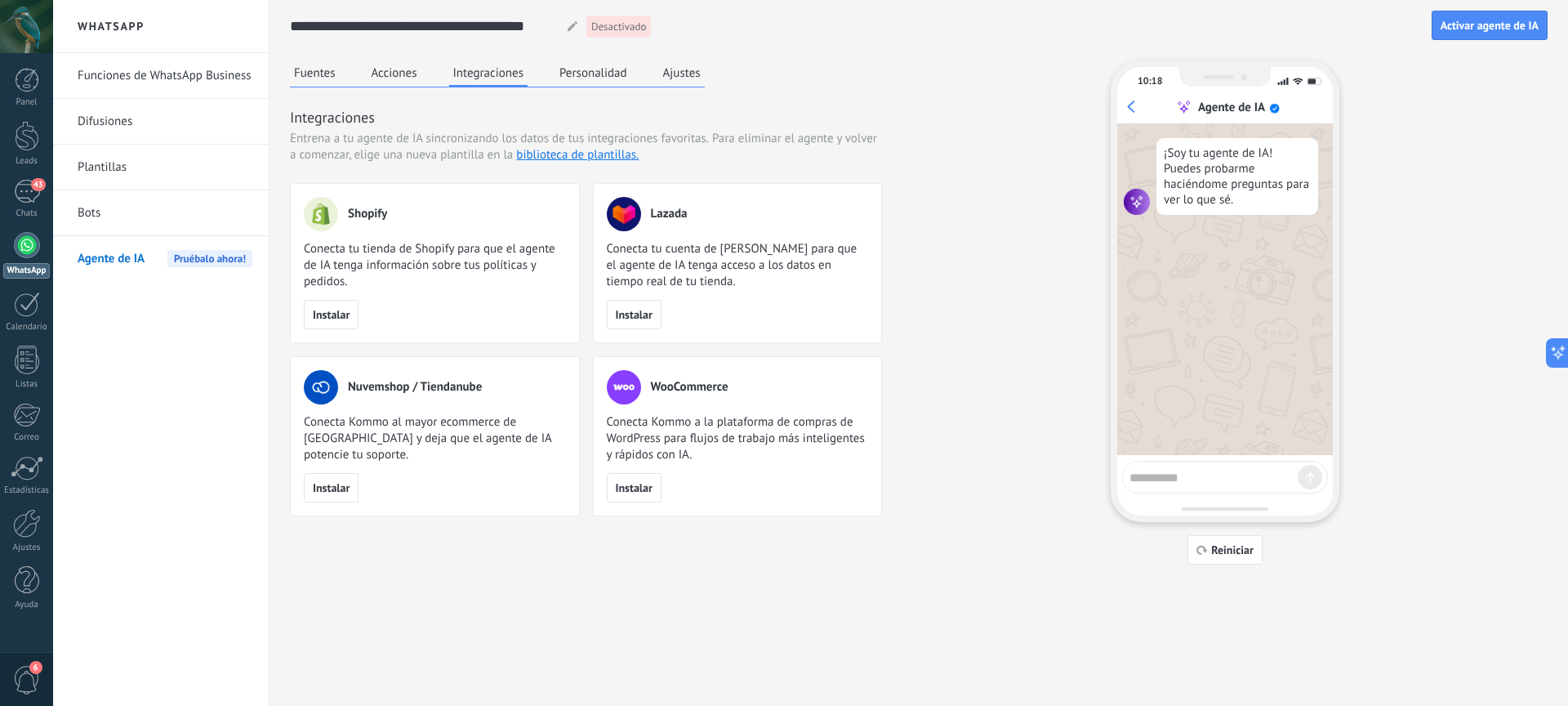
click at [605, 79] on button "Personalidad" at bounding box center [593, 72] width 76 height 25
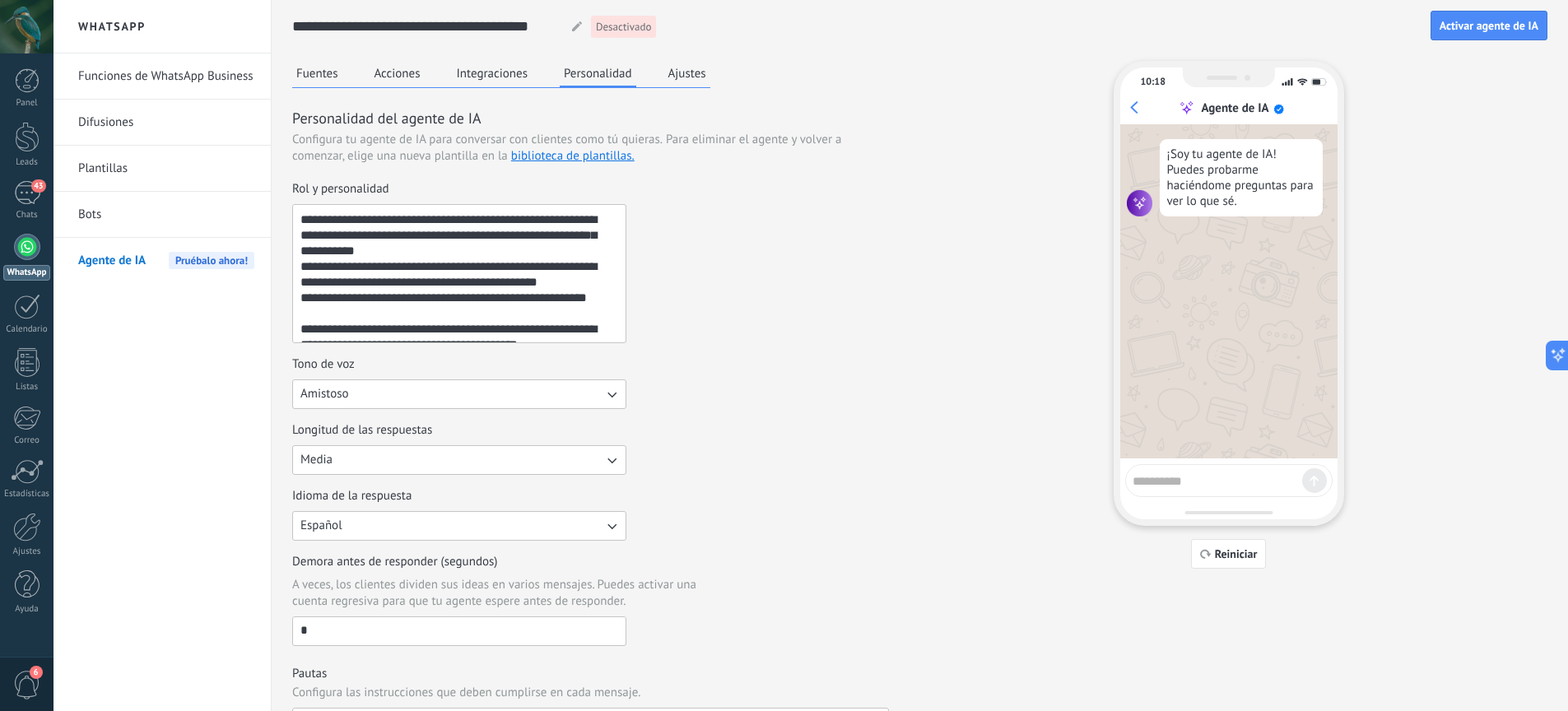
click at [689, 79] on button "Ajustes" at bounding box center [687, 73] width 46 height 25
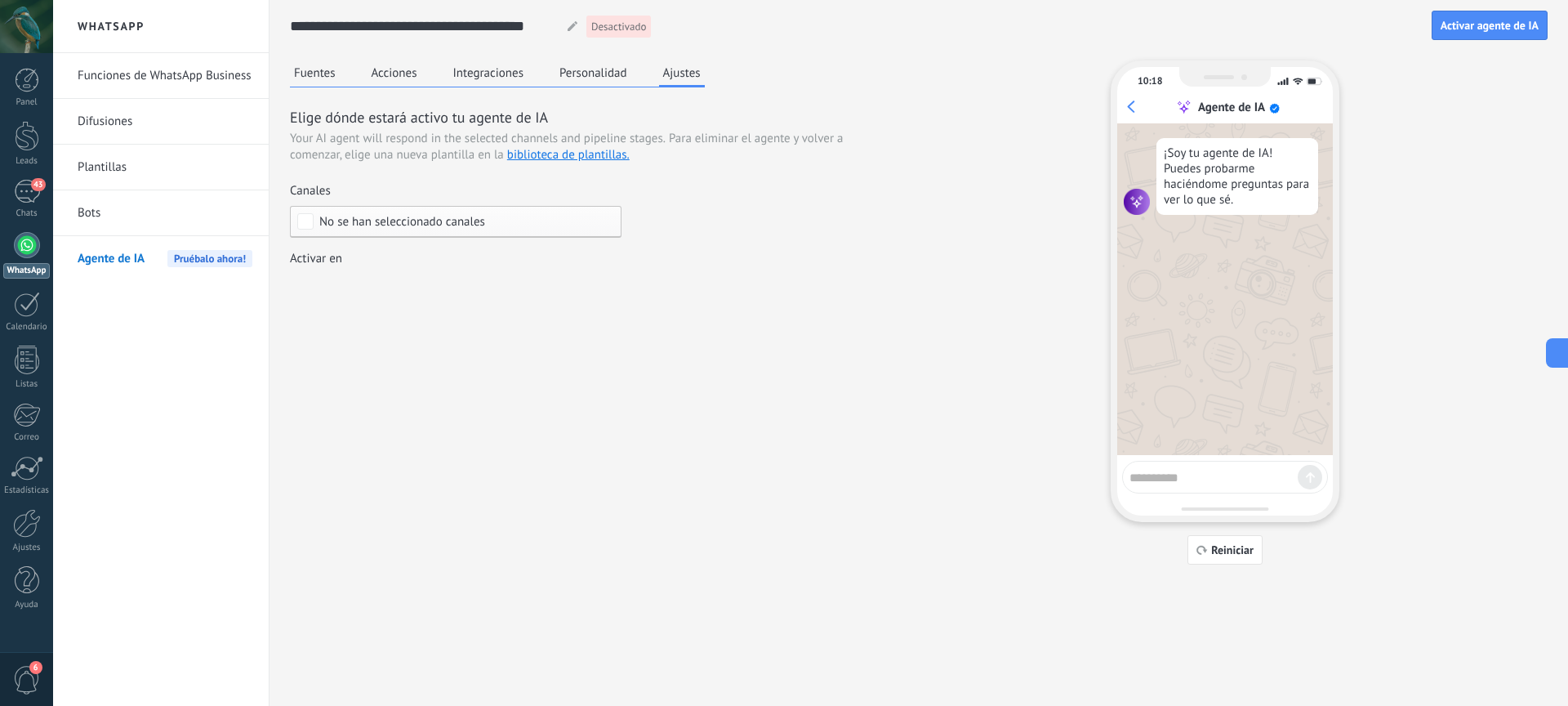
click at [499, 214] on div "No se han seleccionado canales" at bounding box center [455, 222] width 331 height 32
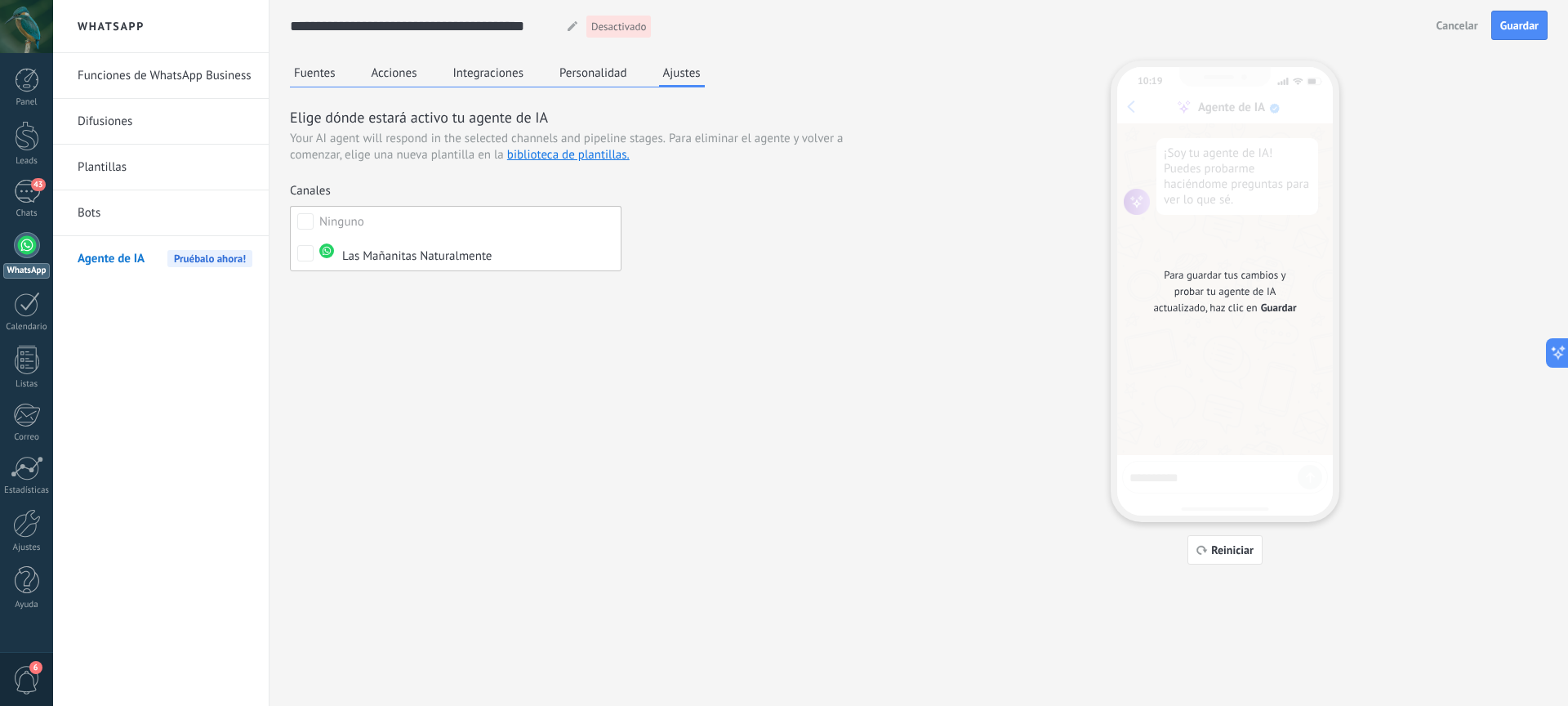
click at [903, 256] on div "Fuentes Acciones Integraciones Personalidad Ajustes Elige dónde estará activo t…" at bounding box center [919, 312] width 1258 height 504
click at [0, 0] on div "Incoming leads Contacto inicial Negociación Debate contractual Discusión de con…" at bounding box center [0, 0] width 0 height 0
click at [731, 277] on div at bounding box center [810, 353] width 1515 height 706
